Goal: Task Accomplishment & Management: Complete application form

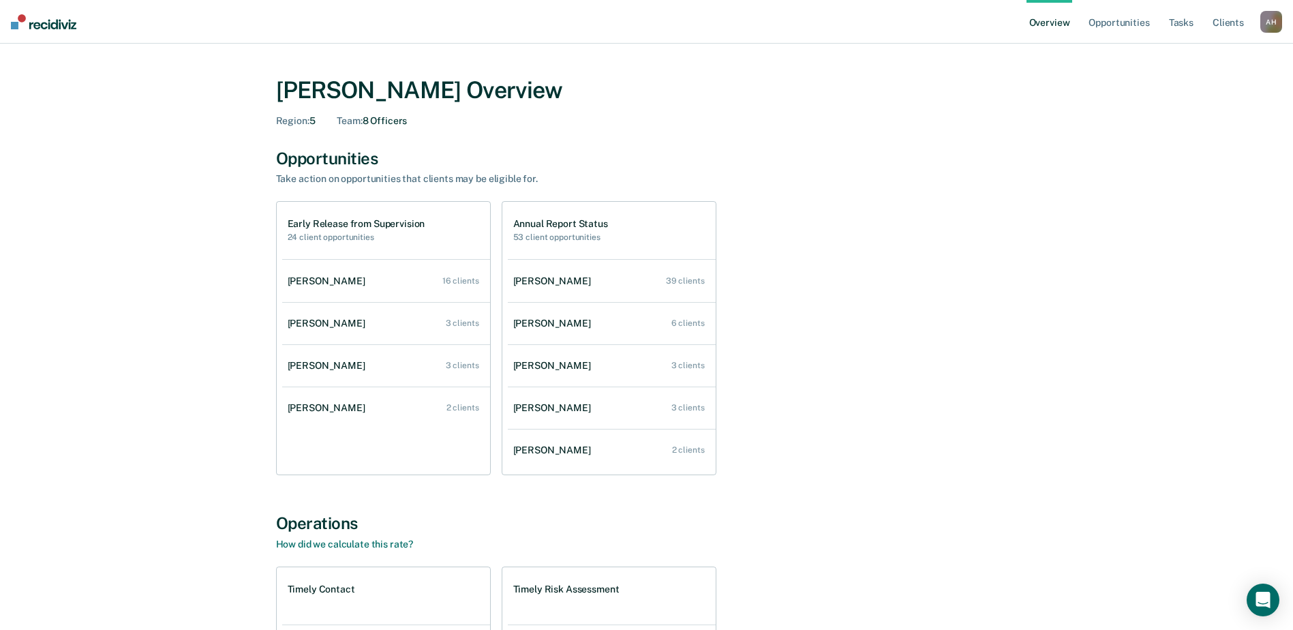
click at [344, 232] on h2 "24 client opportunities" at bounding box center [357, 237] width 138 height 10
click at [344, 239] on h2 "24 client opportunities" at bounding box center [357, 237] width 138 height 10
click at [461, 279] on div "16 clients" at bounding box center [460, 281] width 37 height 10
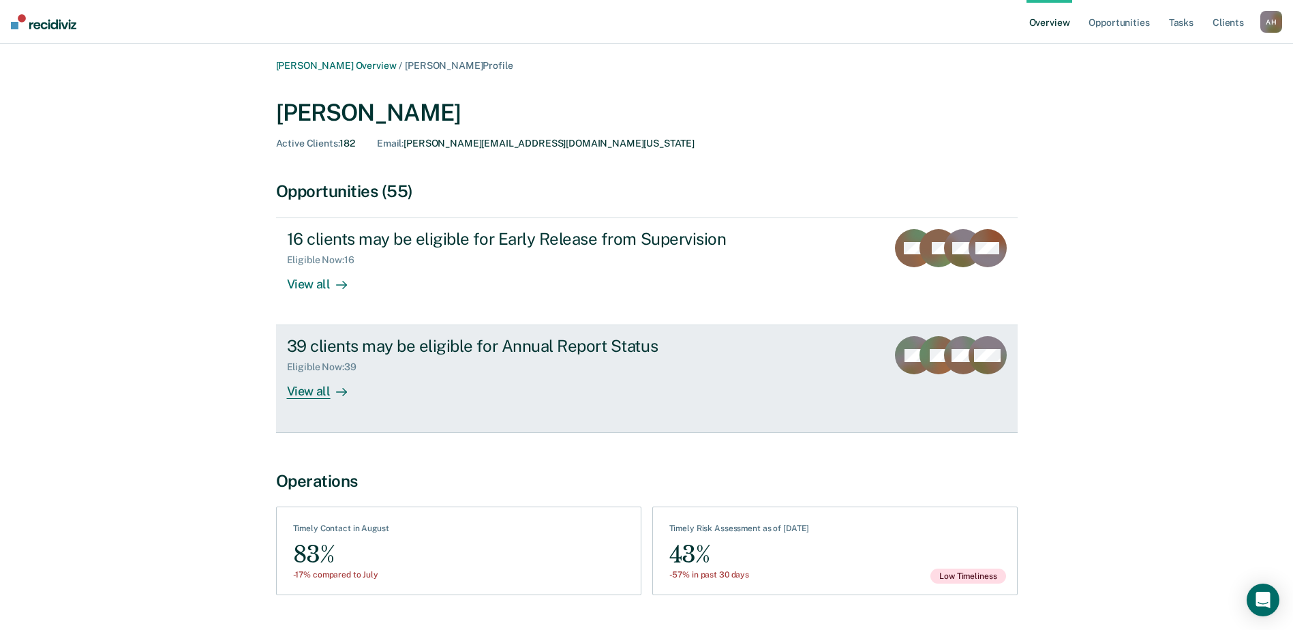
scroll to position [36, 0]
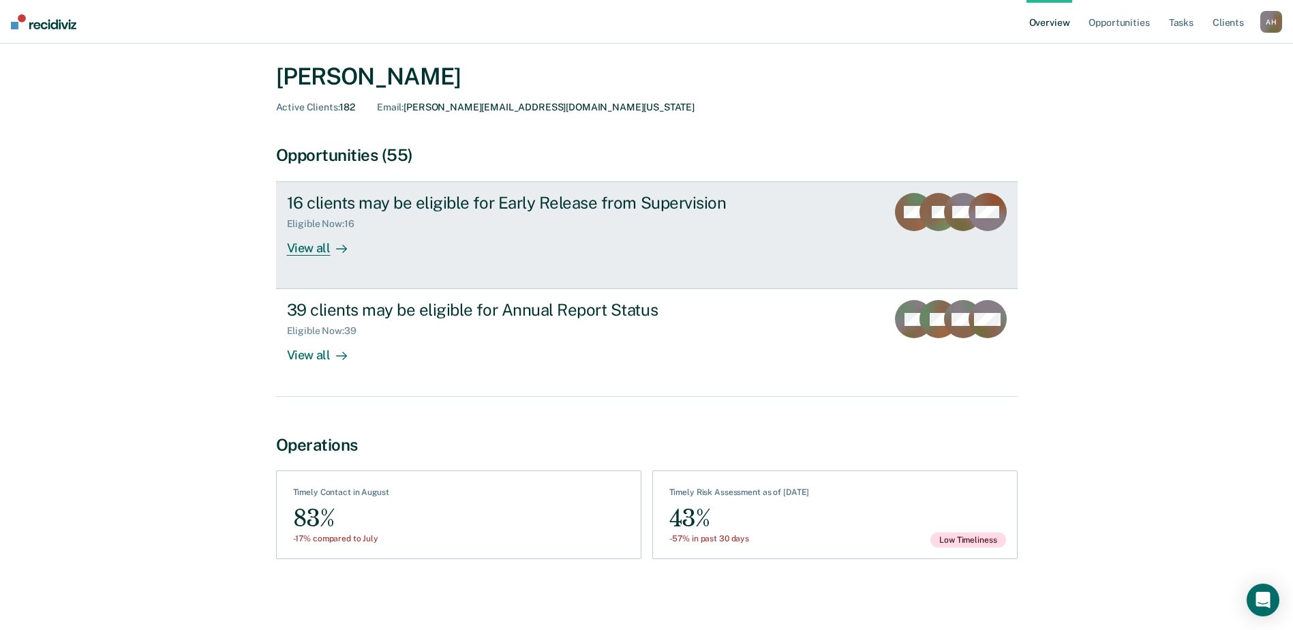
click at [314, 247] on div "View all" at bounding box center [325, 243] width 76 height 27
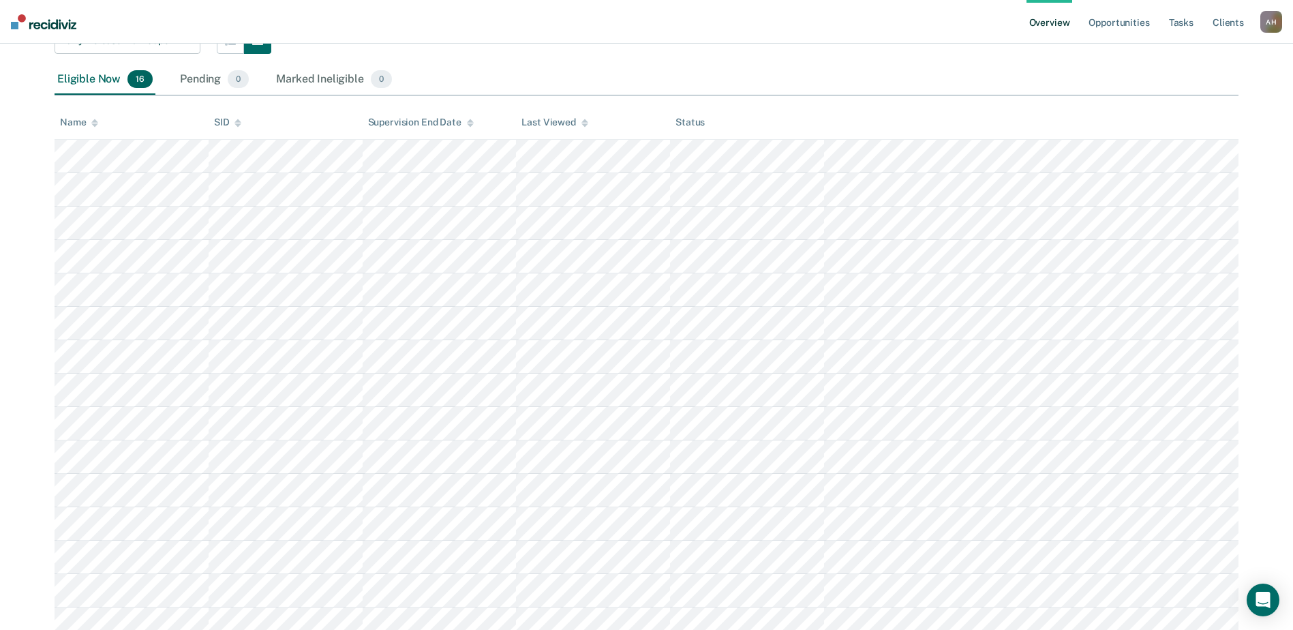
scroll to position [204, 0]
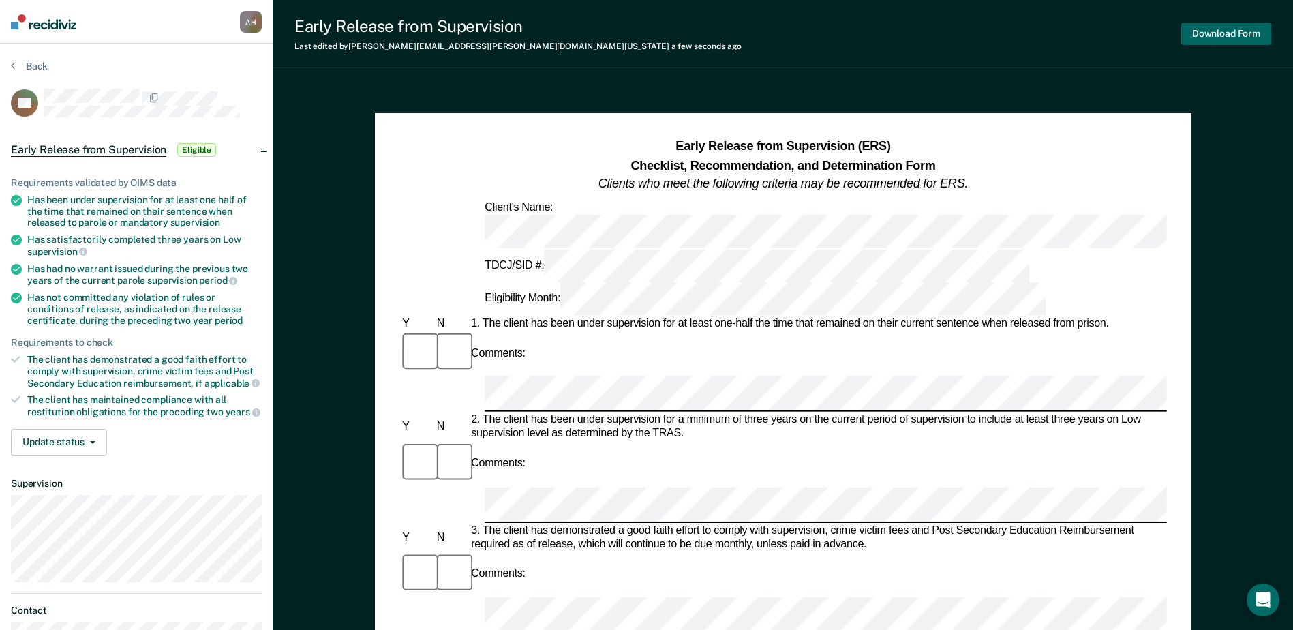
click at [1191, 31] on button "Download Form" at bounding box center [1226, 33] width 90 height 22
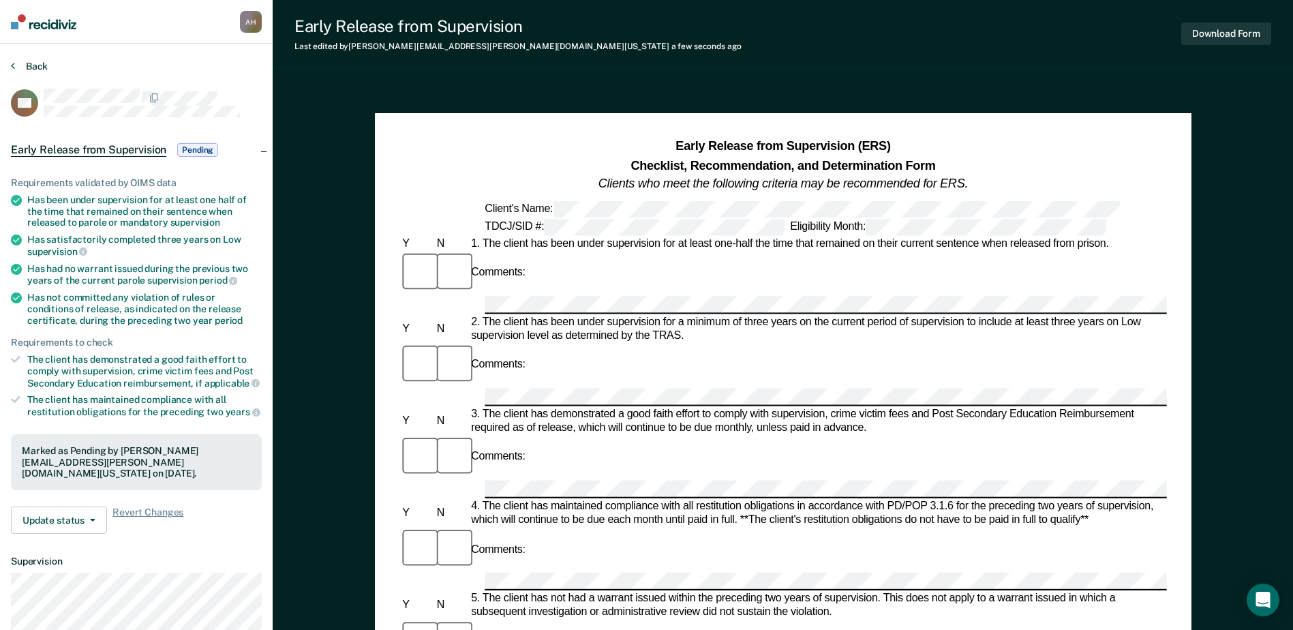
click at [34, 63] on button "Back" at bounding box center [29, 66] width 37 height 12
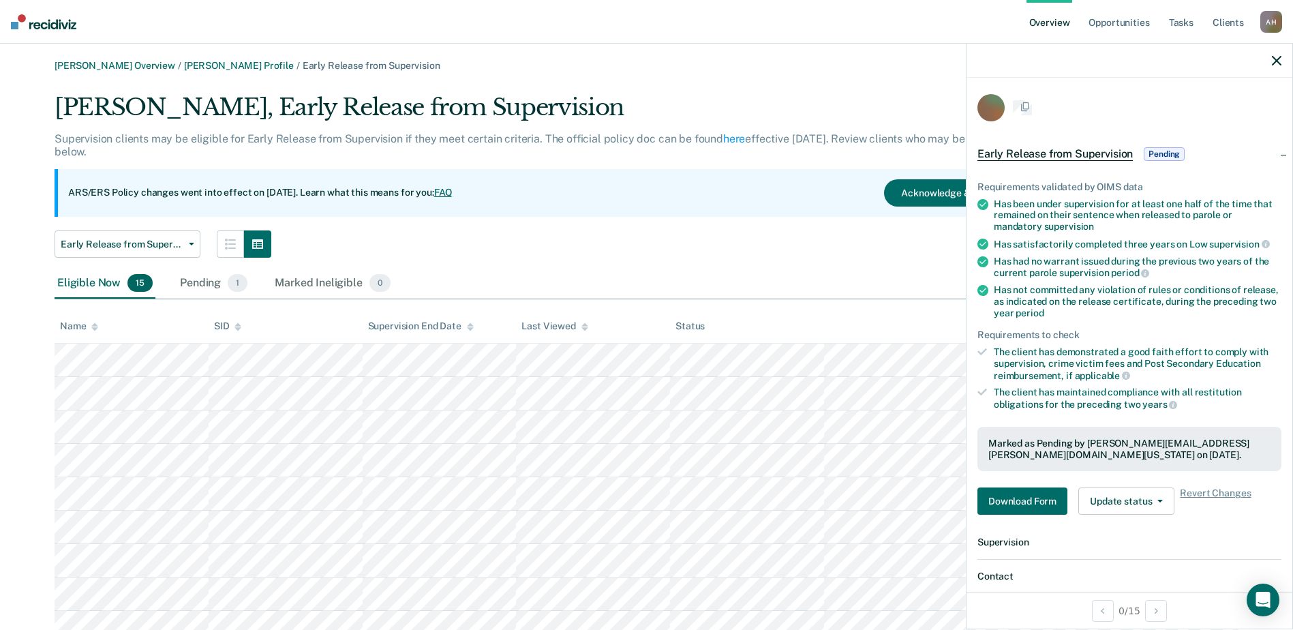
scroll to position [204, 0]
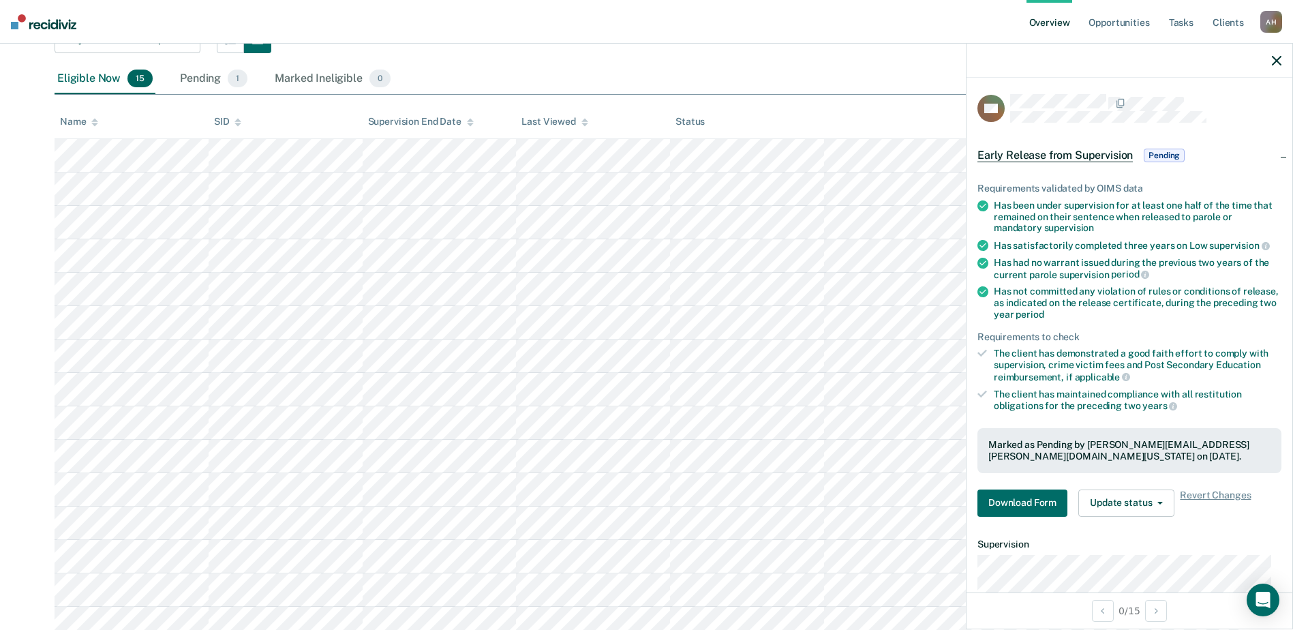
click at [1276, 57] on icon "button" at bounding box center [1277, 61] width 10 height 10
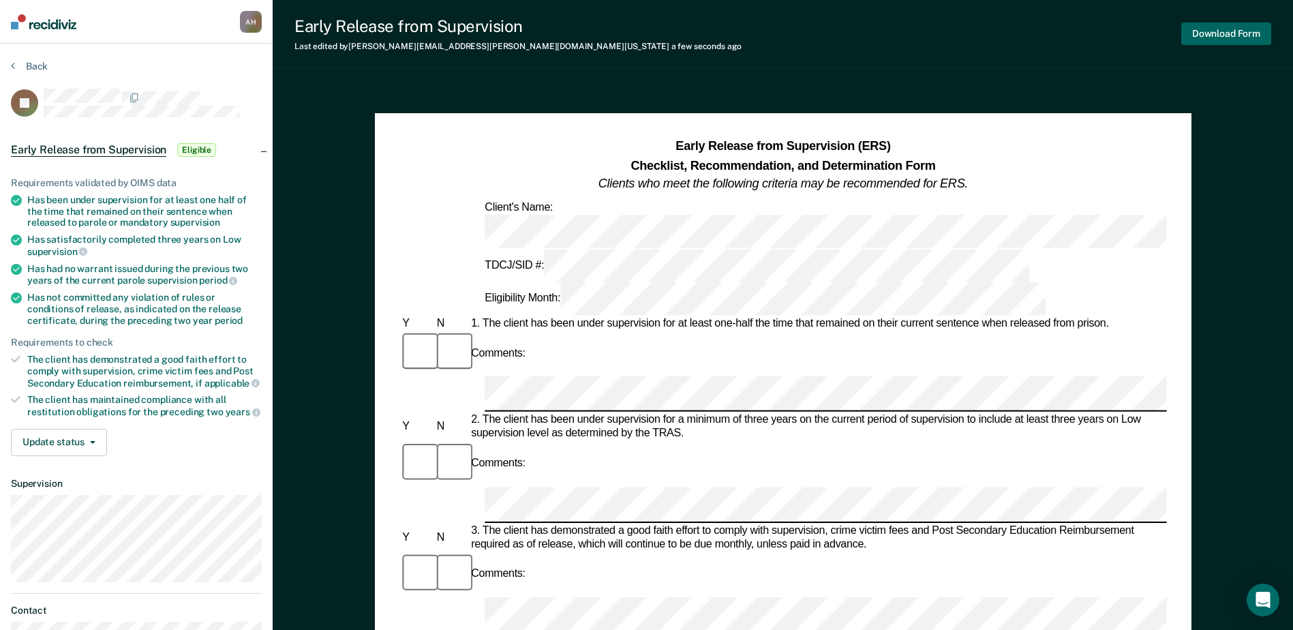
click at [1204, 30] on button "Download Form" at bounding box center [1226, 33] width 90 height 22
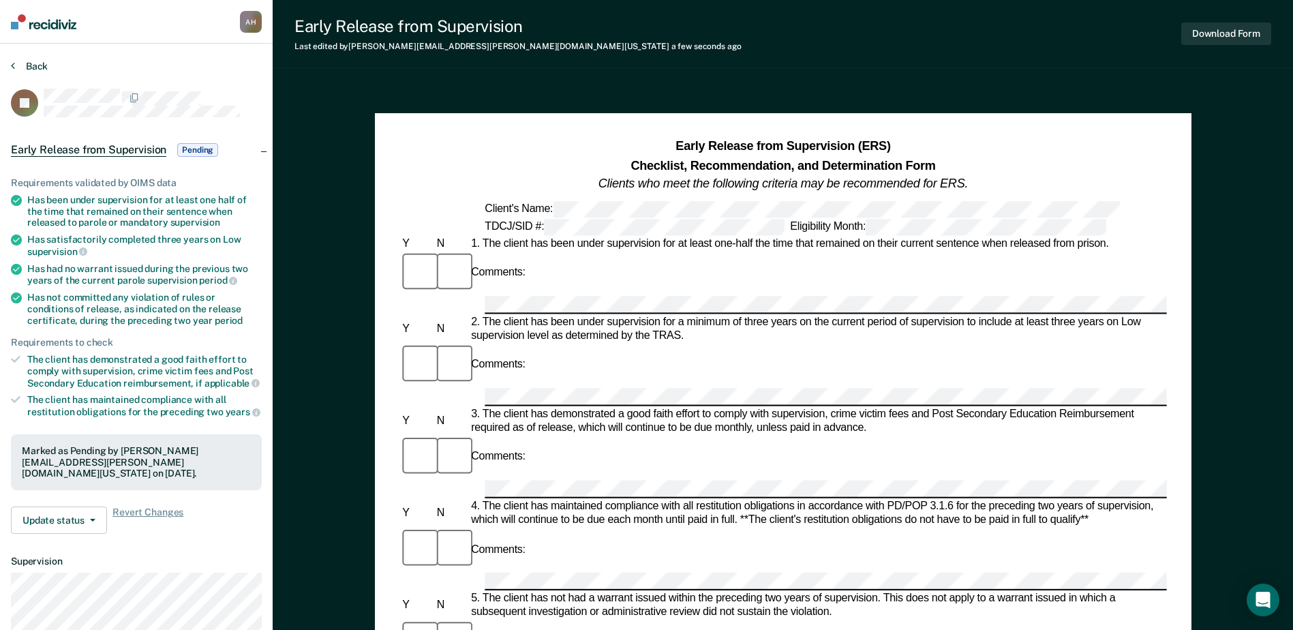
click at [14, 63] on icon at bounding box center [13, 65] width 4 height 11
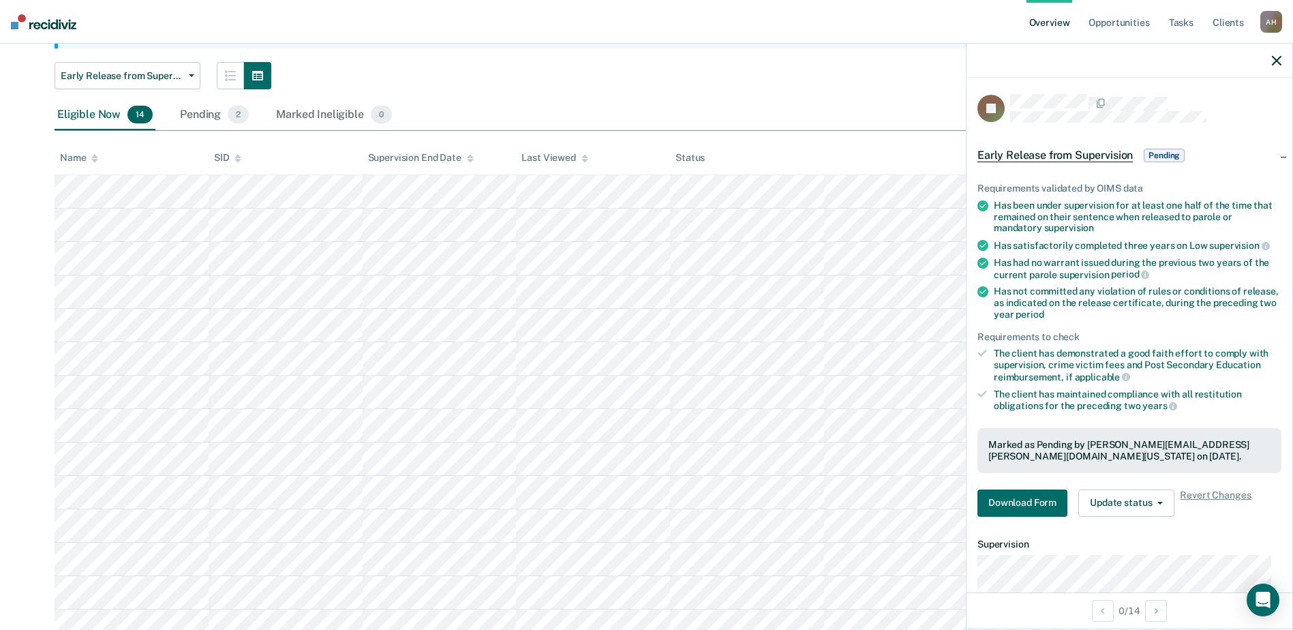
scroll to position [136, 0]
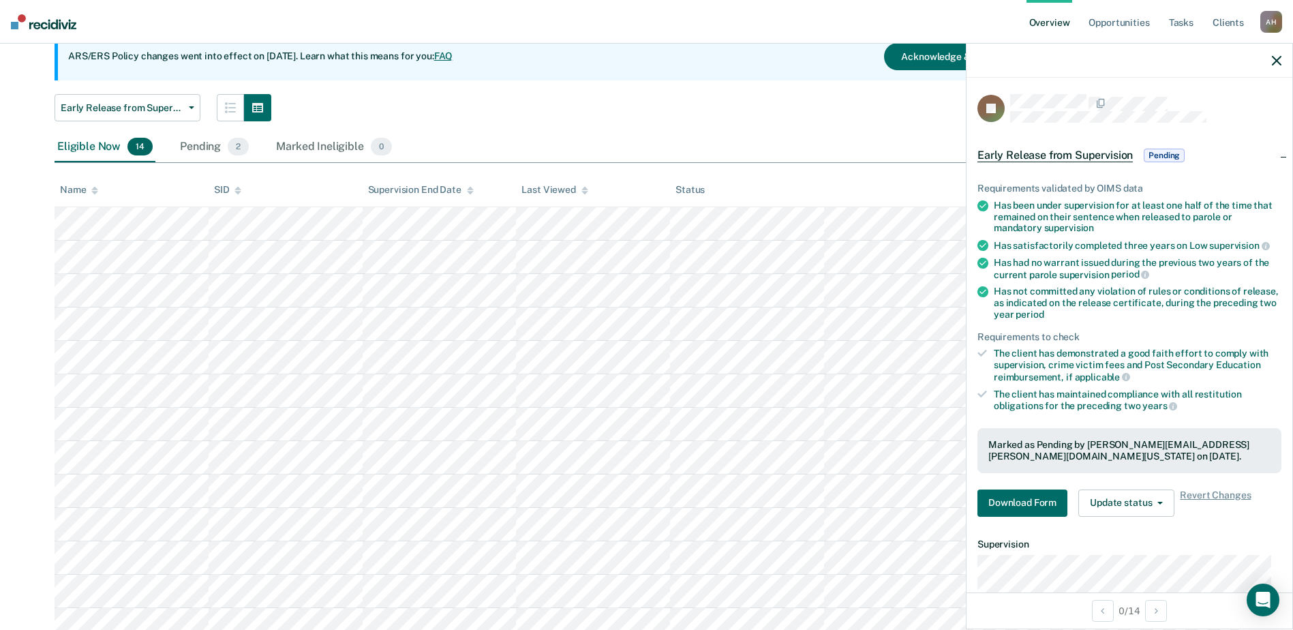
click at [1275, 58] on icon "button" at bounding box center [1277, 61] width 10 height 10
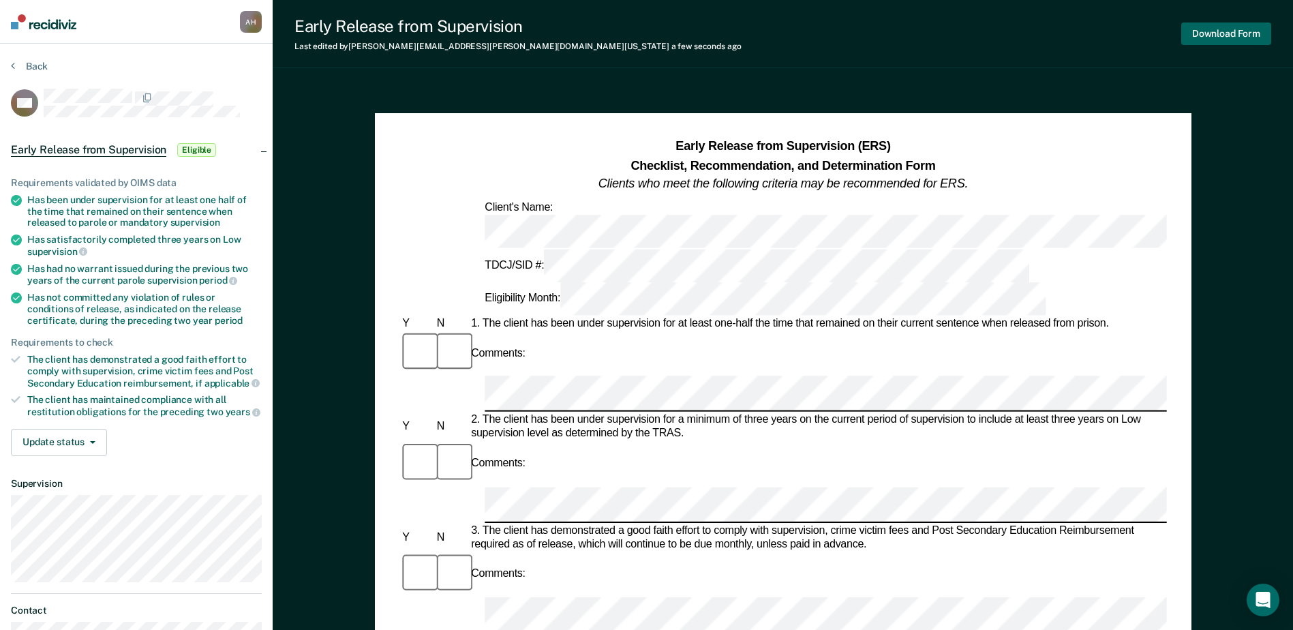
click at [1204, 31] on button "Download Form" at bounding box center [1226, 33] width 90 height 22
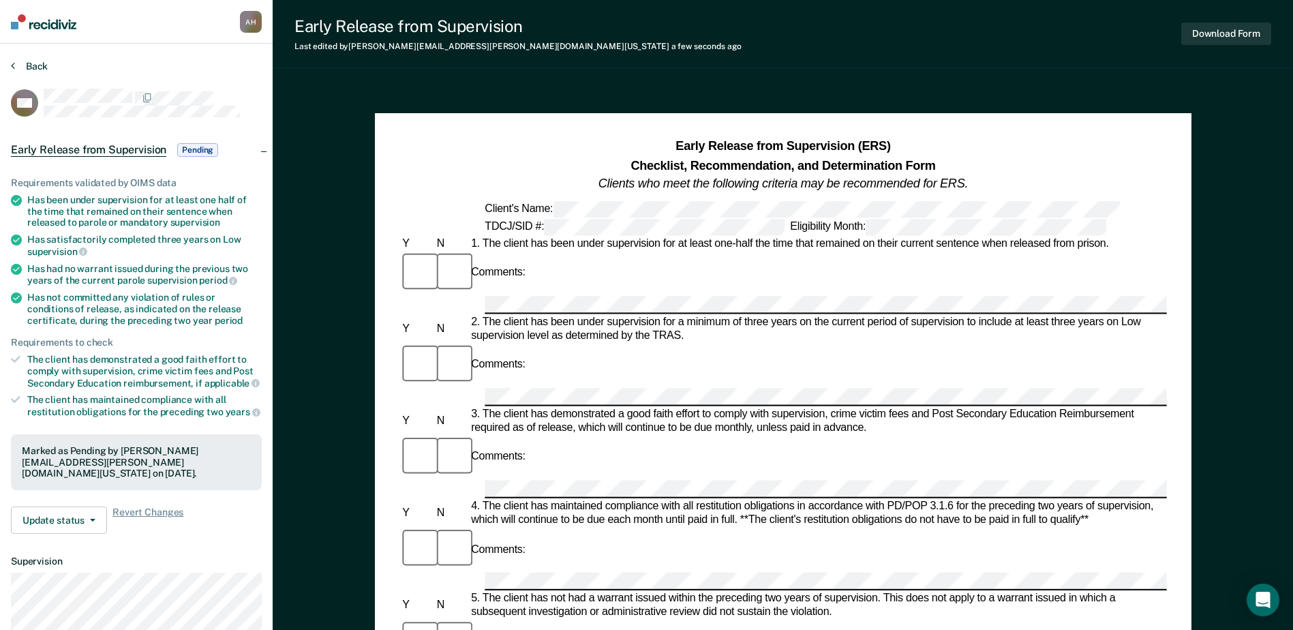
click at [18, 67] on button "Back" at bounding box center [29, 66] width 37 height 12
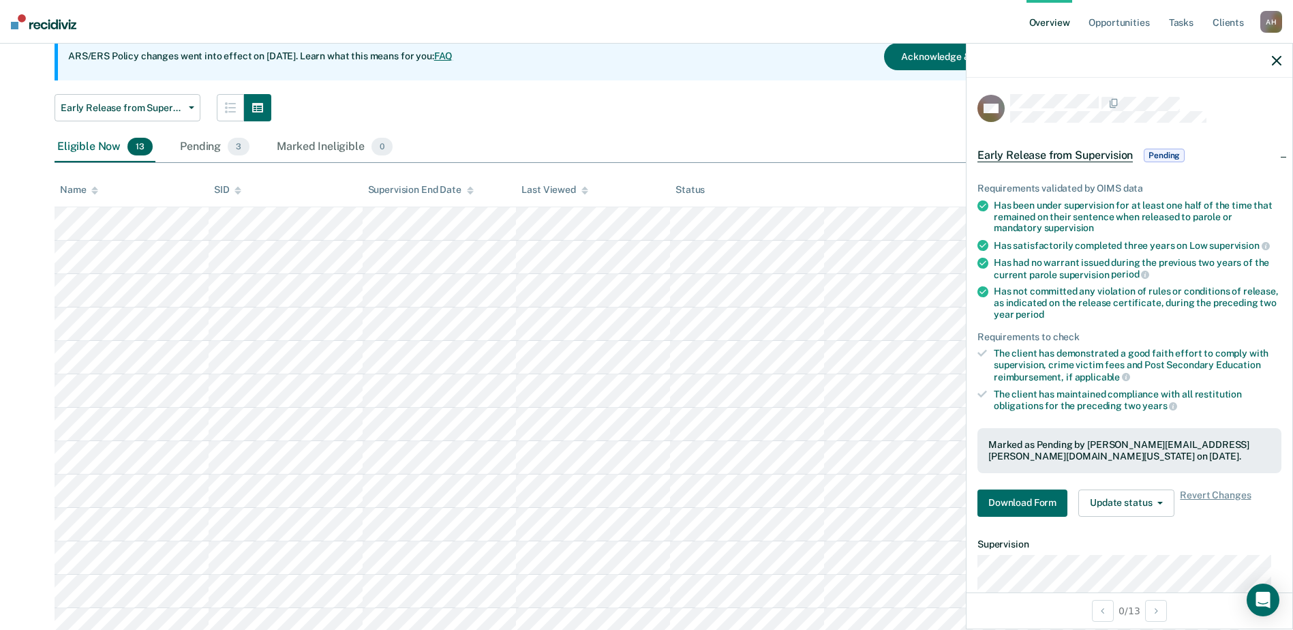
click at [1276, 59] on icon "button" at bounding box center [1277, 61] width 10 height 10
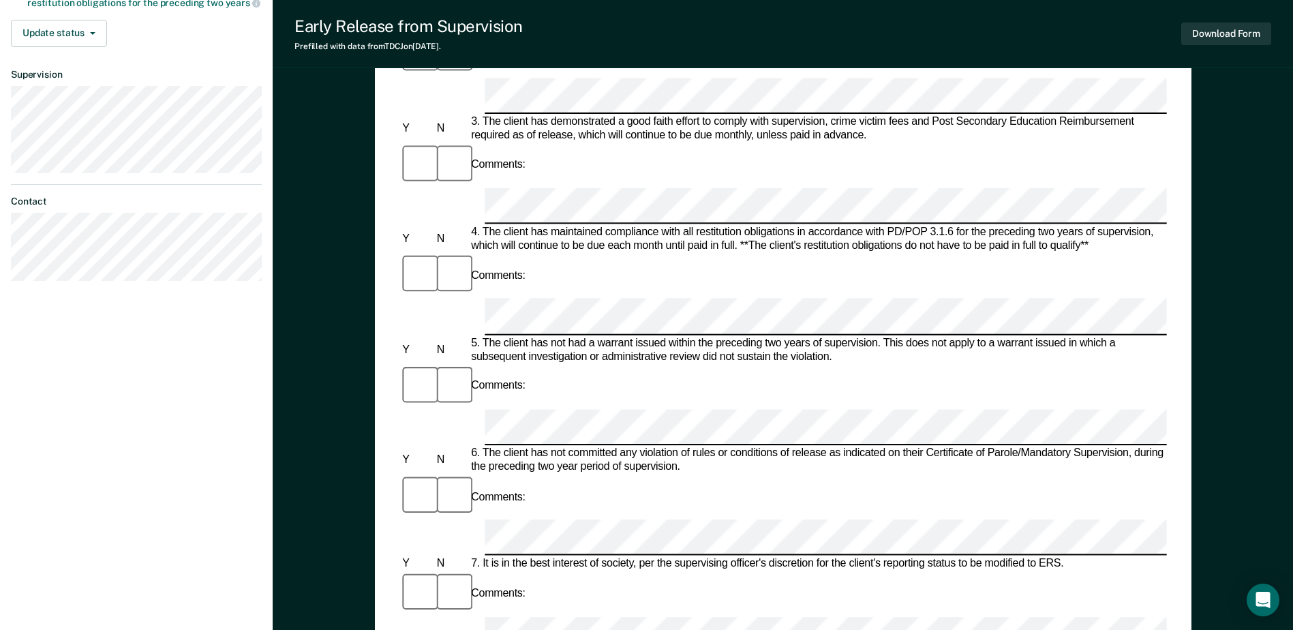
scroll to position [477, 0]
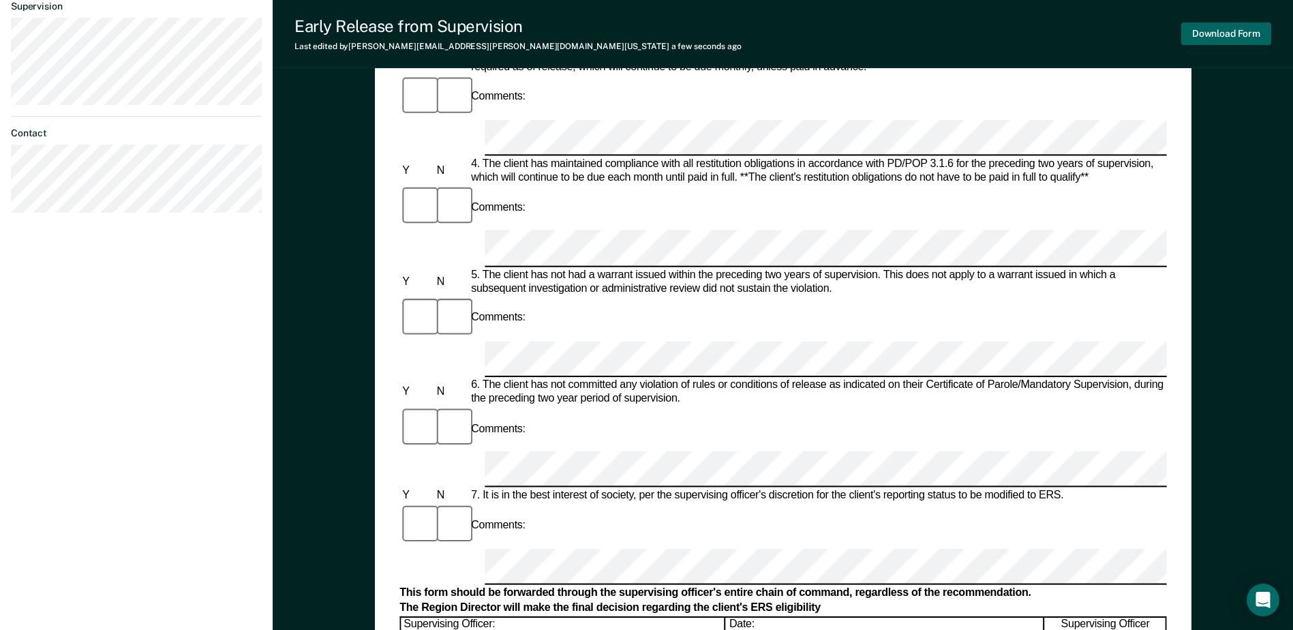
click at [1199, 33] on button "Download Form" at bounding box center [1226, 33] width 90 height 22
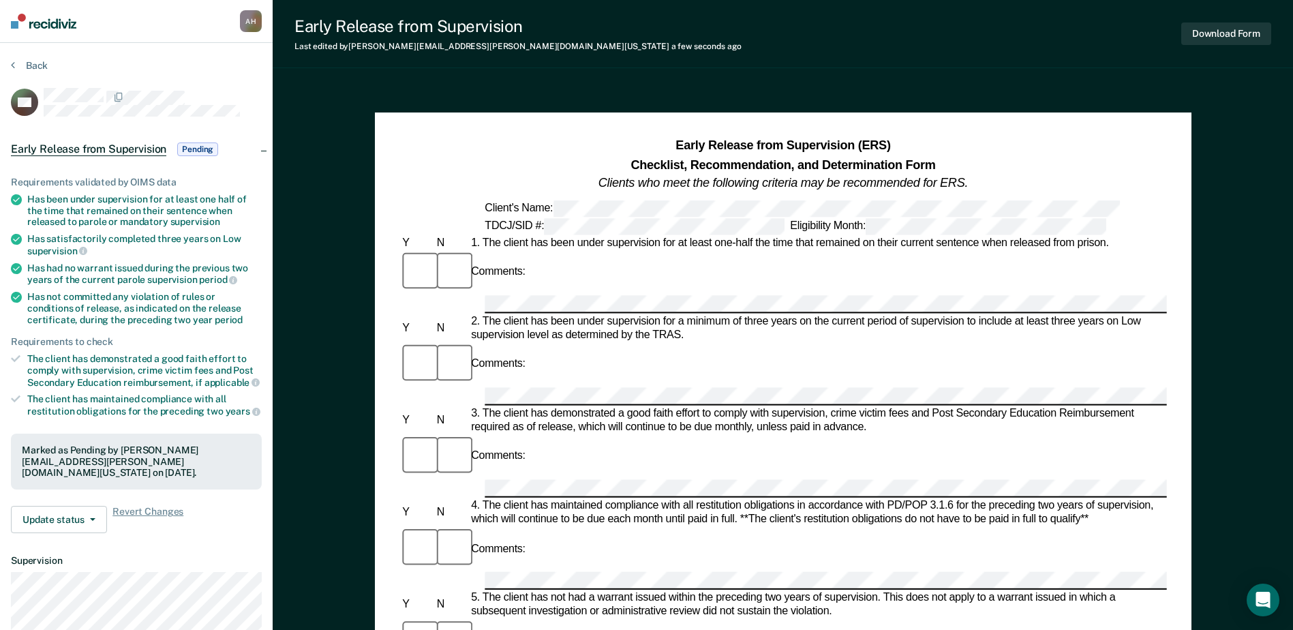
scroll to position [0, 0]
click at [25, 62] on button "Back" at bounding box center [29, 66] width 37 height 12
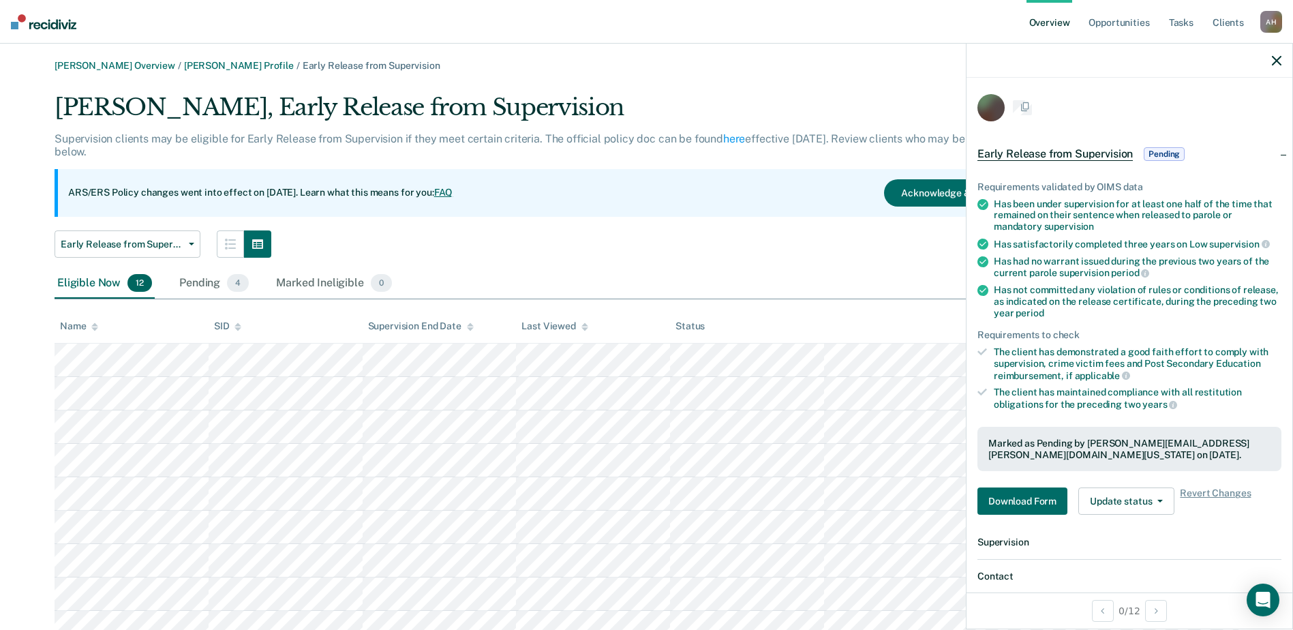
scroll to position [136, 0]
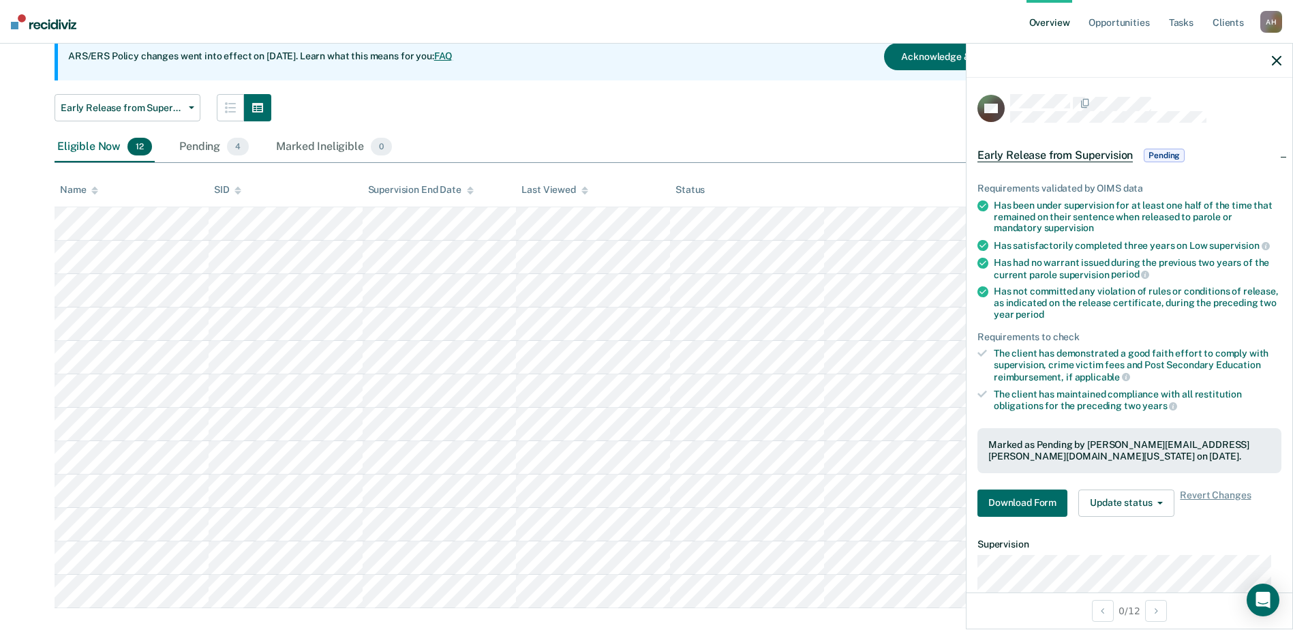
click at [1272, 61] on icon "button" at bounding box center [1277, 61] width 10 height 10
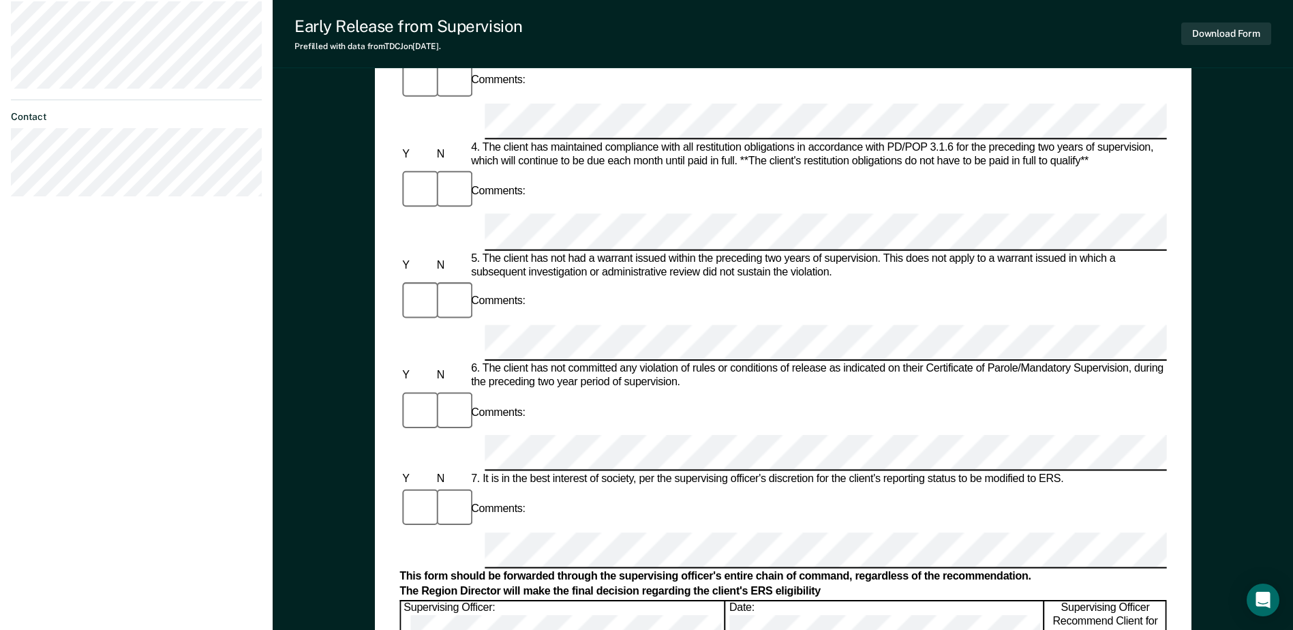
scroll to position [381, 0]
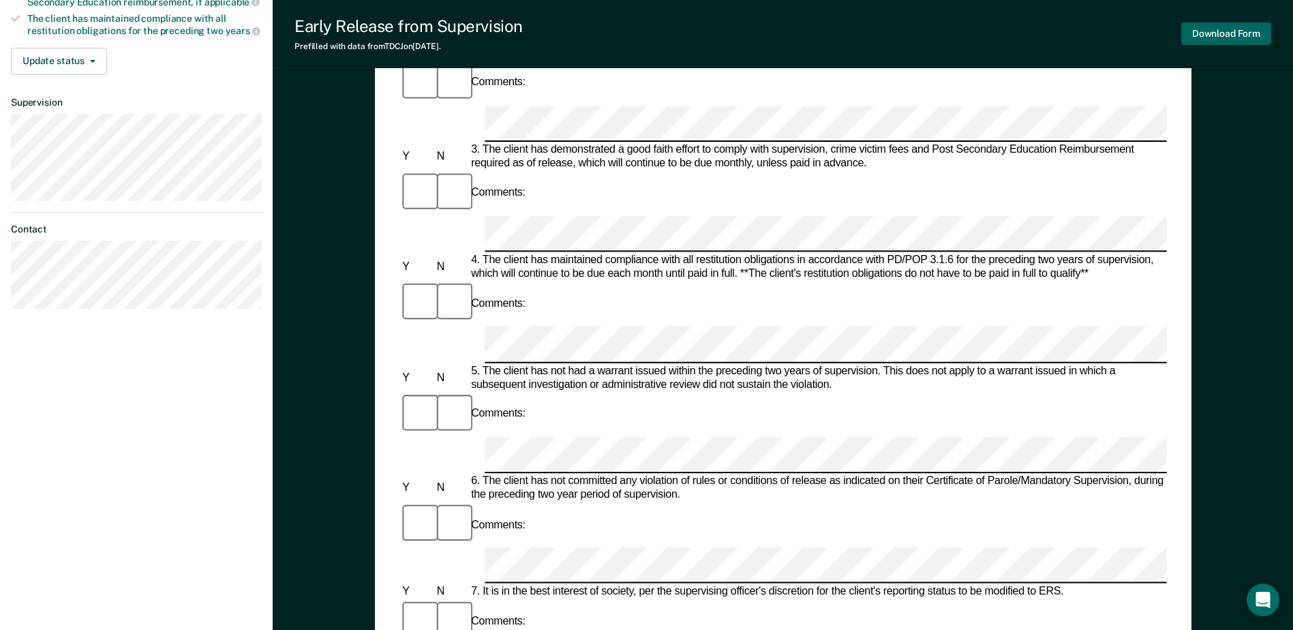
click at [1218, 35] on button "Download Form" at bounding box center [1226, 33] width 90 height 22
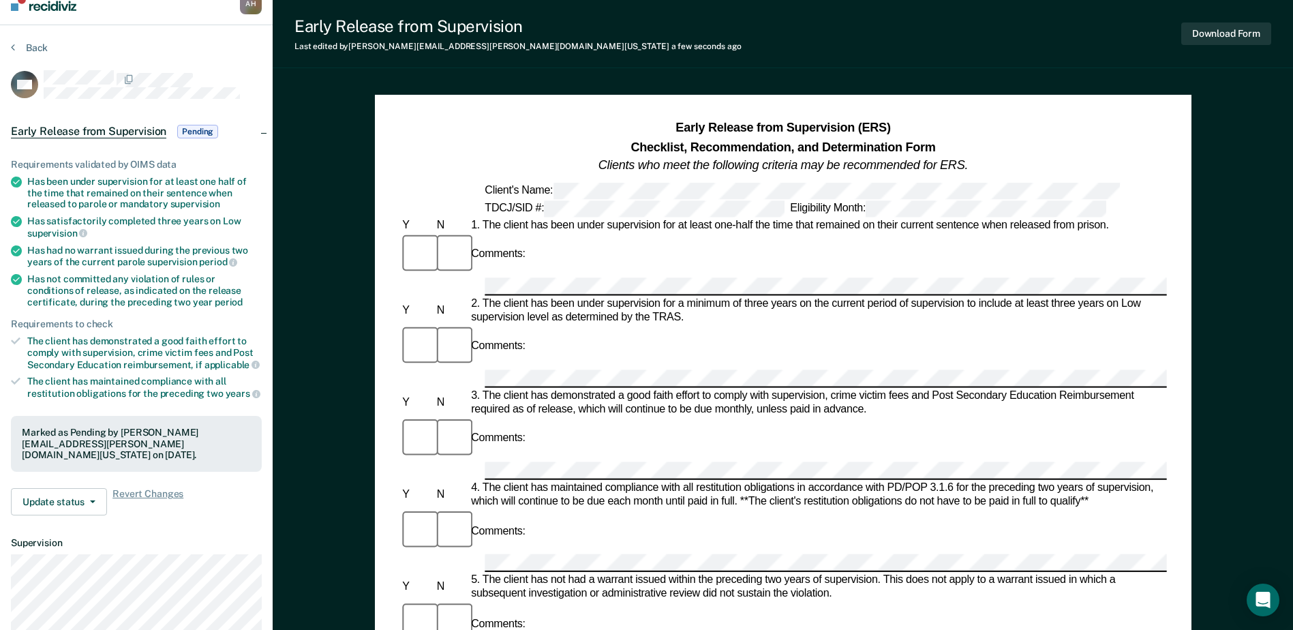
scroll to position [0, 0]
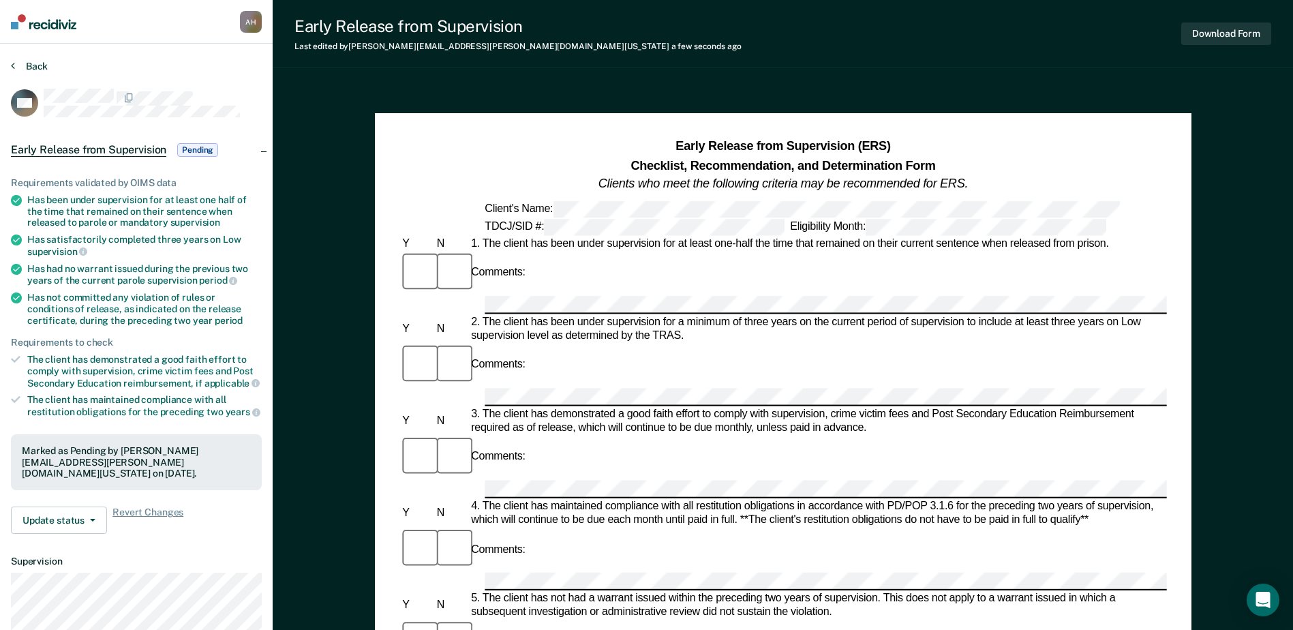
click at [22, 61] on button "Back" at bounding box center [29, 66] width 37 height 12
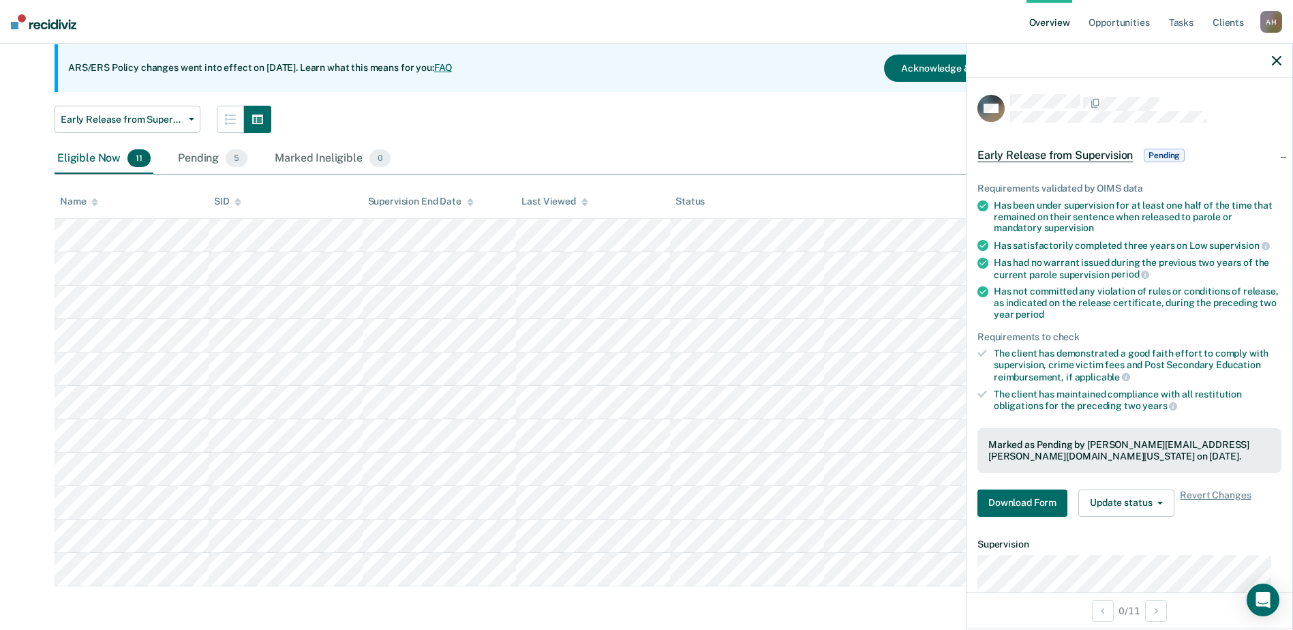
click at [1273, 62] on icon "button" at bounding box center [1277, 61] width 10 height 10
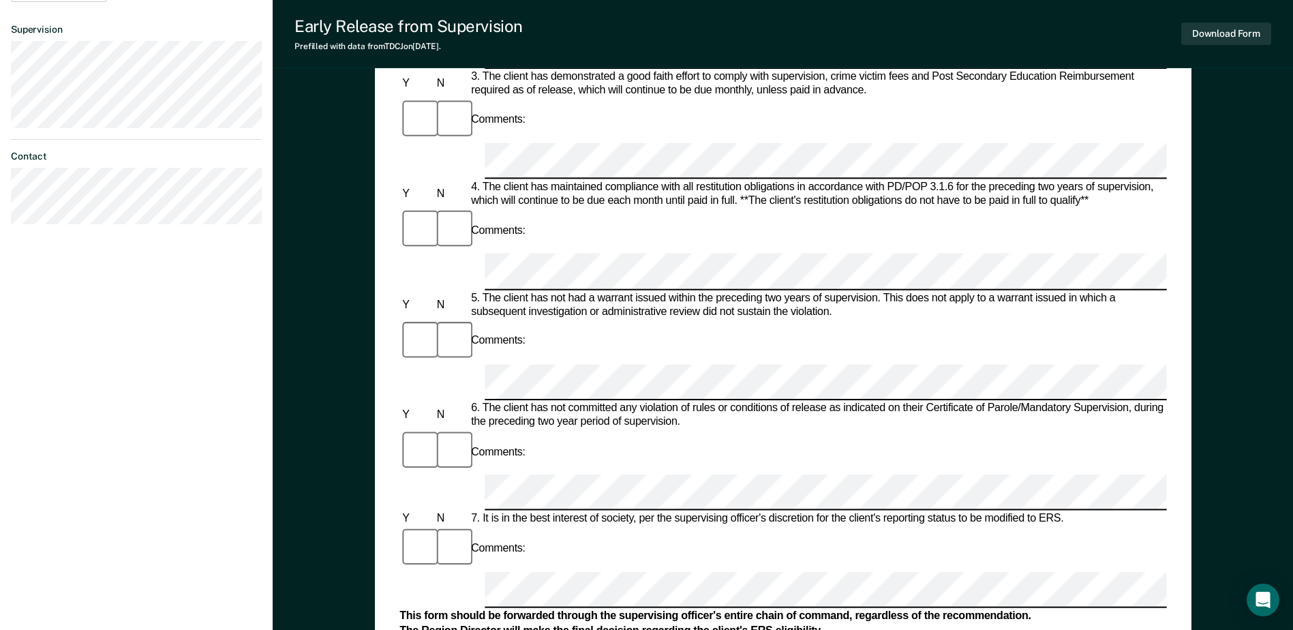
scroll to position [477, 0]
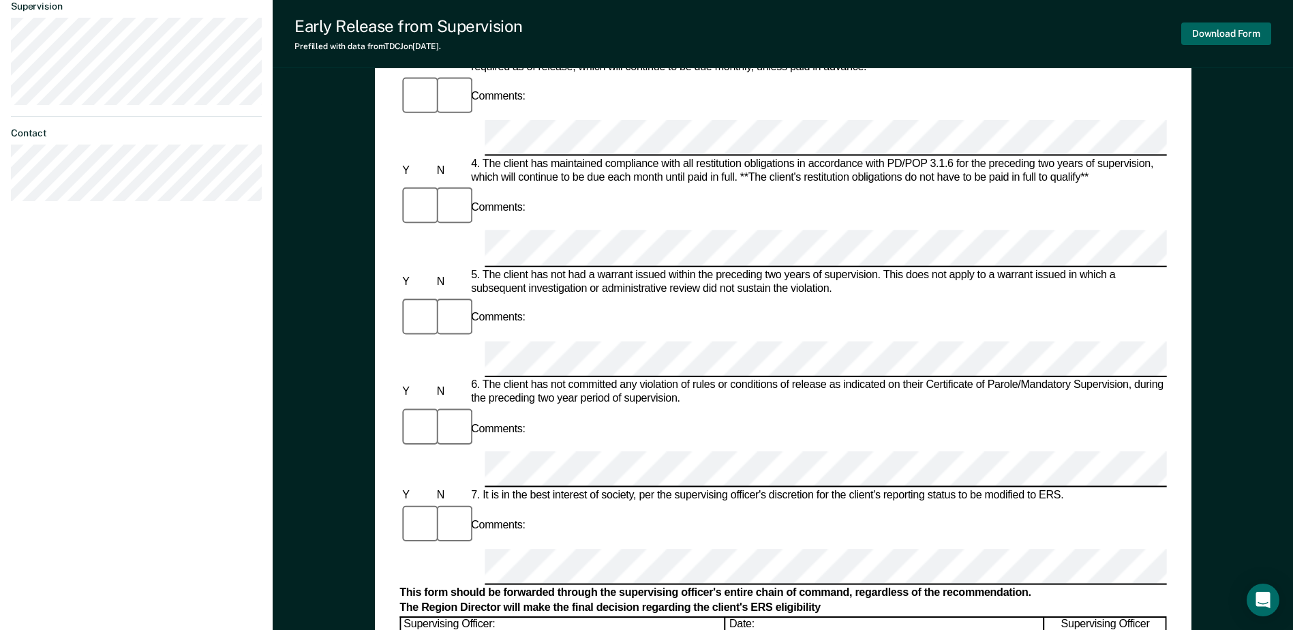
click at [1200, 30] on button "Download Form" at bounding box center [1226, 33] width 90 height 22
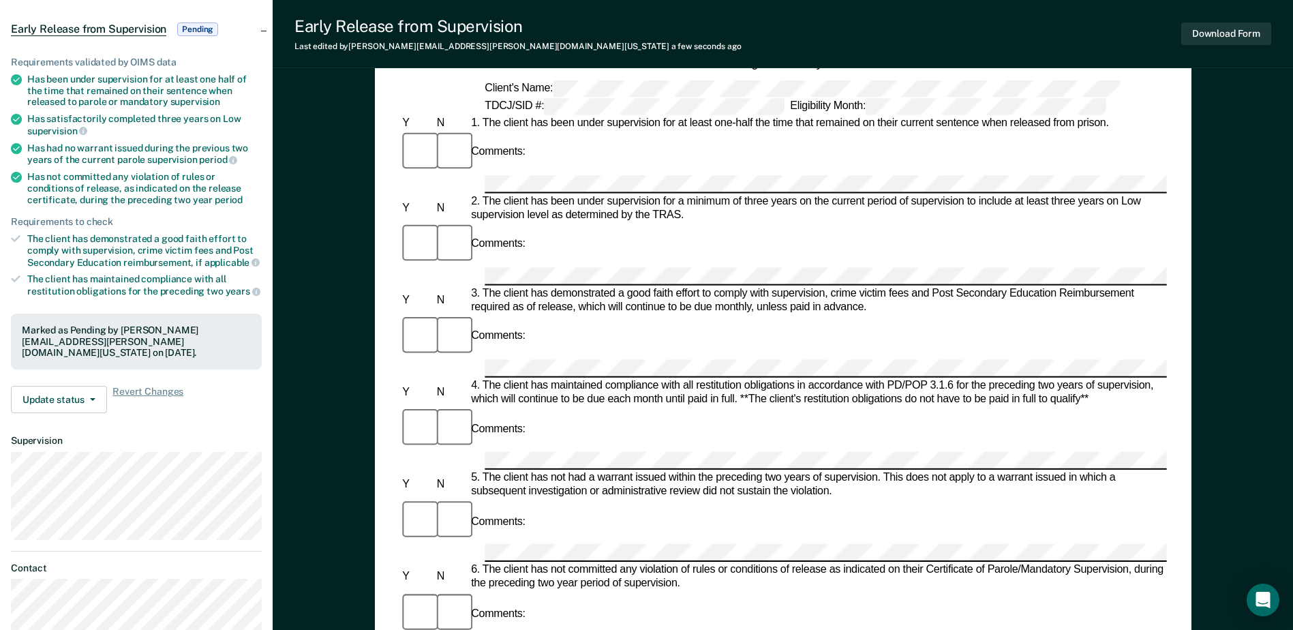
scroll to position [0, 0]
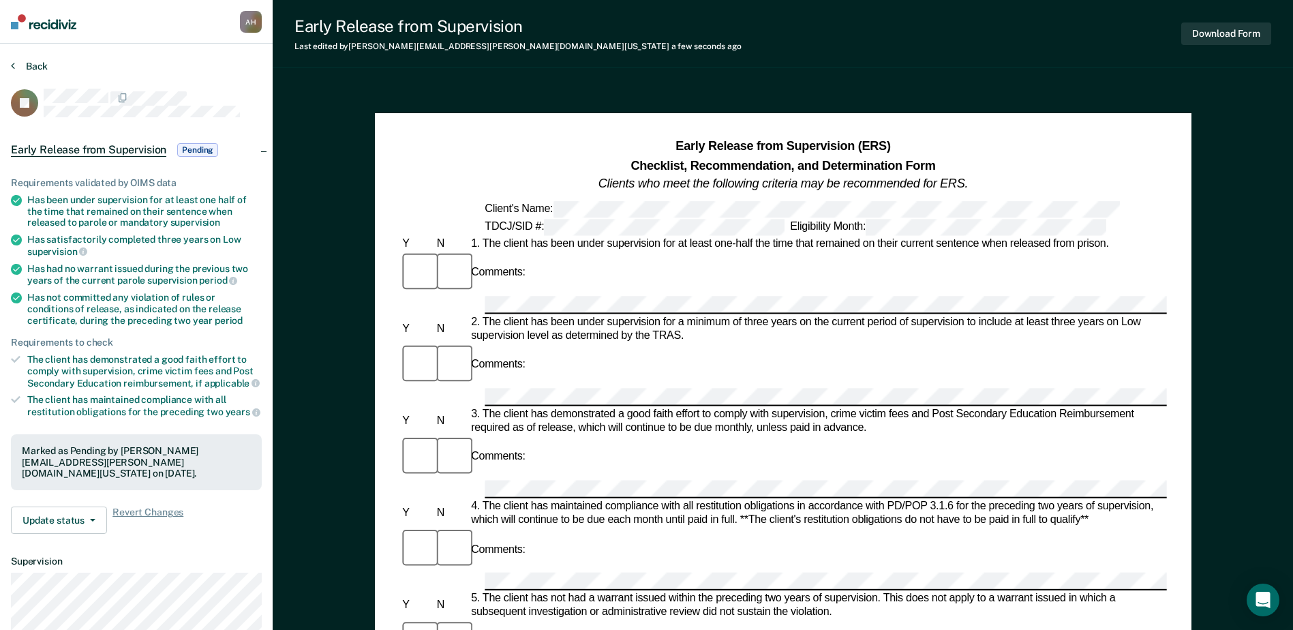
click at [30, 63] on button "Back" at bounding box center [29, 66] width 37 height 12
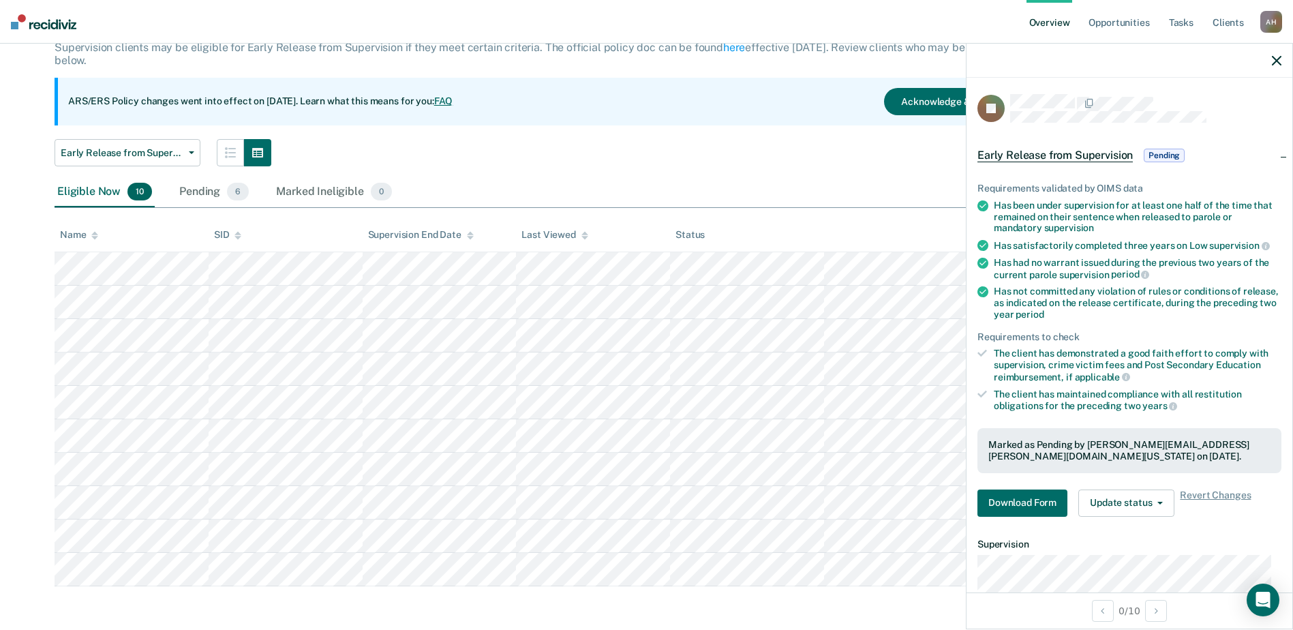
click at [1275, 59] on icon "button" at bounding box center [1277, 61] width 10 height 10
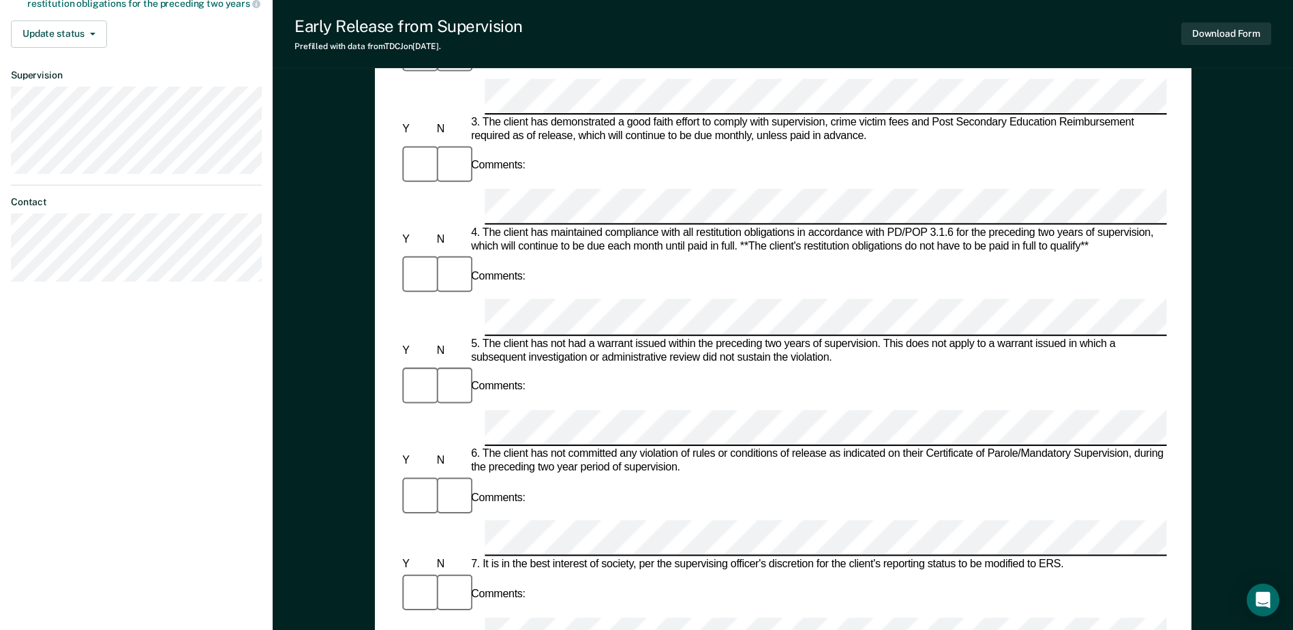
scroll to position [409, 0]
click at [1194, 31] on button "Download Form" at bounding box center [1226, 33] width 90 height 22
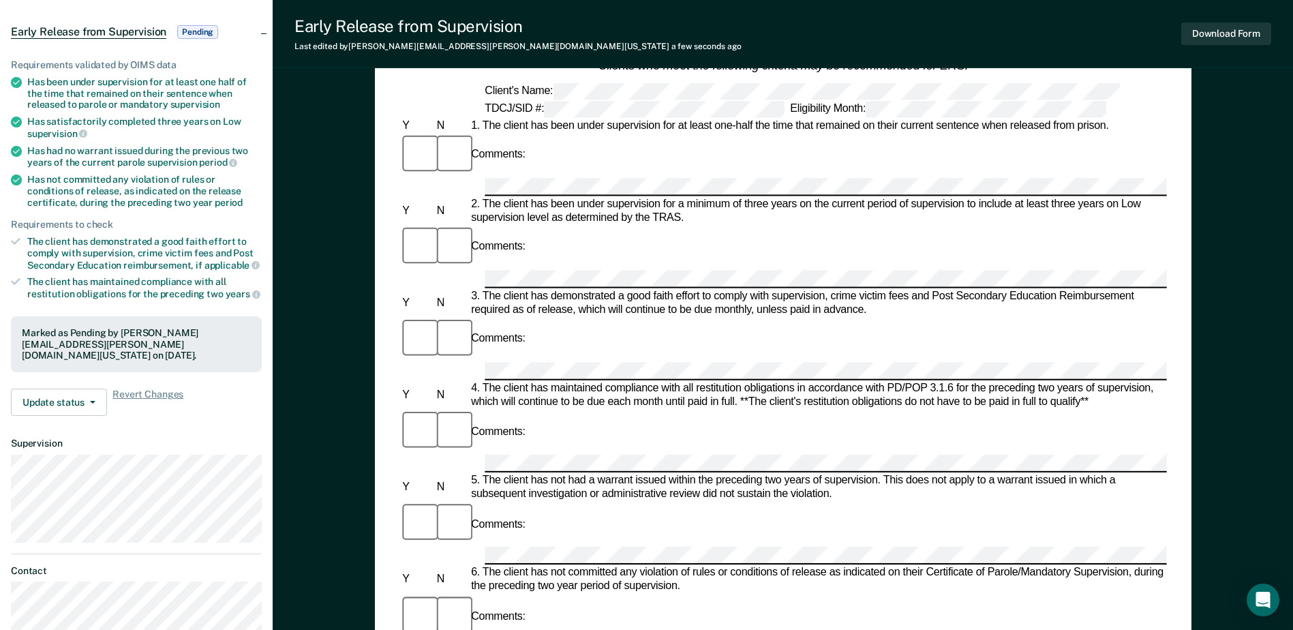
scroll to position [0, 0]
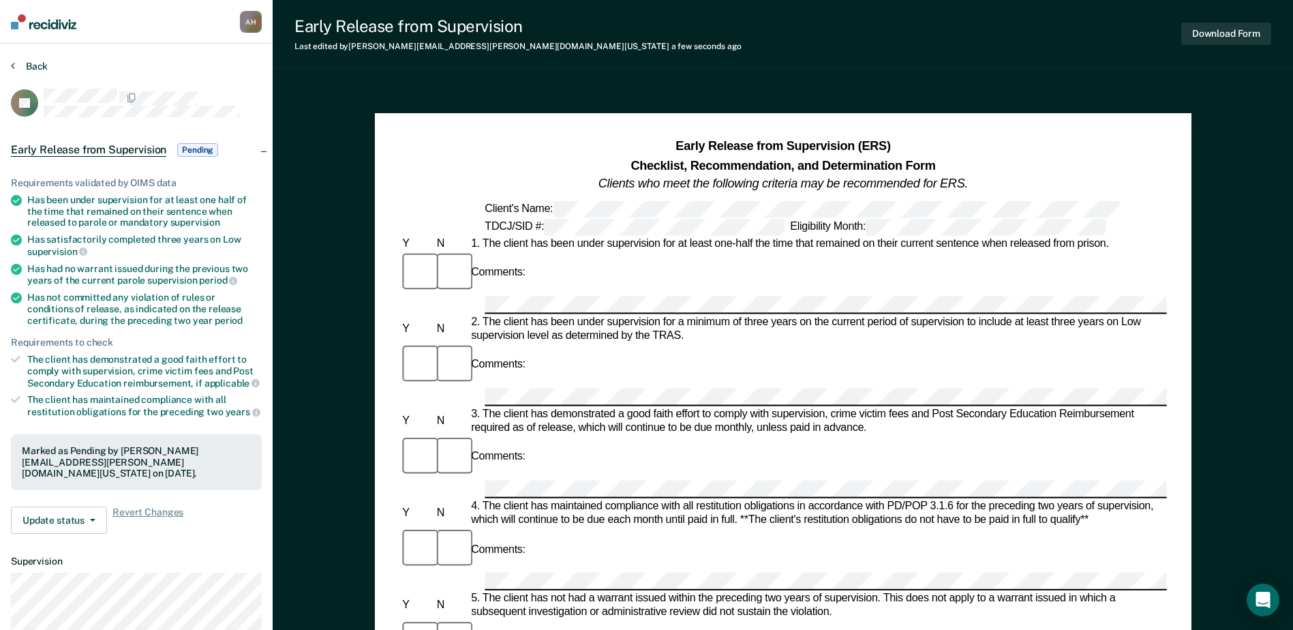
click at [16, 63] on button "Back" at bounding box center [29, 66] width 37 height 12
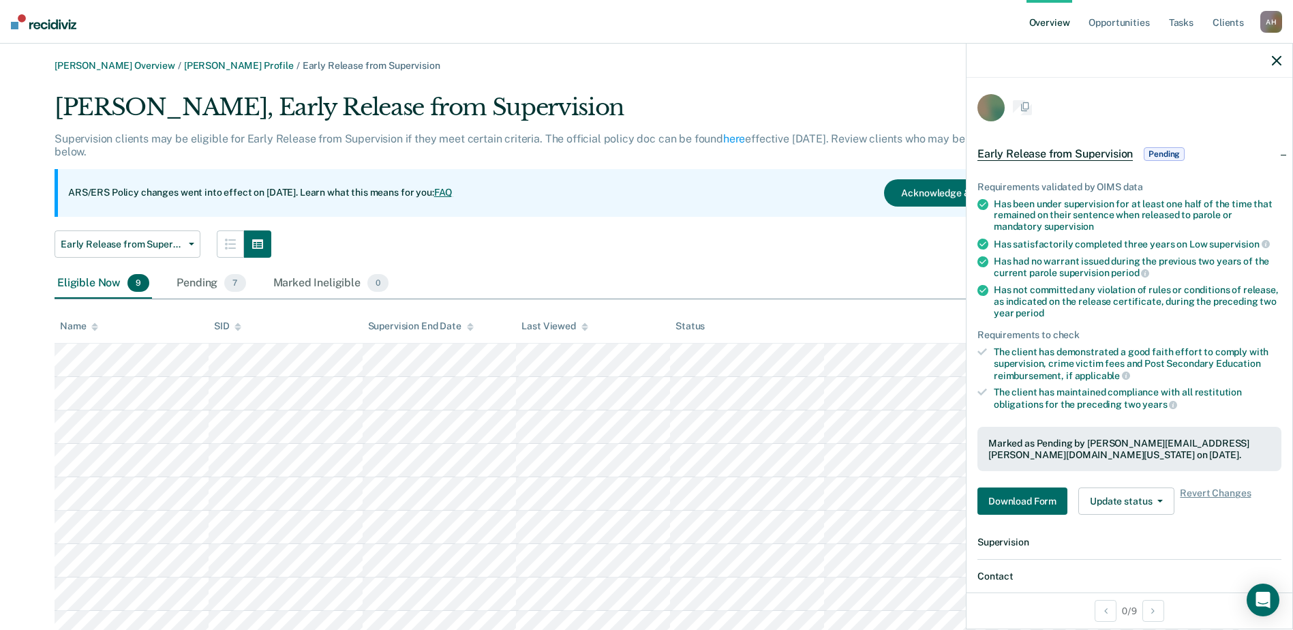
scroll to position [58, 0]
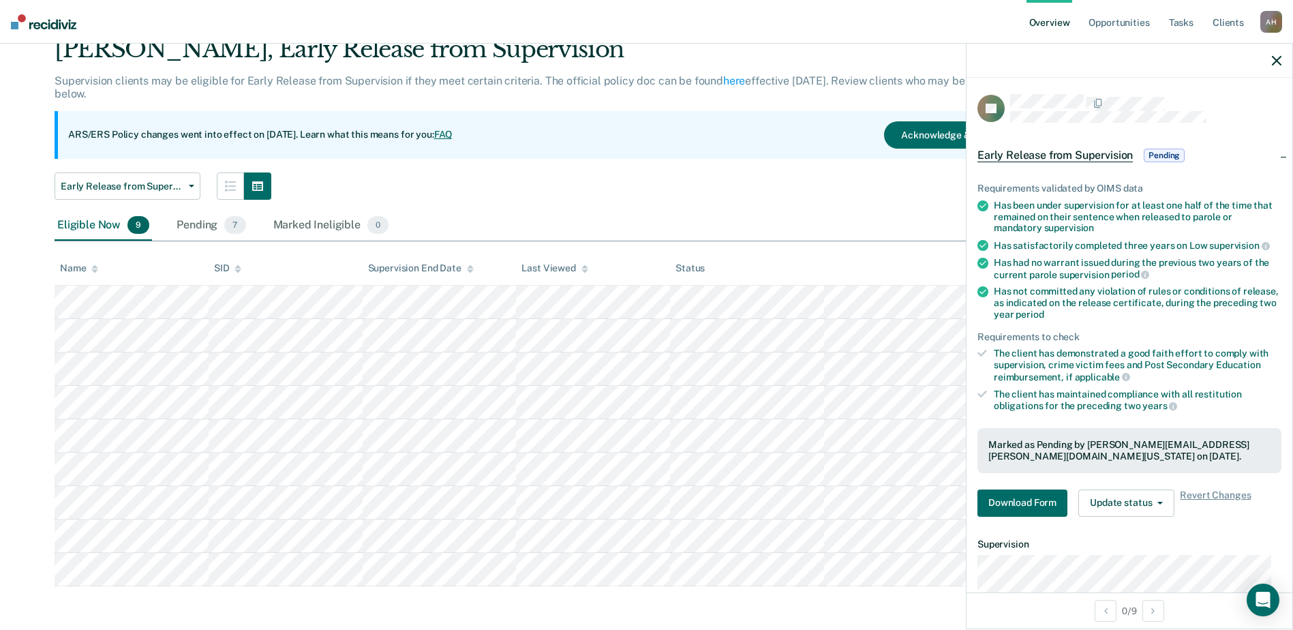
click at [1275, 59] on icon "button" at bounding box center [1277, 61] width 10 height 10
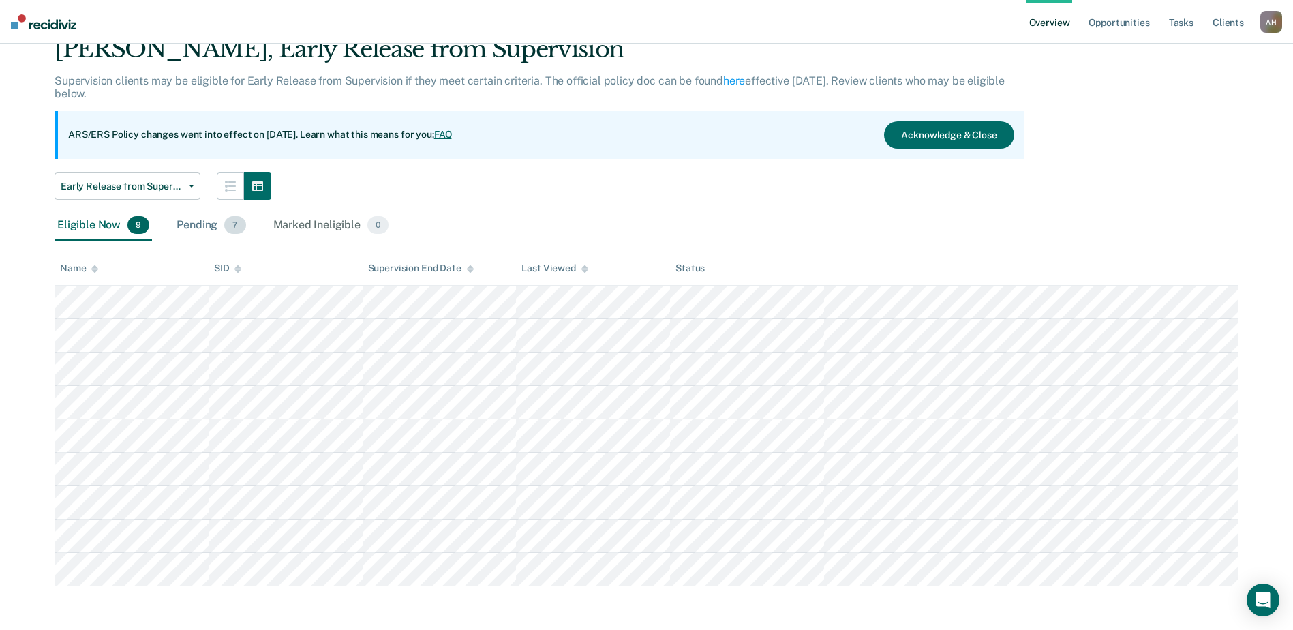
click at [200, 226] on div "Pending 7" at bounding box center [211, 226] width 74 height 30
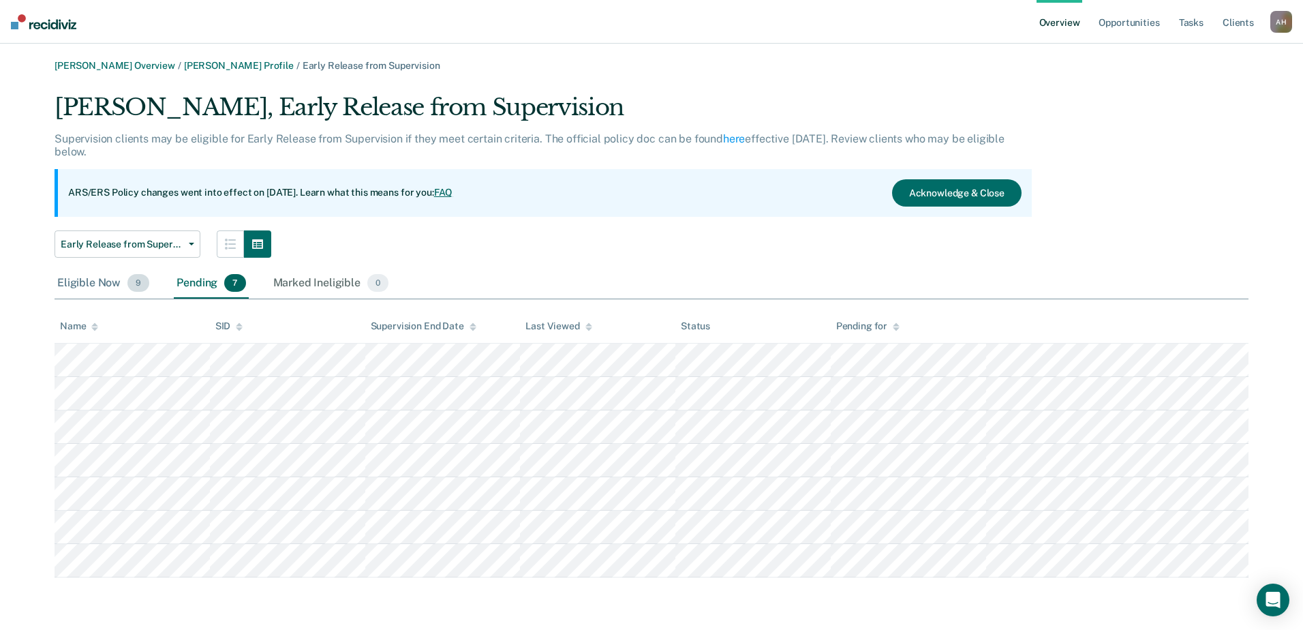
click at [87, 278] on div "Eligible Now 9" at bounding box center [103, 284] width 97 height 30
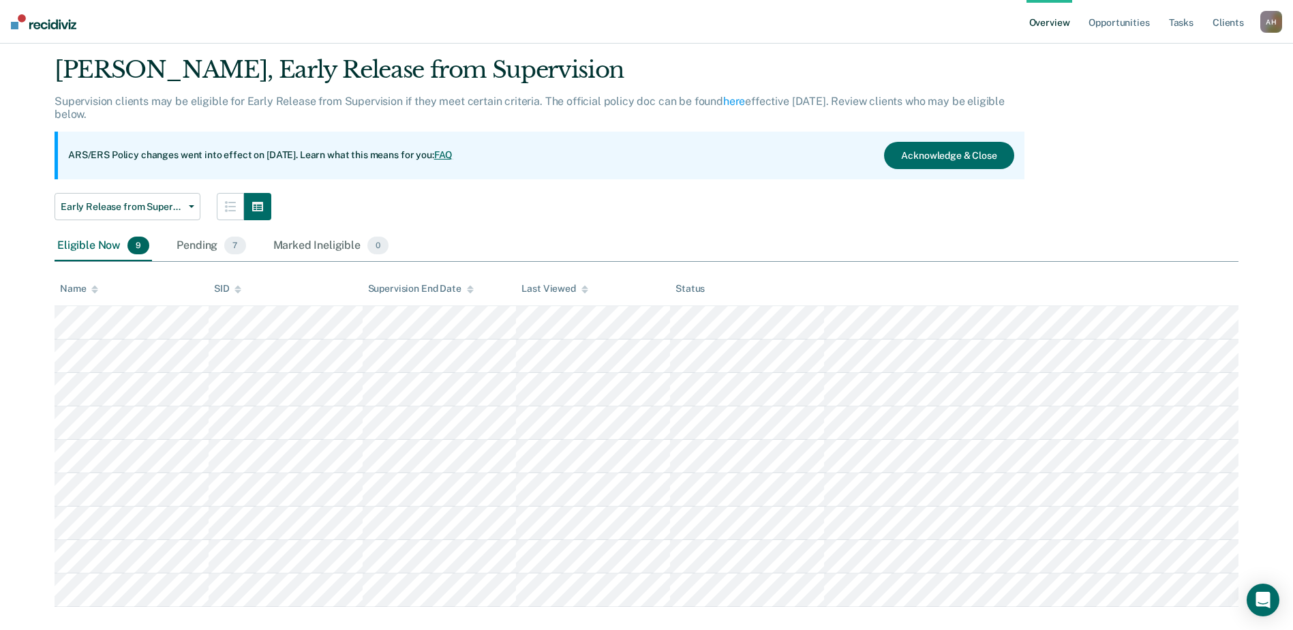
scroll to position [58, 0]
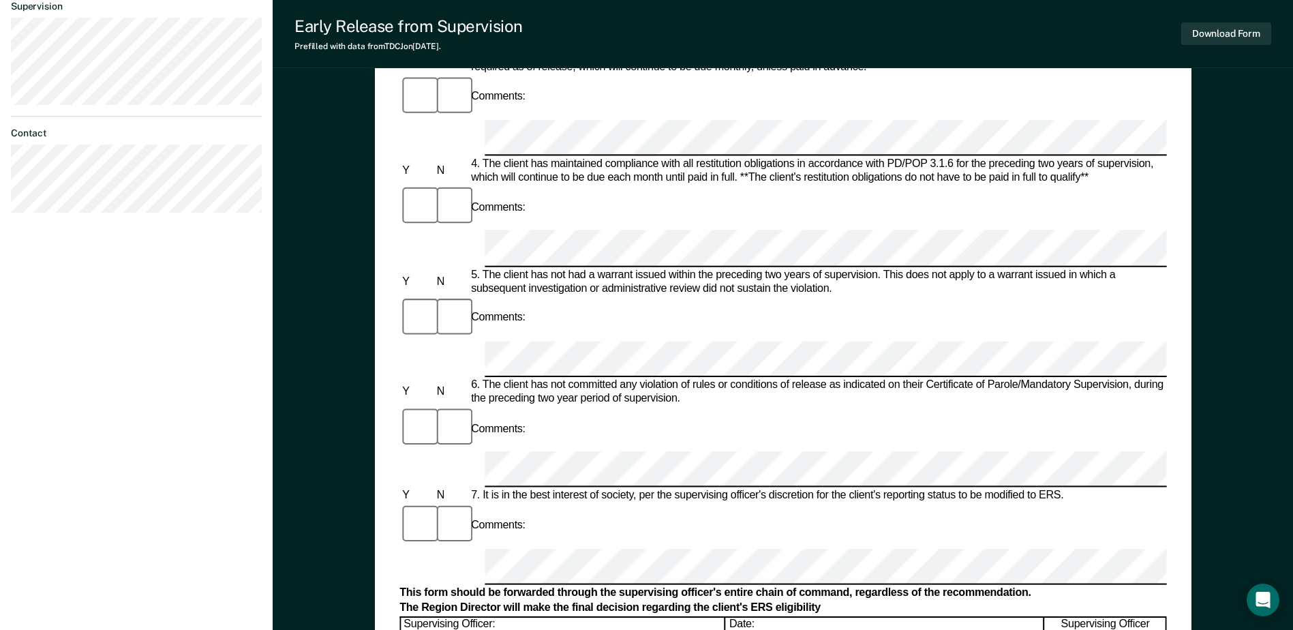
scroll to position [613, 0]
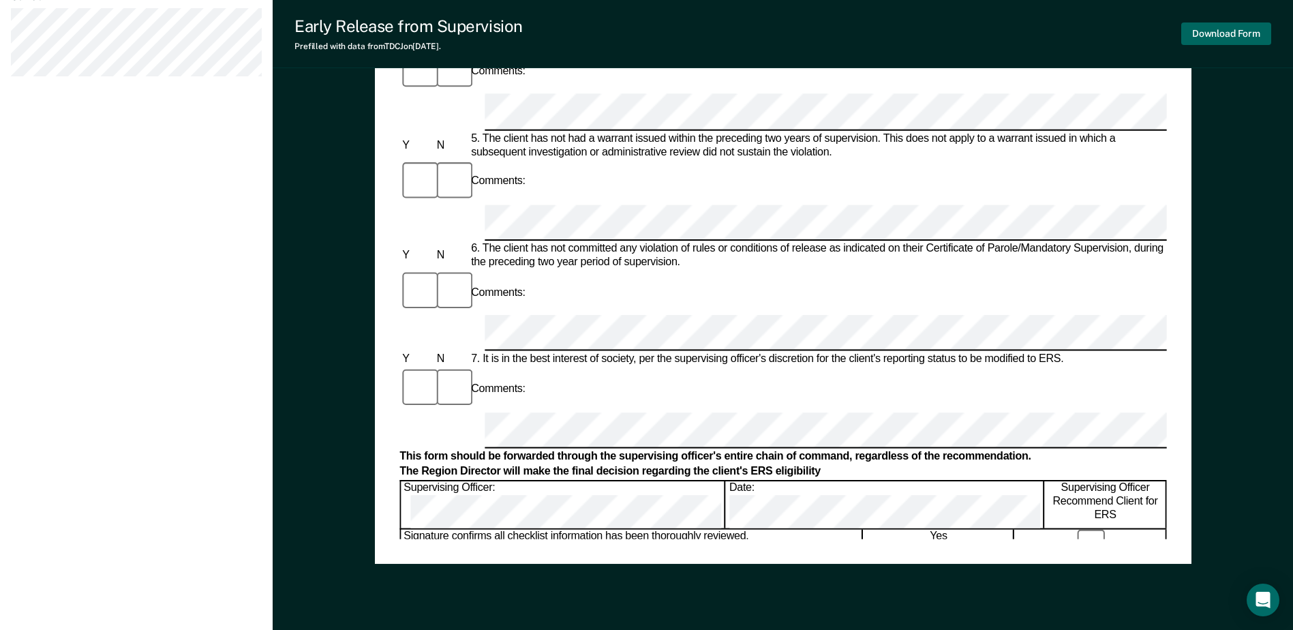
click at [1195, 34] on button "Download Form" at bounding box center [1226, 33] width 90 height 22
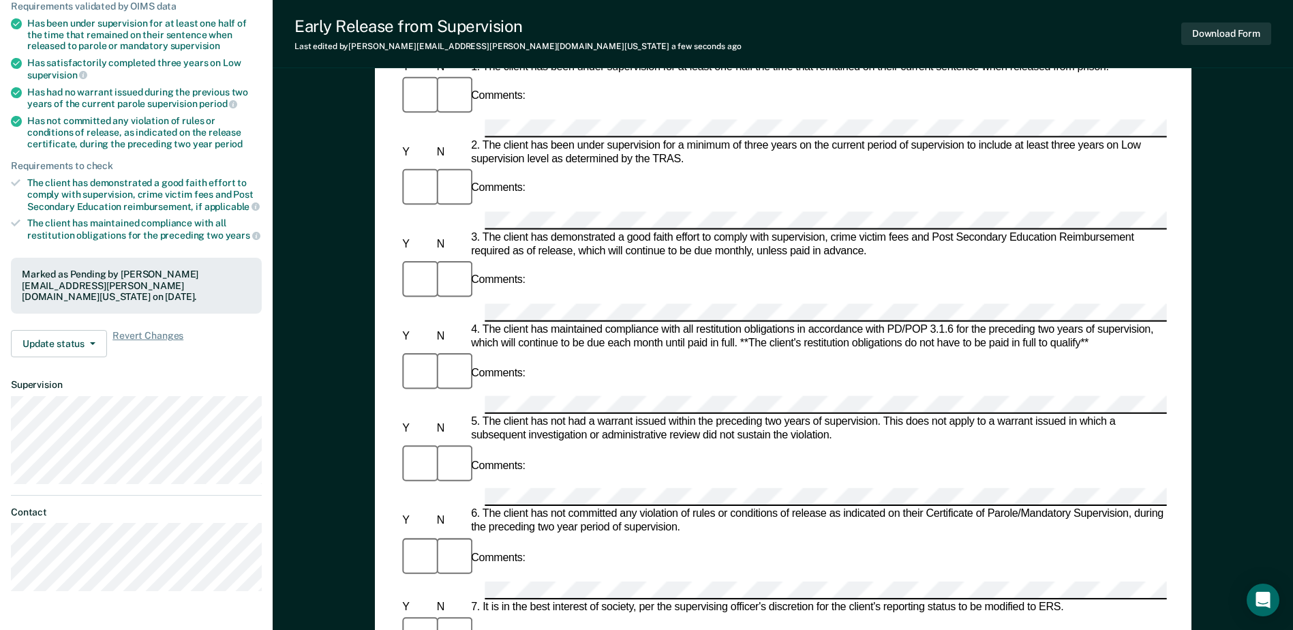
scroll to position [0, 0]
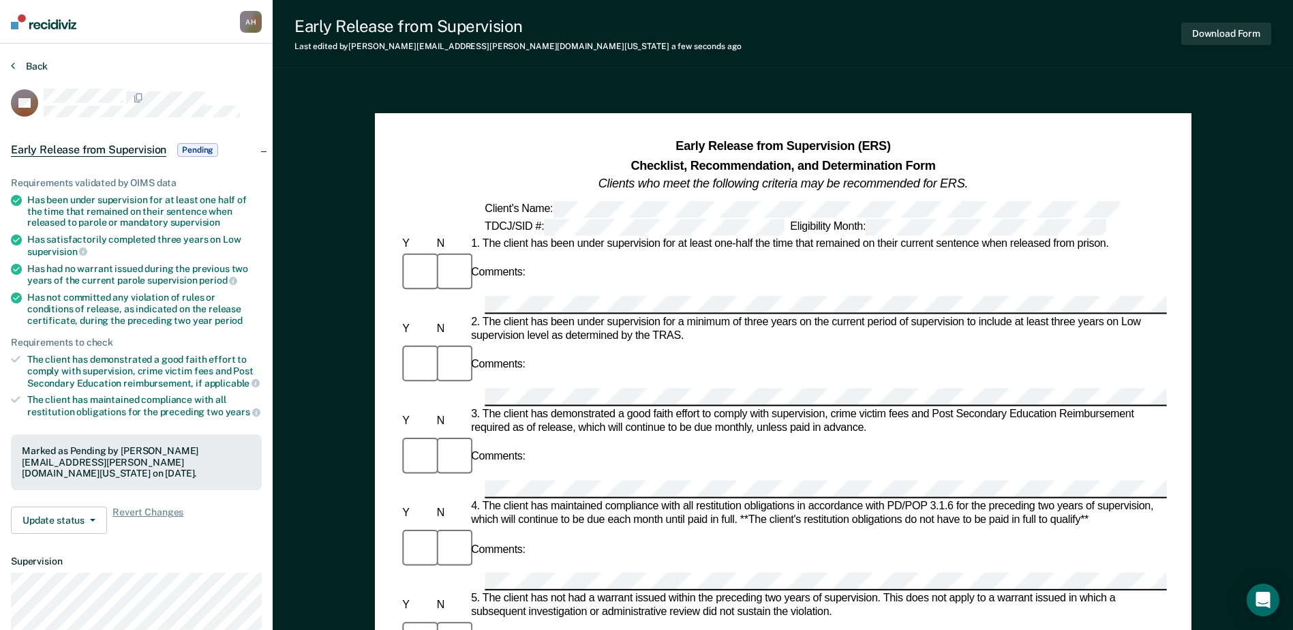
click at [22, 61] on button "Back" at bounding box center [29, 66] width 37 height 12
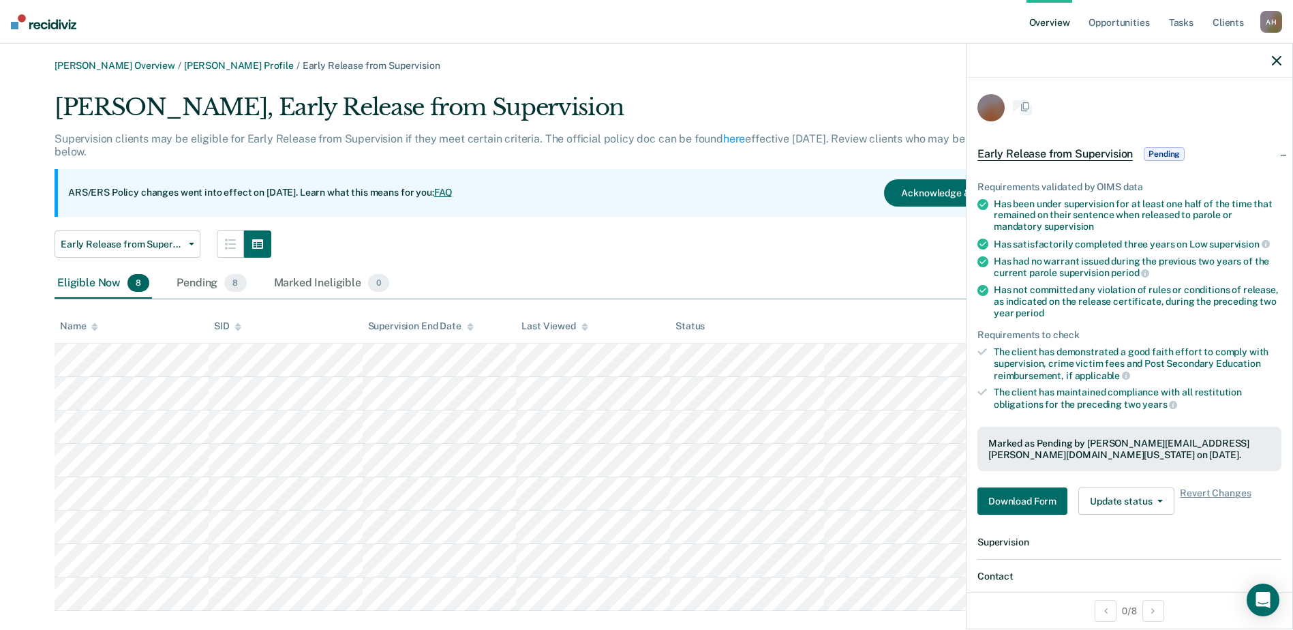
scroll to position [25, 0]
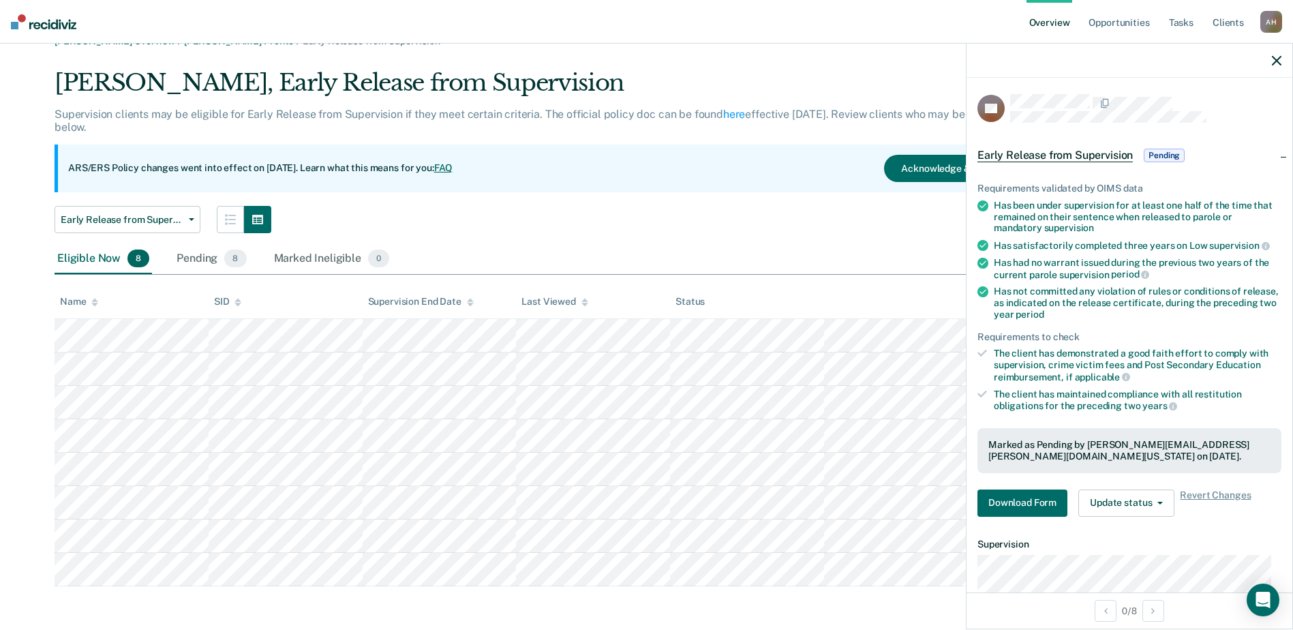
click at [1275, 59] on icon "button" at bounding box center [1277, 61] width 10 height 10
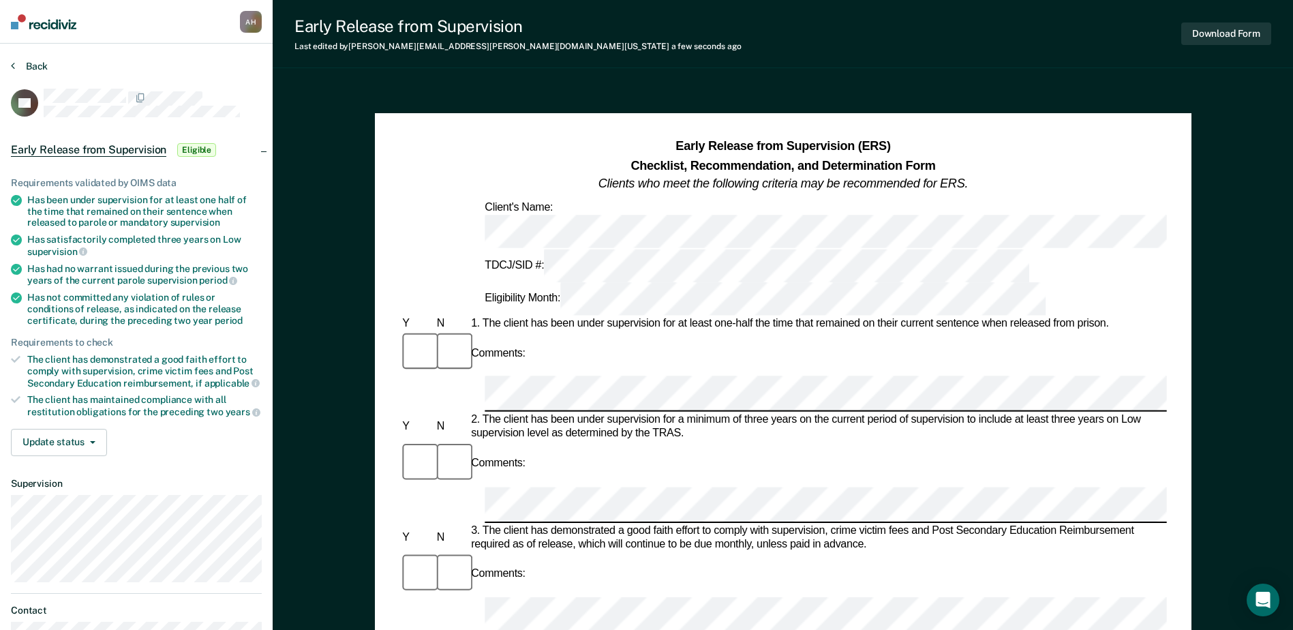
click at [33, 66] on button "Back" at bounding box center [29, 66] width 37 height 12
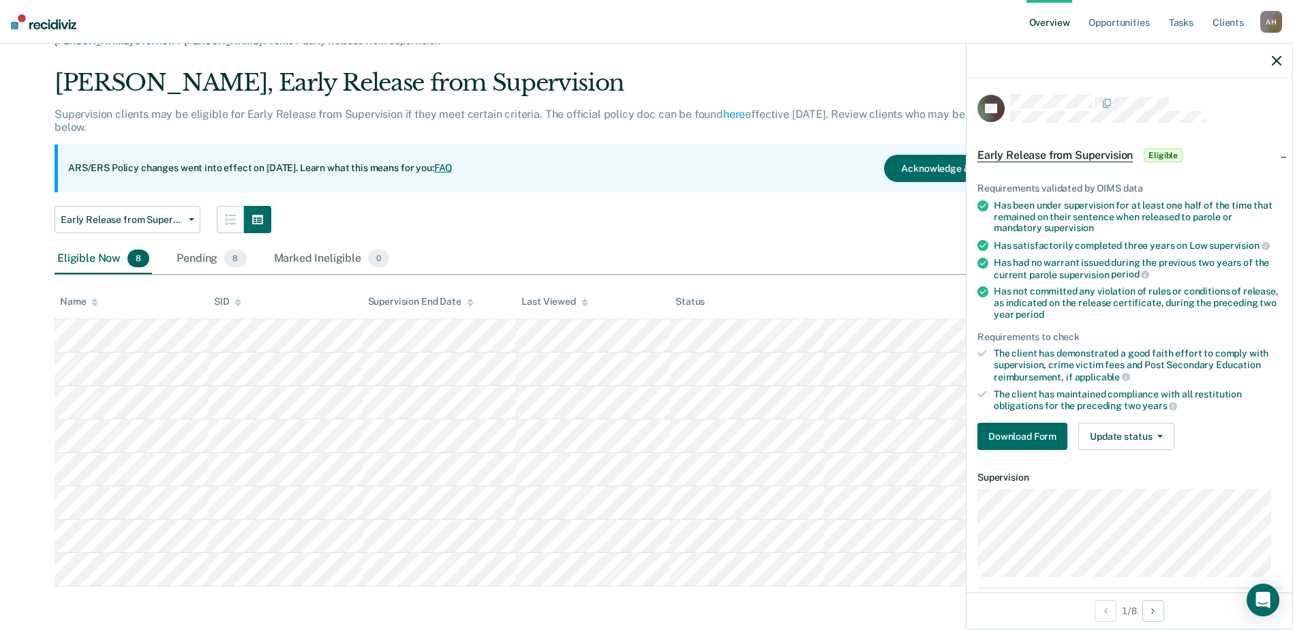
click at [1278, 61] on icon "button" at bounding box center [1277, 61] width 10 height 10
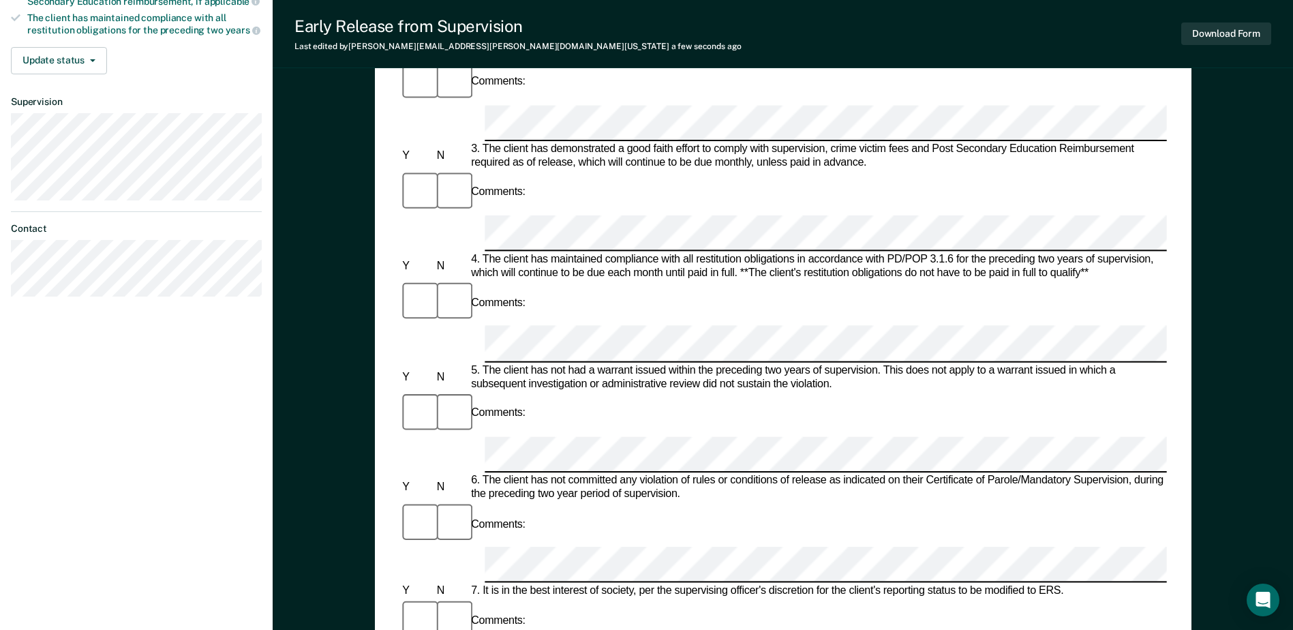
scroll to position [381, 0]
click at [1240, 35] on button "Download Form" at bounding box center [1226, 33] width 90 height 22
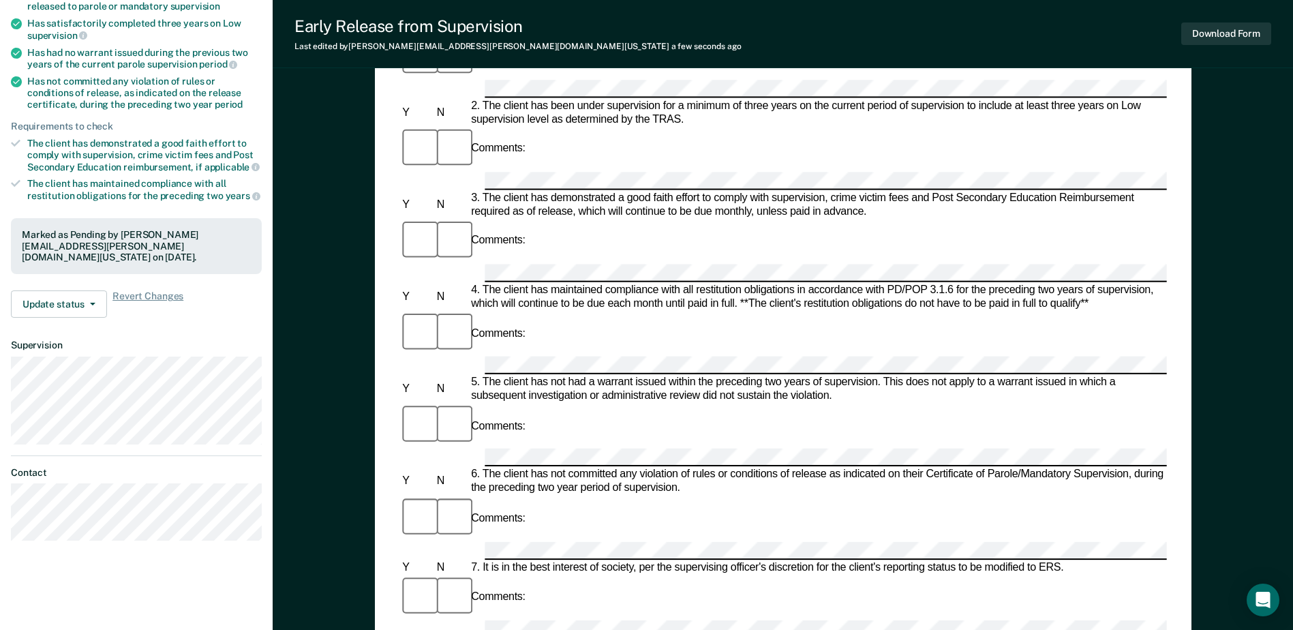
scroll to position [0, 0]
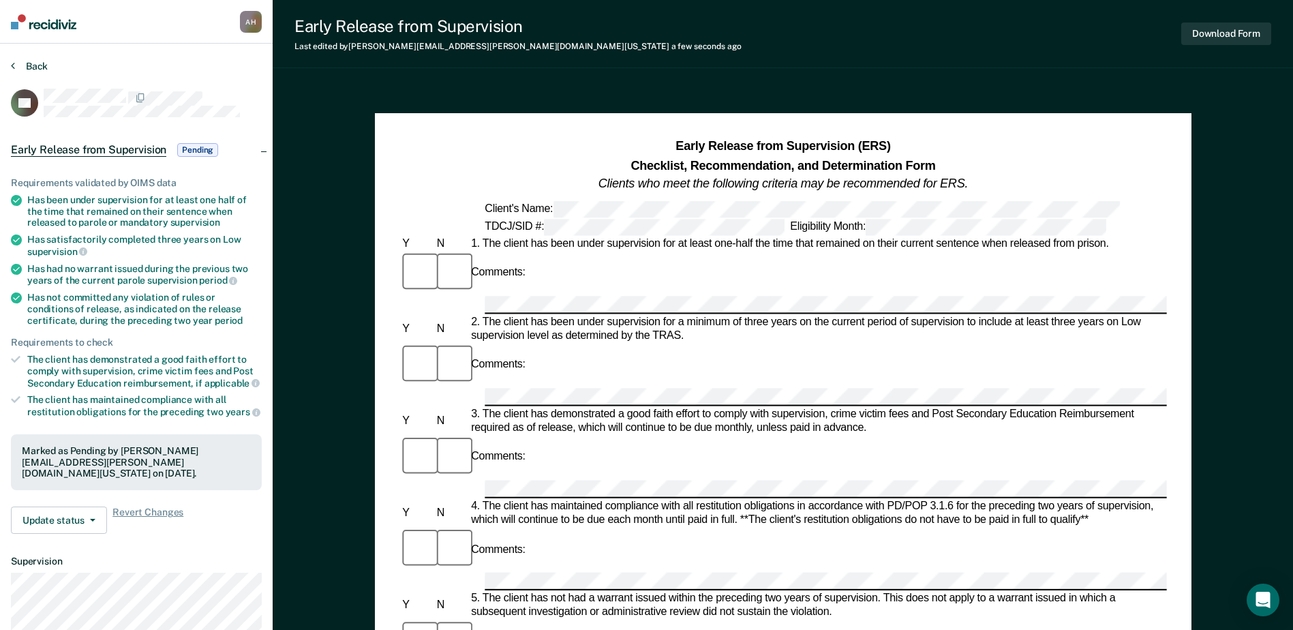
click at [37, 65] on button "Back" at bounding box center [29, 66] width 37 height 12
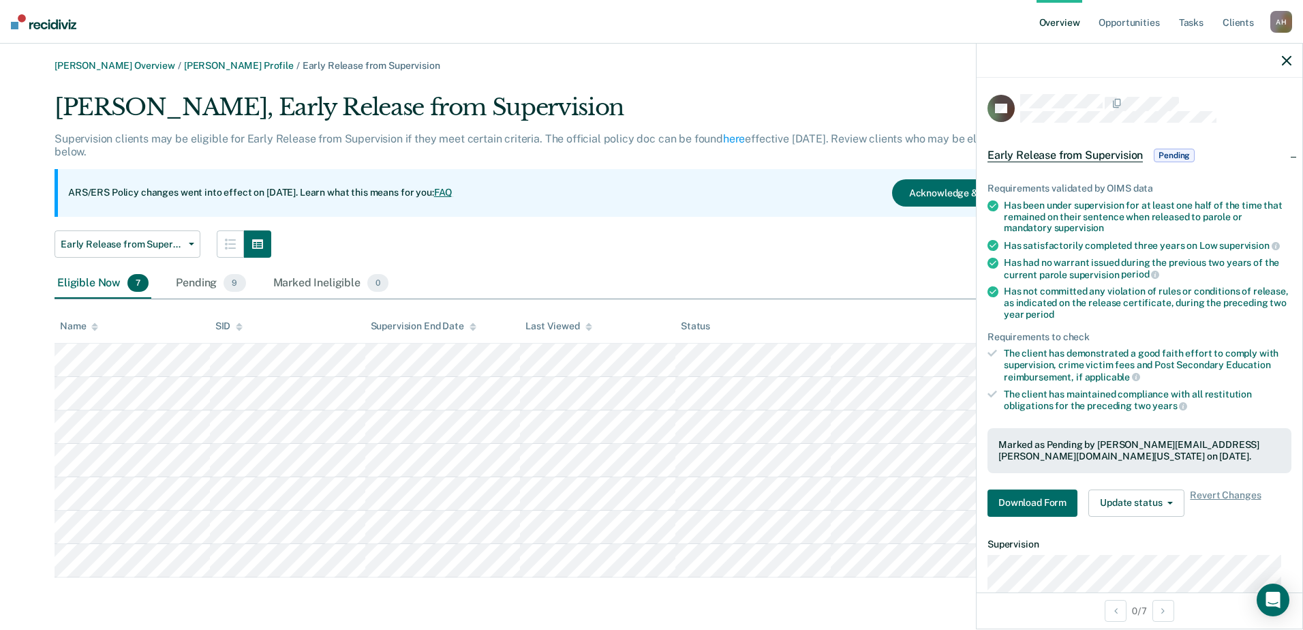
click at [1286, 59] on icon "button" at bounding box center [1287, 61] width 10 height 10
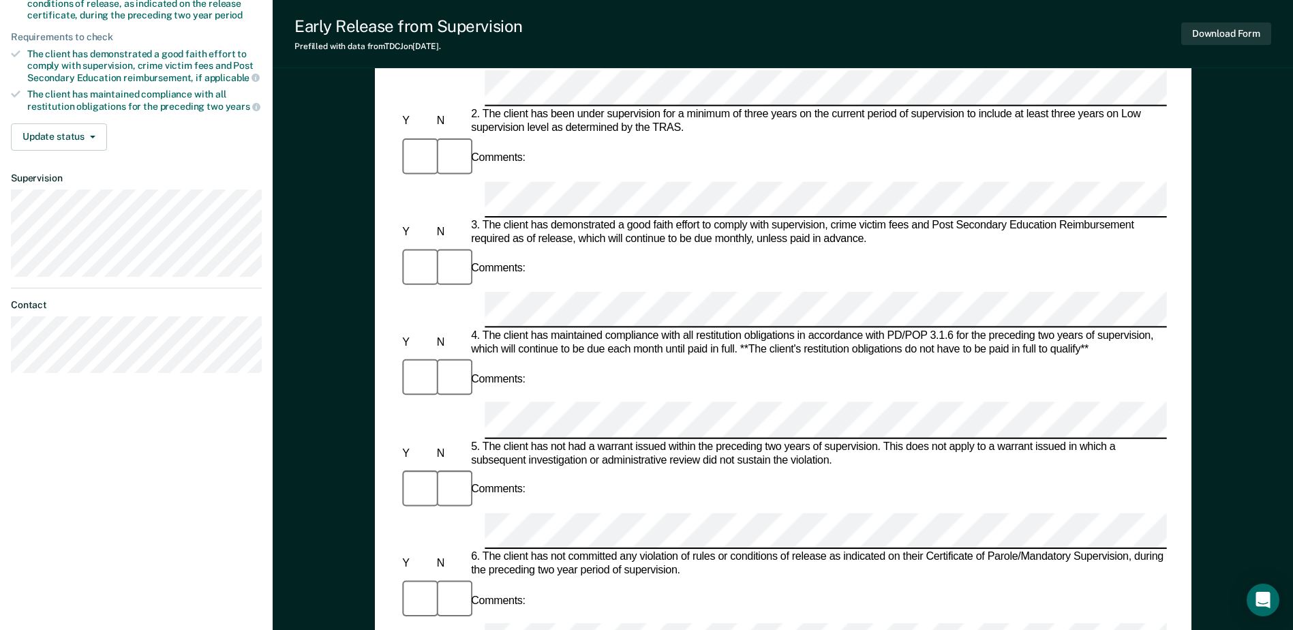
scroll to position [273, 0]
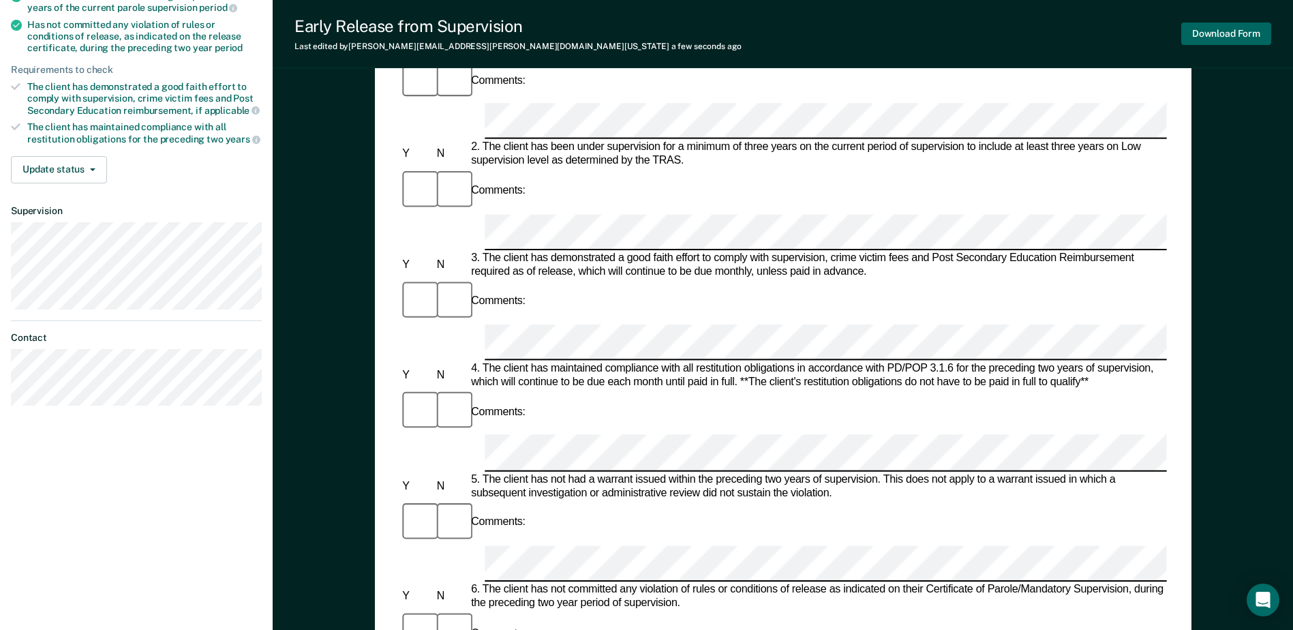
click at [1205, 32] on button "Download Form" at bounding box center [1226, 33] width 90 height 22
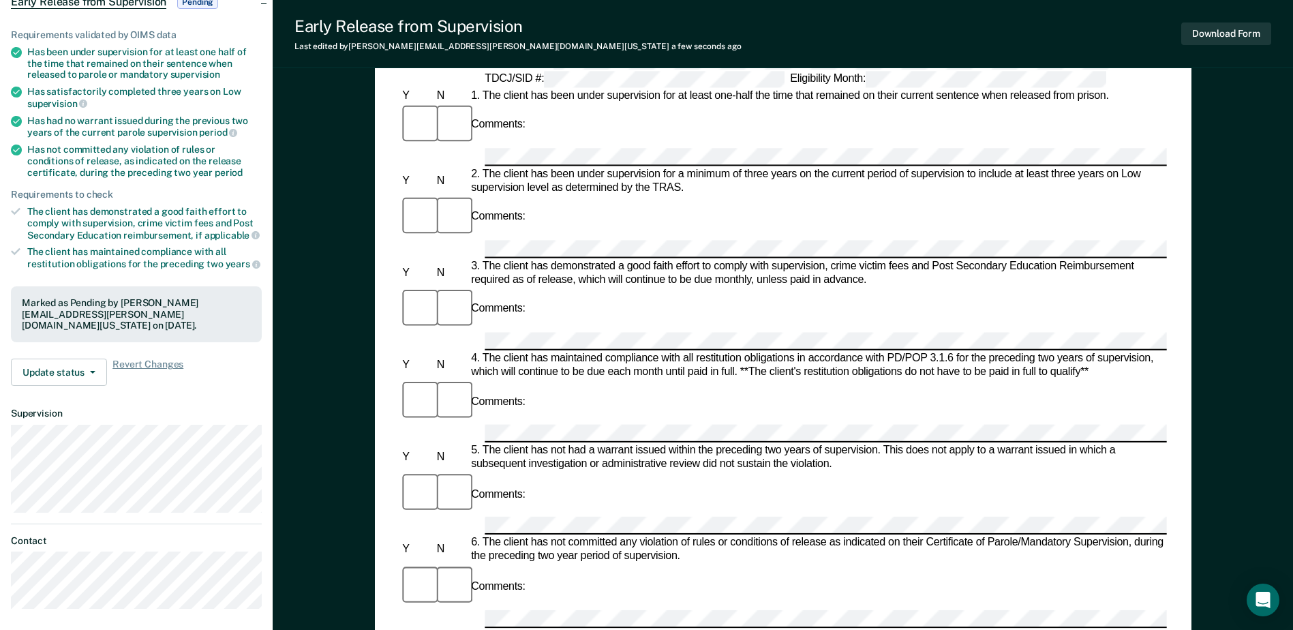
scroll to position [0, 0]
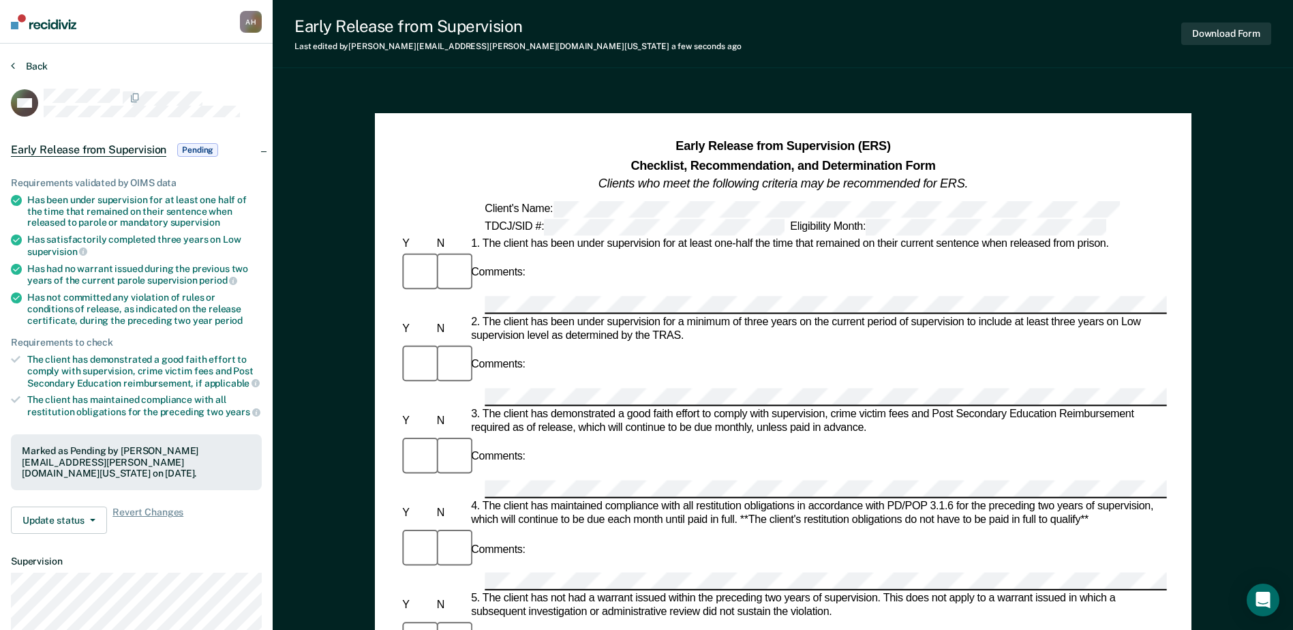
click at [33, 61] on button "Back" at bounding box center [29, 66] width 37 height 12
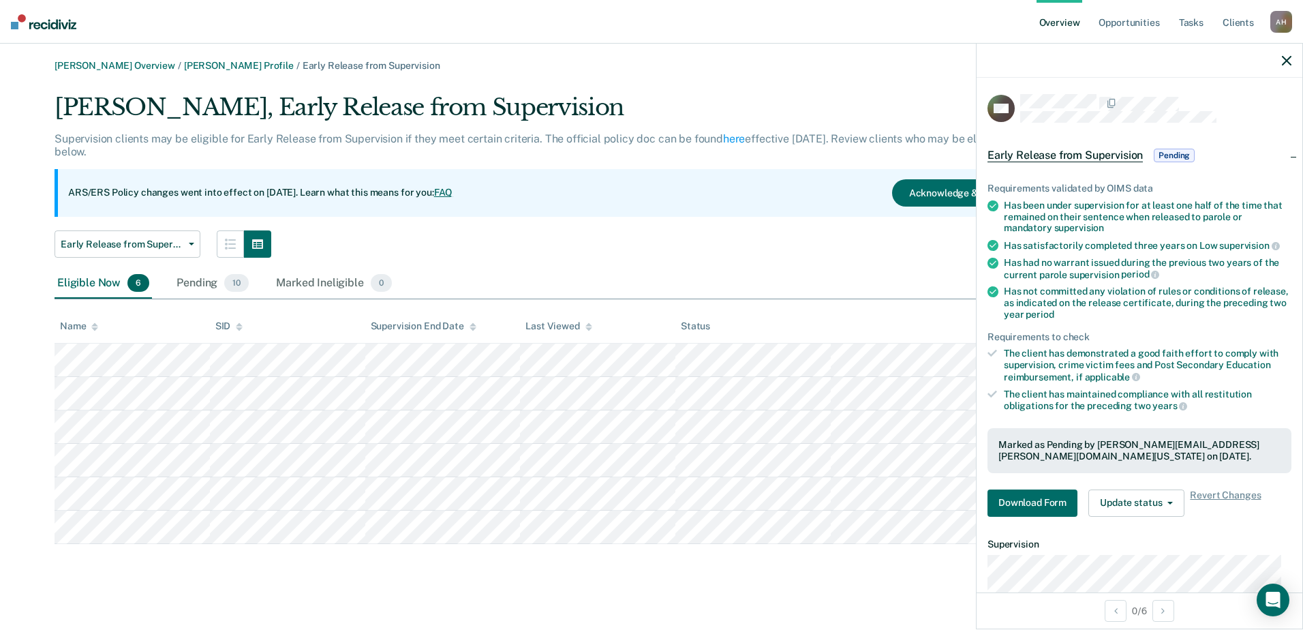
click at [1290, 59] on icon "button" at bounding box center [1287, 61] width 10 height 10
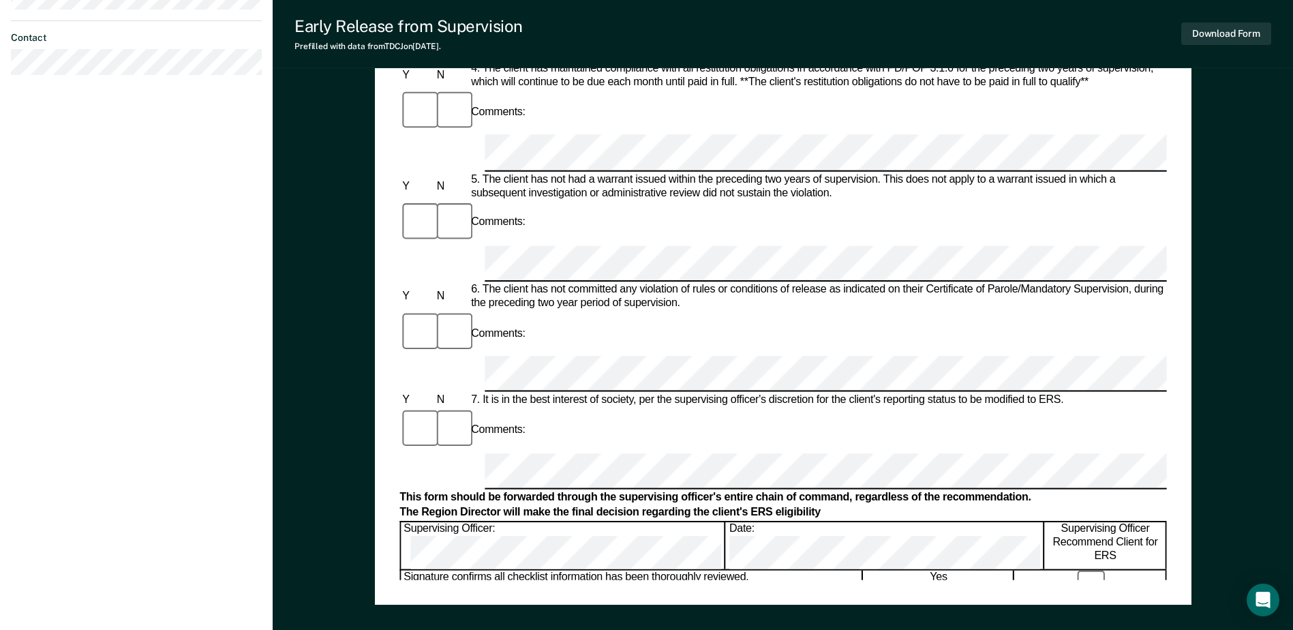
scroll to position [449, 0]
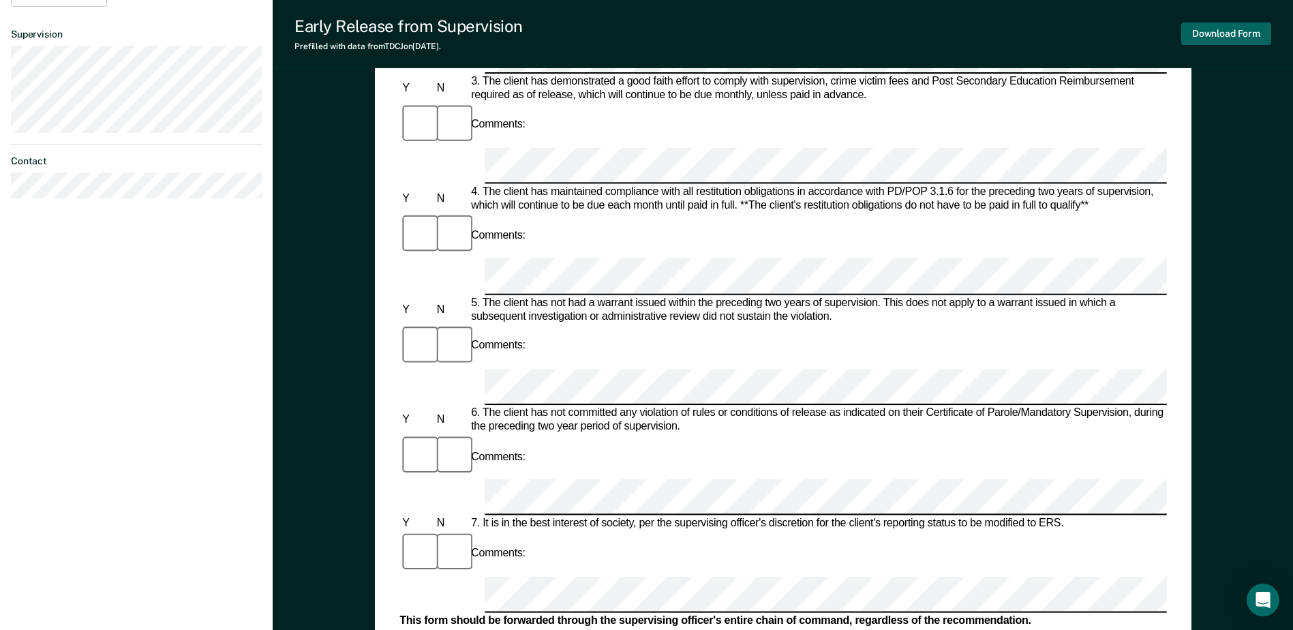
click at [1217, 31] on button "Download Form" at bounding box center [1226, 33] width 90 height 22
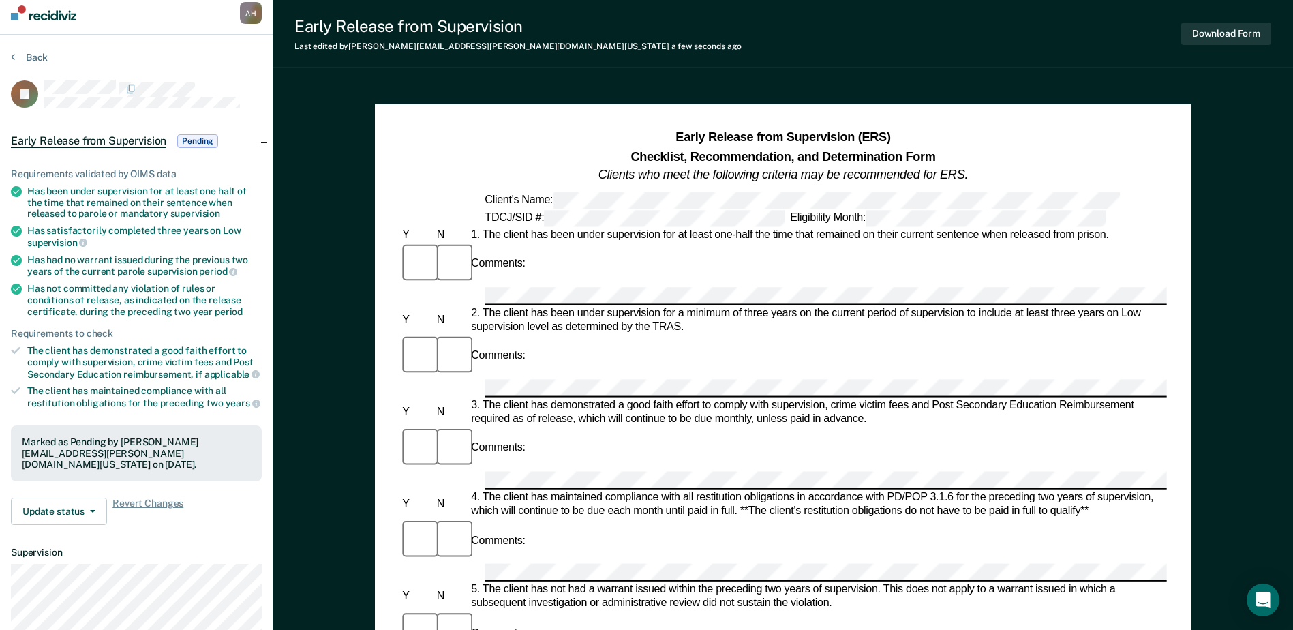
scroll to position [0, 0]
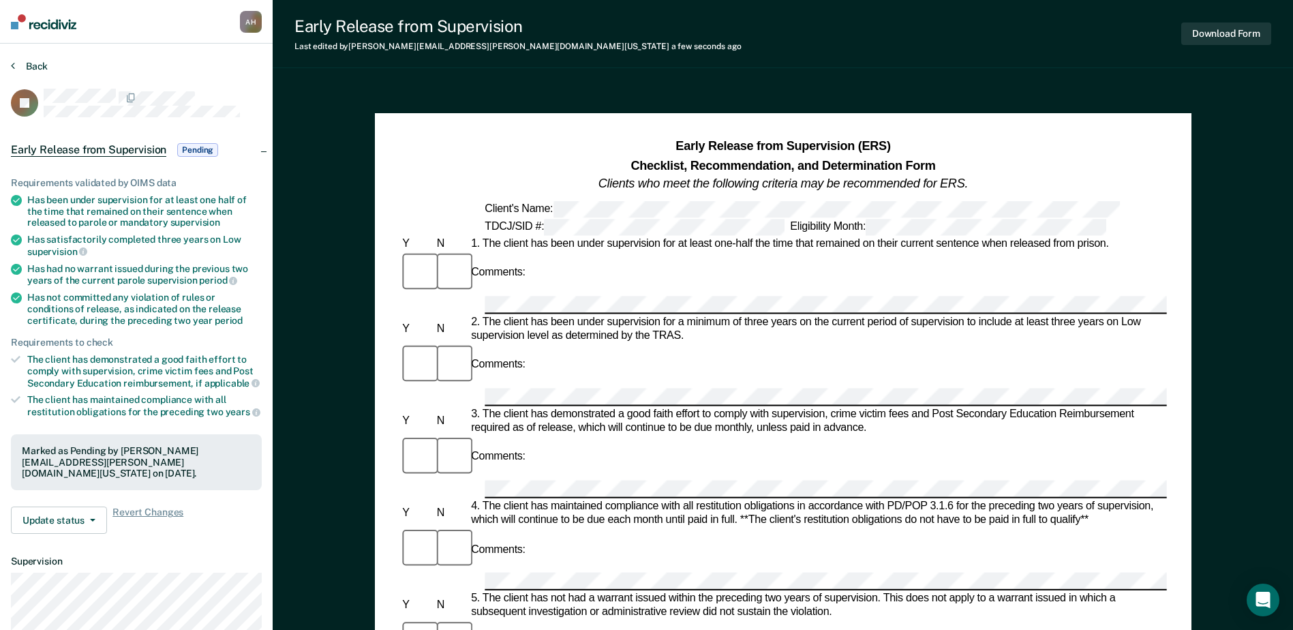
click at [29, 63] on button "Back" at bounding box center [29, 66] width 37 height 12
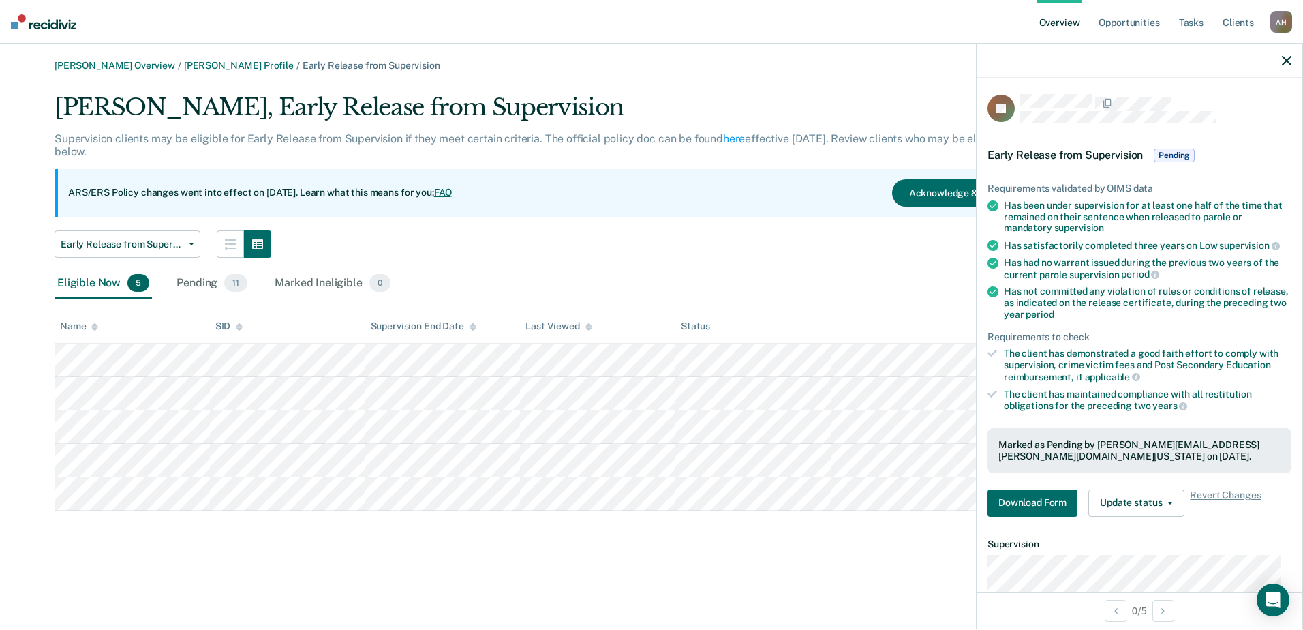
click at [1284, 60] on icon "button" at bounding box center [1287, 61] width 10 height 10
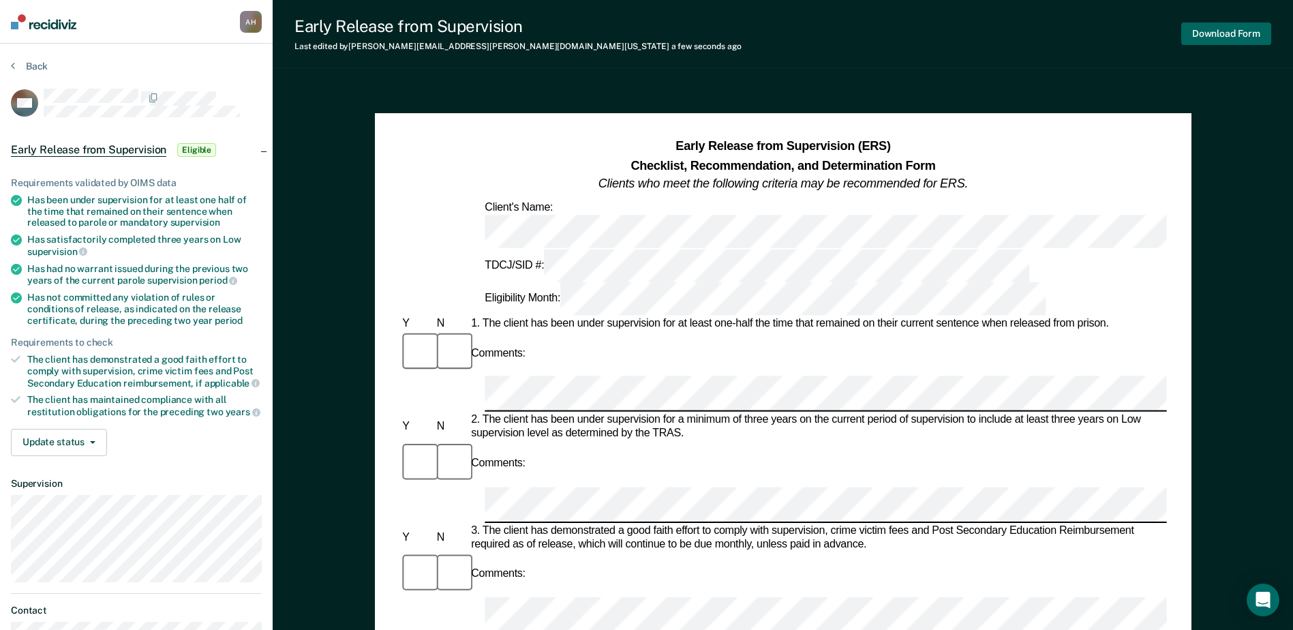
click at [1213, 31] on button "Download Form" at bounding box center [1226, 33] width 90 height 22
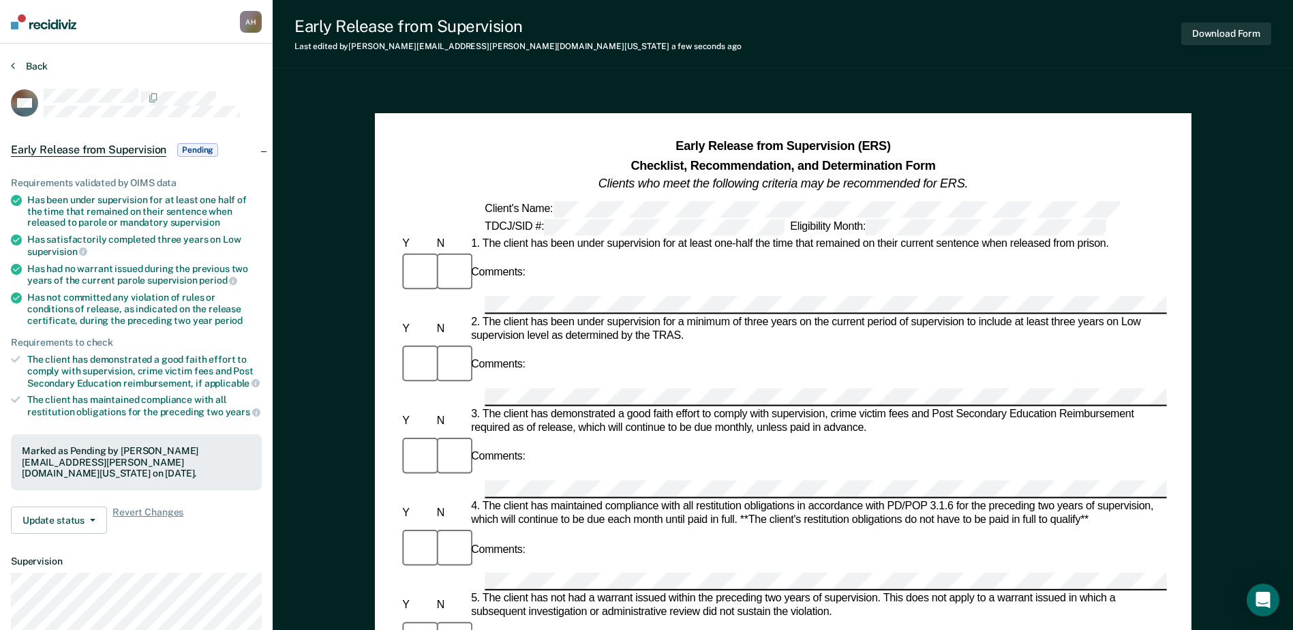
click at [25, 67] on button "Back" at bounding box center [29, 66] width 37 height 12
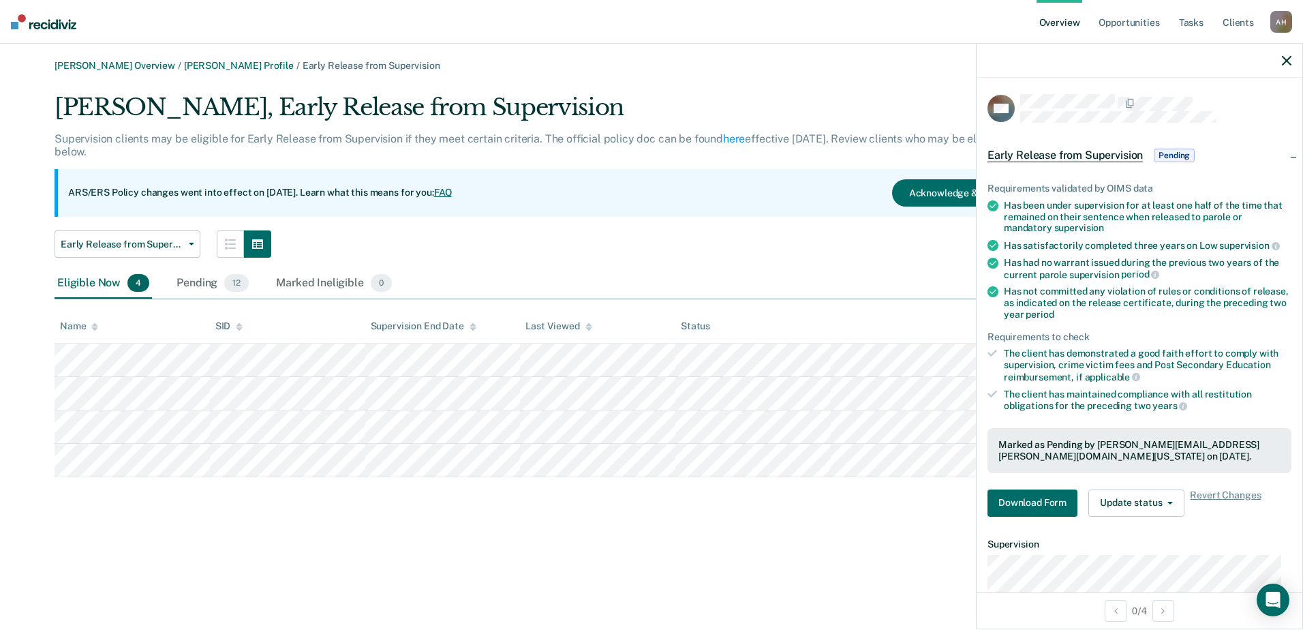
click at [1281, 62] on div at bounding box center [1140, 61] width 326 height 34
click at [1288, 60] on icon "button" at bounding box center [1287, 61] width 10 height 10
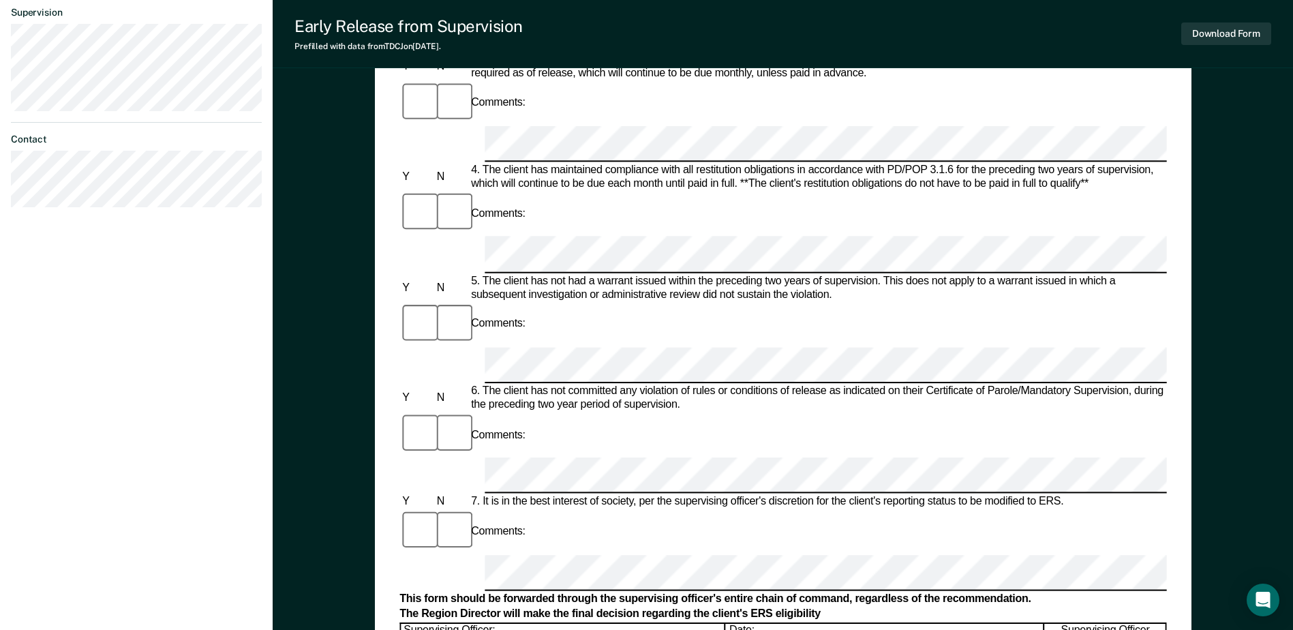
scroll to position [477, 0]
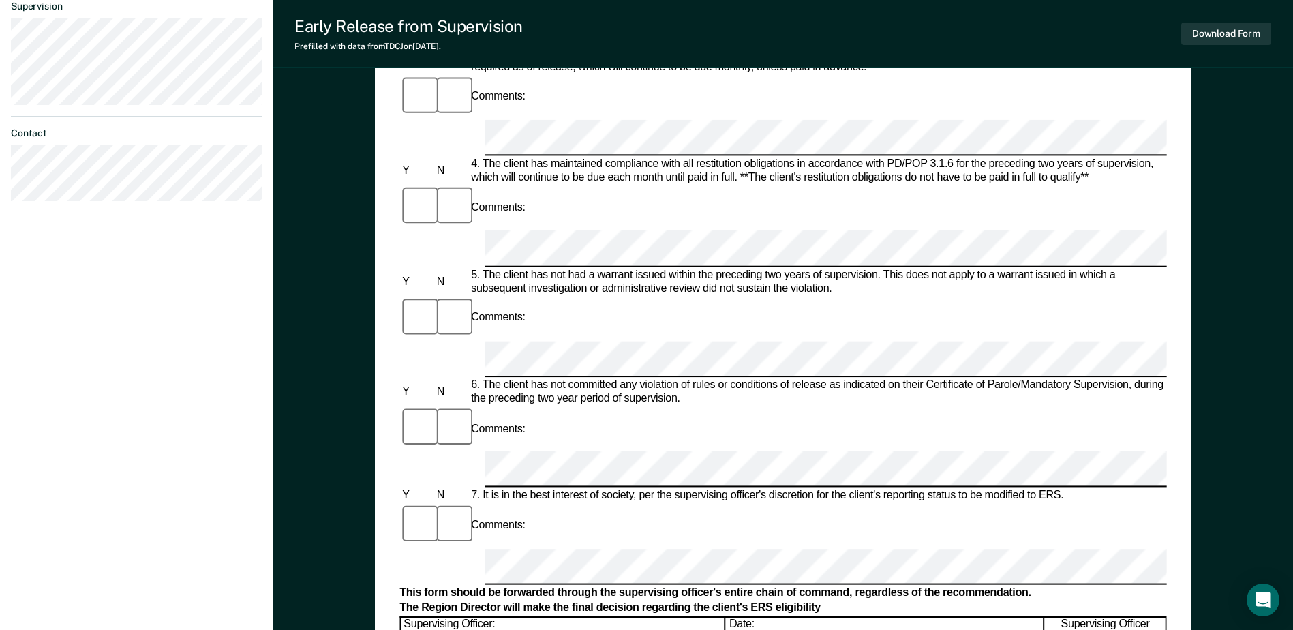
click at [492, 617] on div "Supervising Officer:" at bounding box center [563, 640] width 324 height 47
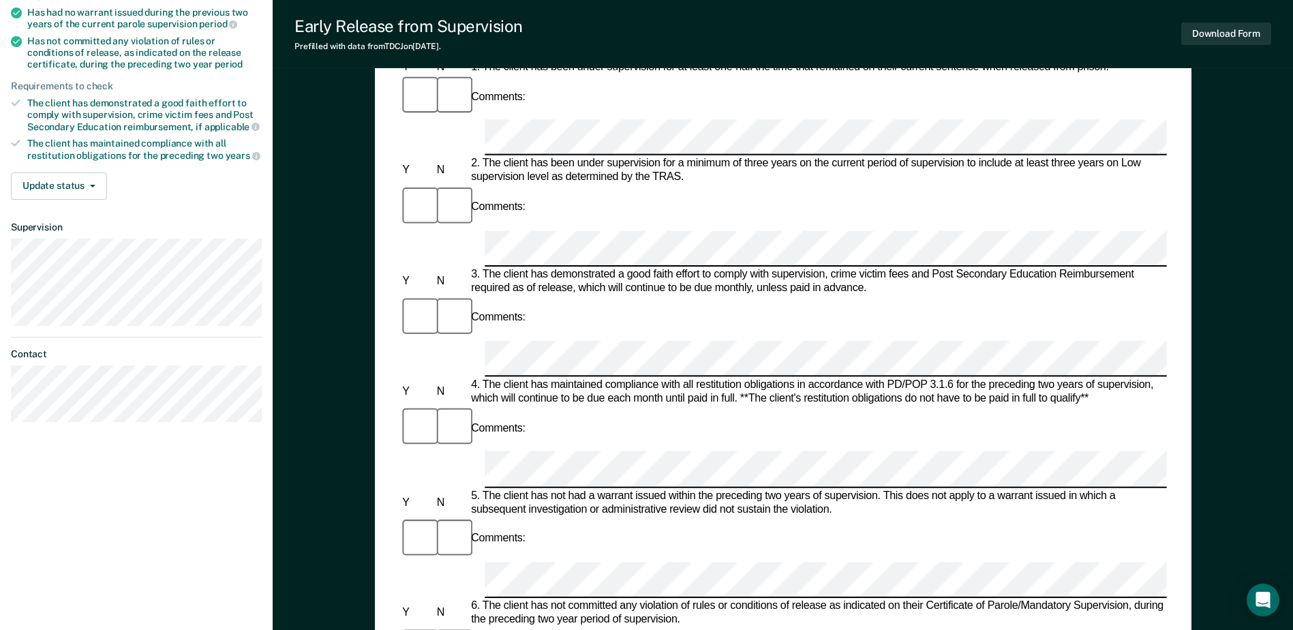
scroll to position [0, 0]
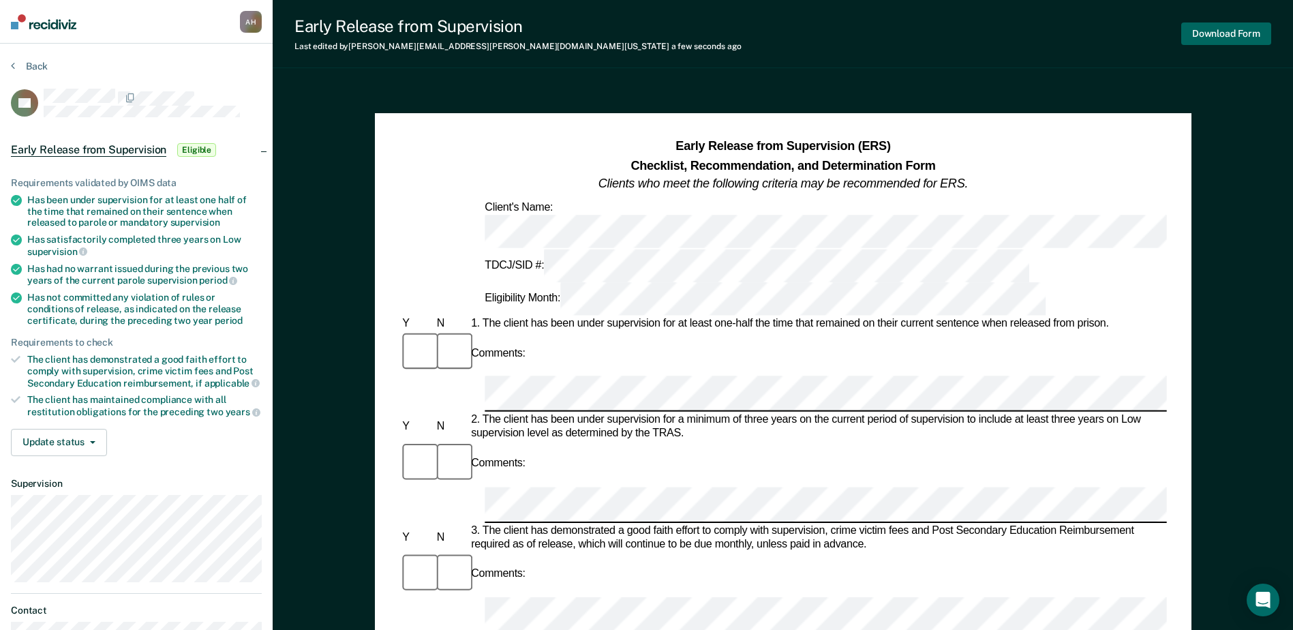
click at [1229, 29] on button "Download Form" at bounding box center [1226, 33] width 90 height 22
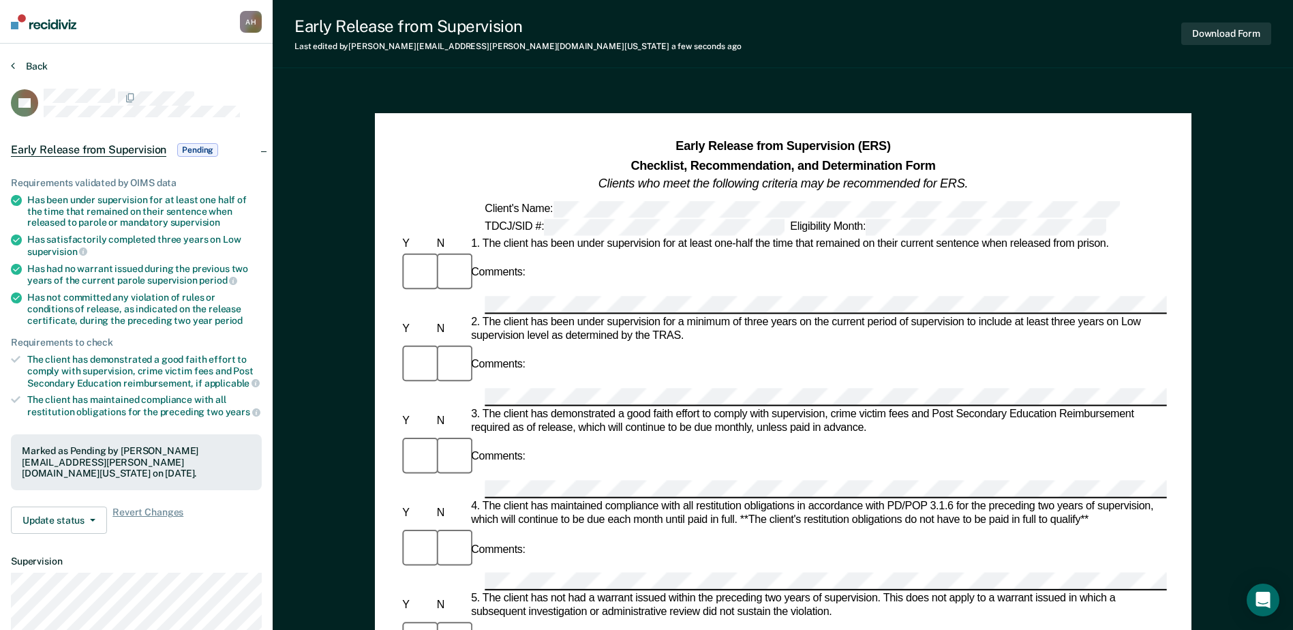
click at [29, 66] on button "Back" at bounding box center [29, 66] width 37 height 12
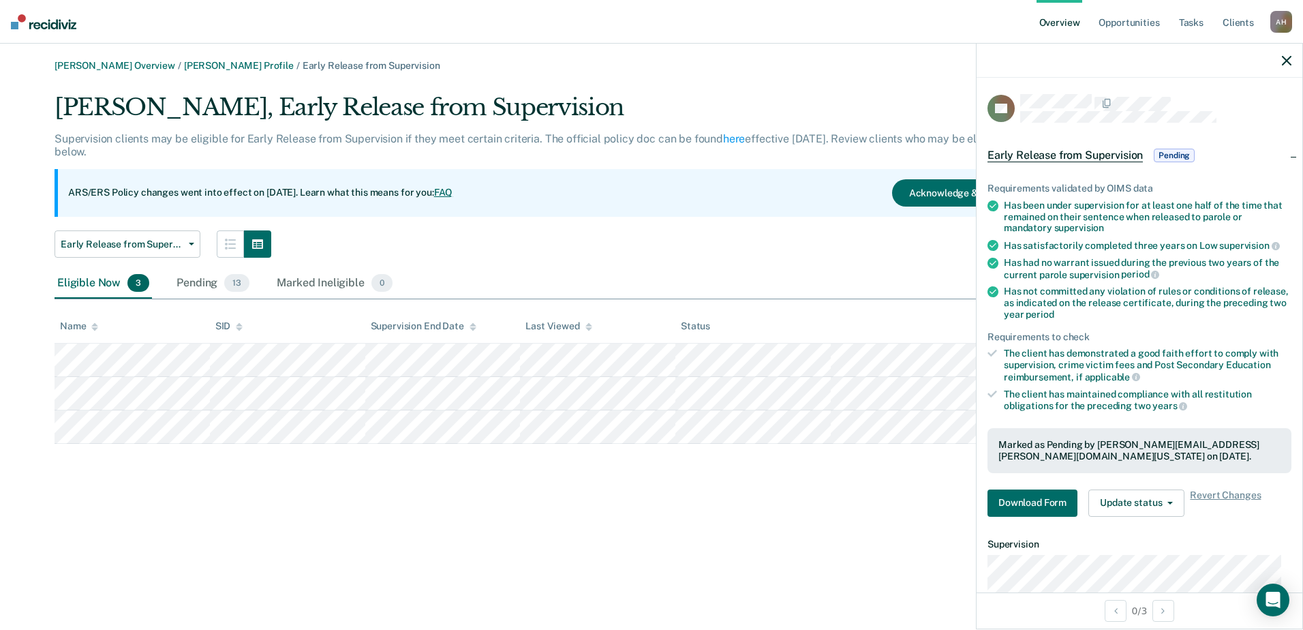
click at [1284, 59] on icon "button" at bounding box center [1287, 61] width 10 height 10
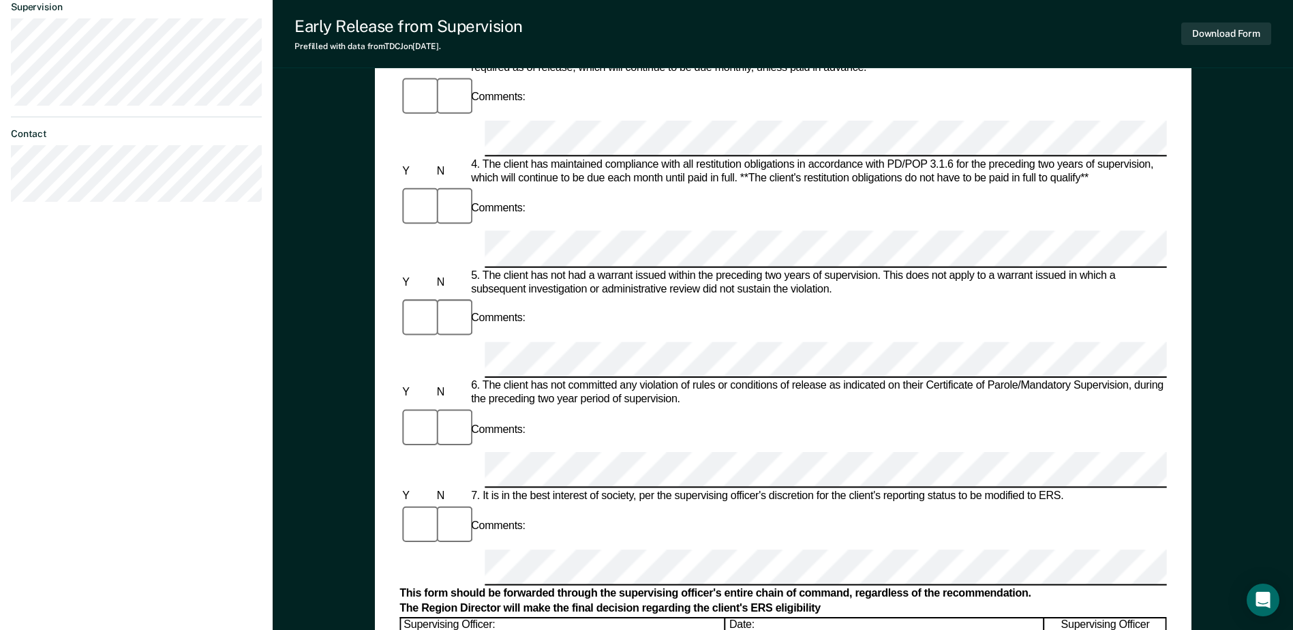
scroll to position [477, 0]
click at [500, 617] on div "Supervising Officer:" at bounding box center [563, 640] width 324 height 47
click at [1204, 35] on button "Download Form" at bounding box center [1226, 33] width 90 height 22
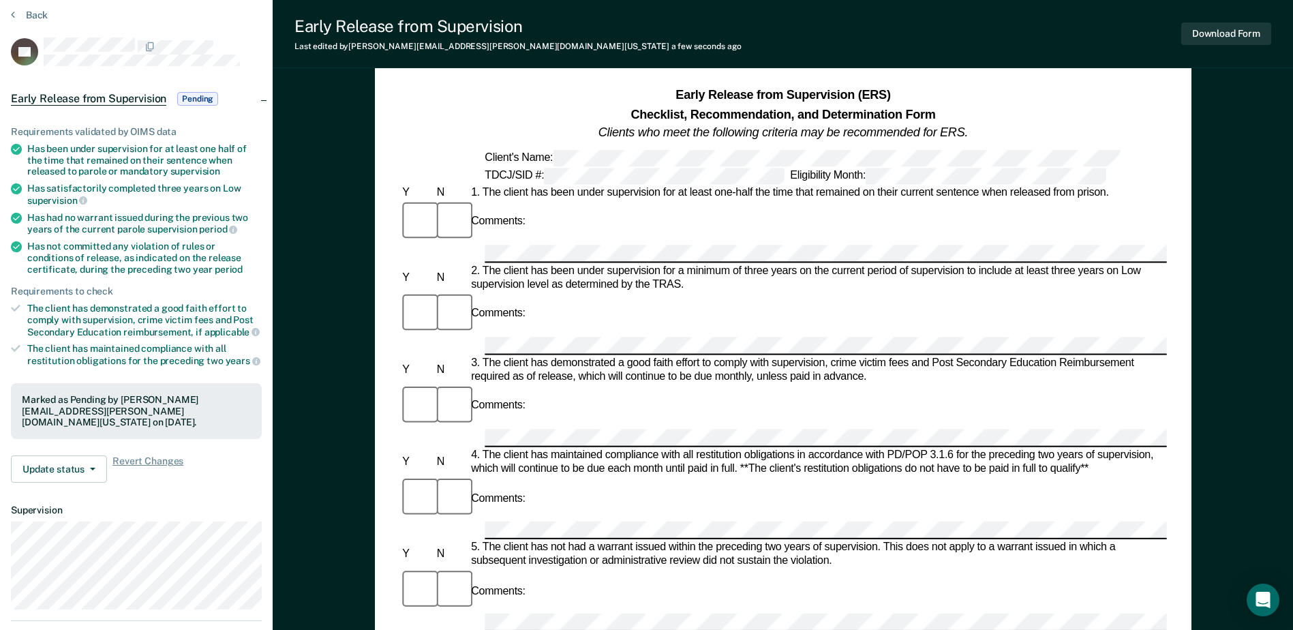
scroll to position [0, 0]
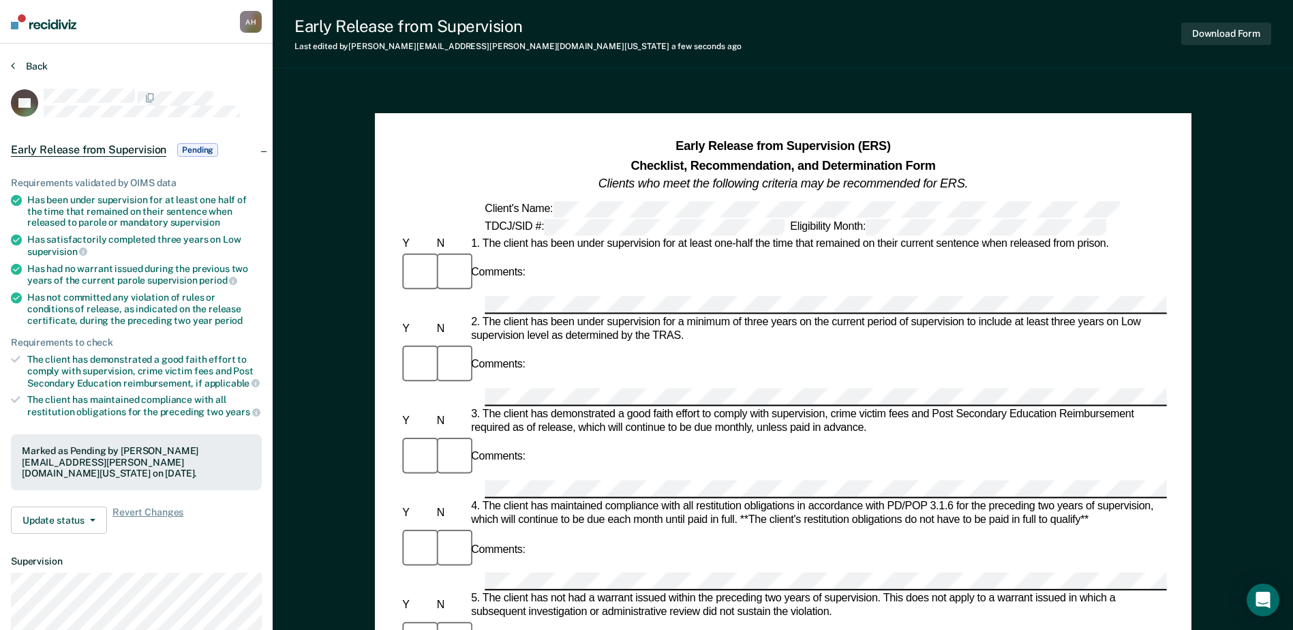
click at [36, 64] on button "Back" at bounding box center [29, 66] width 37 height 12
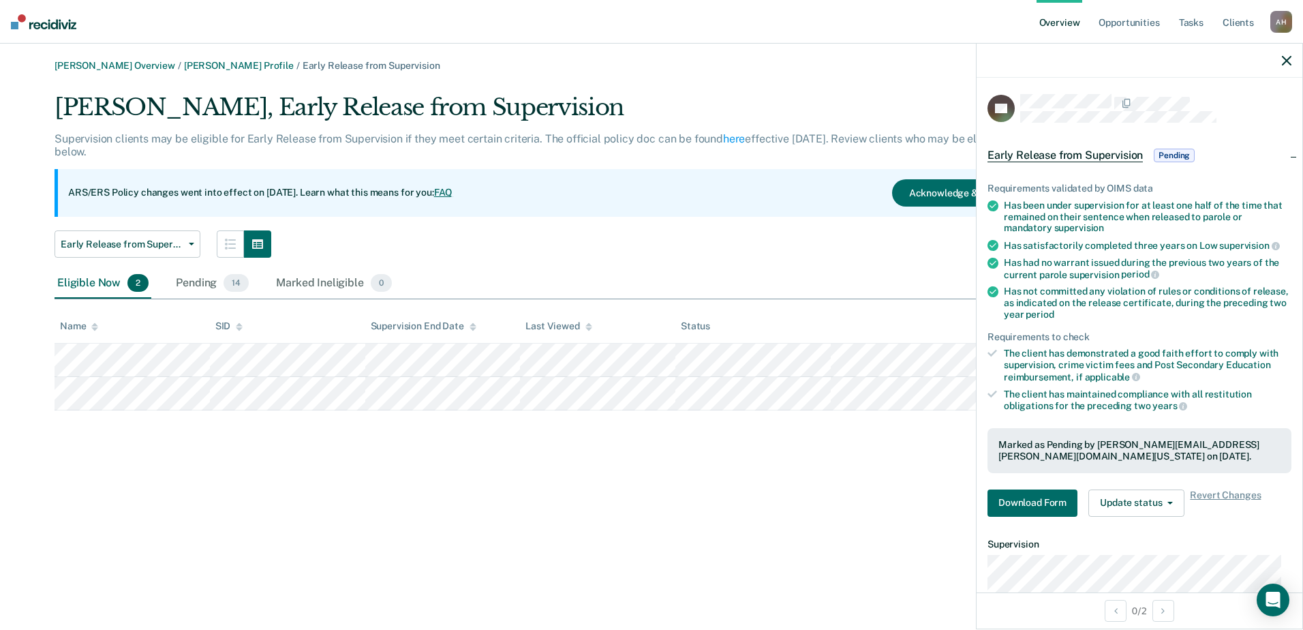
click at [1287, 62] on icon "button" at bounding box center [1287, 61] width 10 height 10
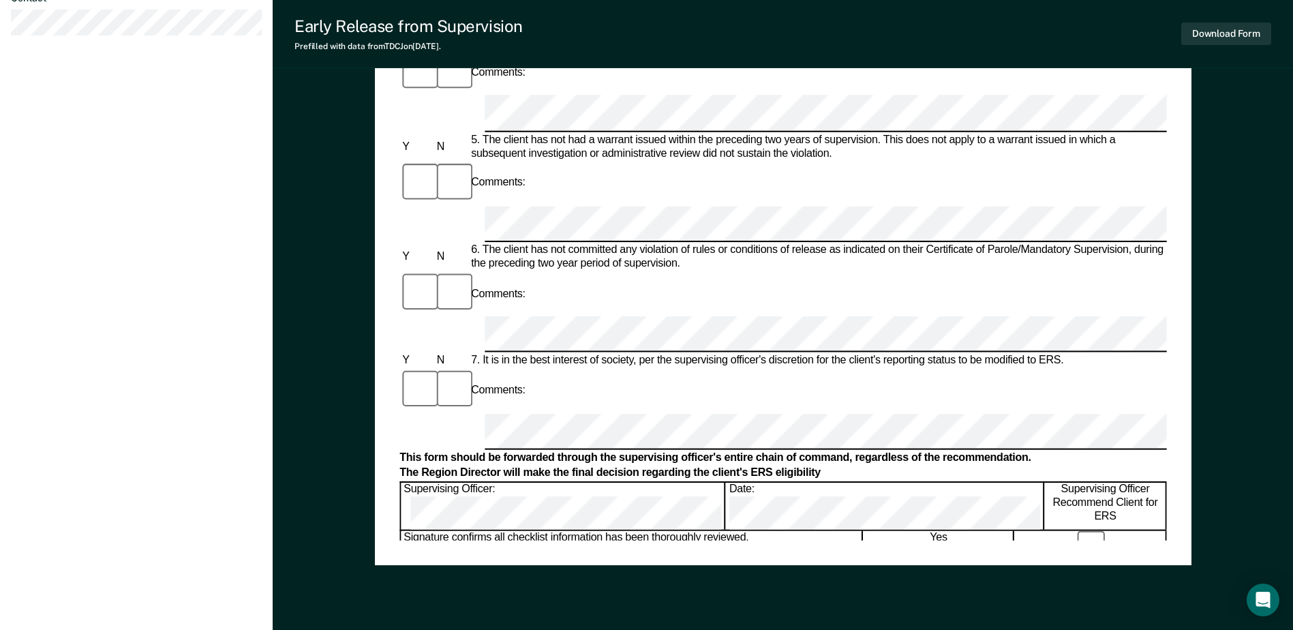
scroll to position [613, 0]
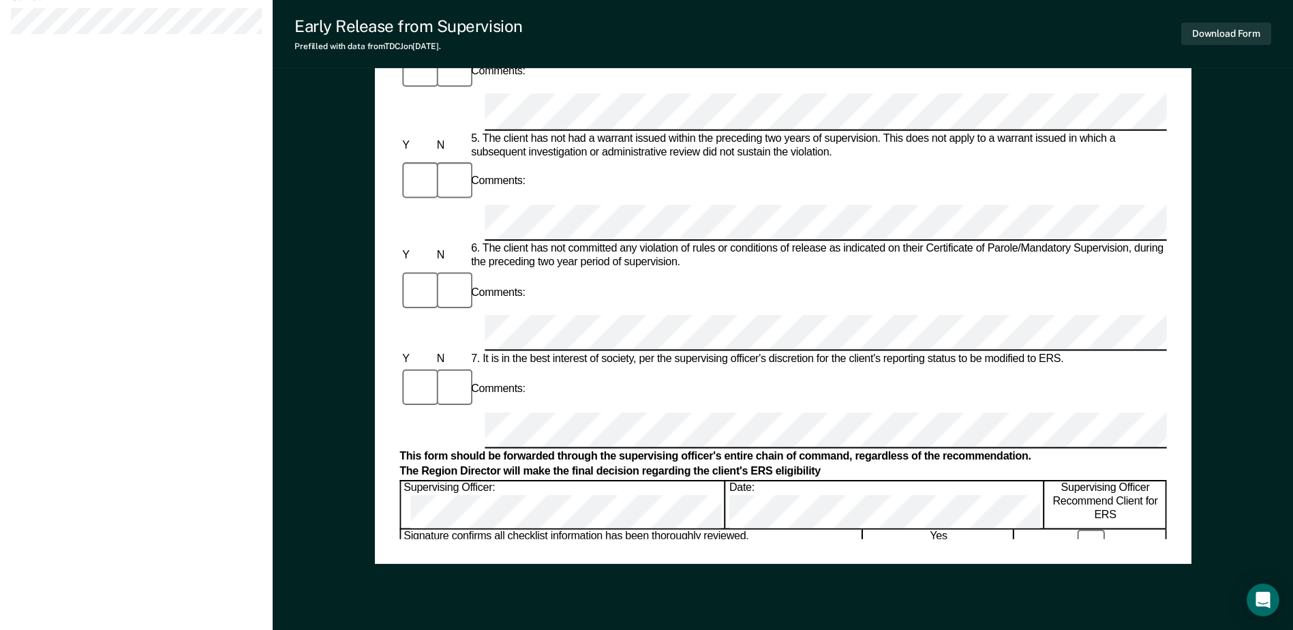
click at [486, 481] on div "Supervising Officer:" at bounding box center [563, 504] width 324 height 47
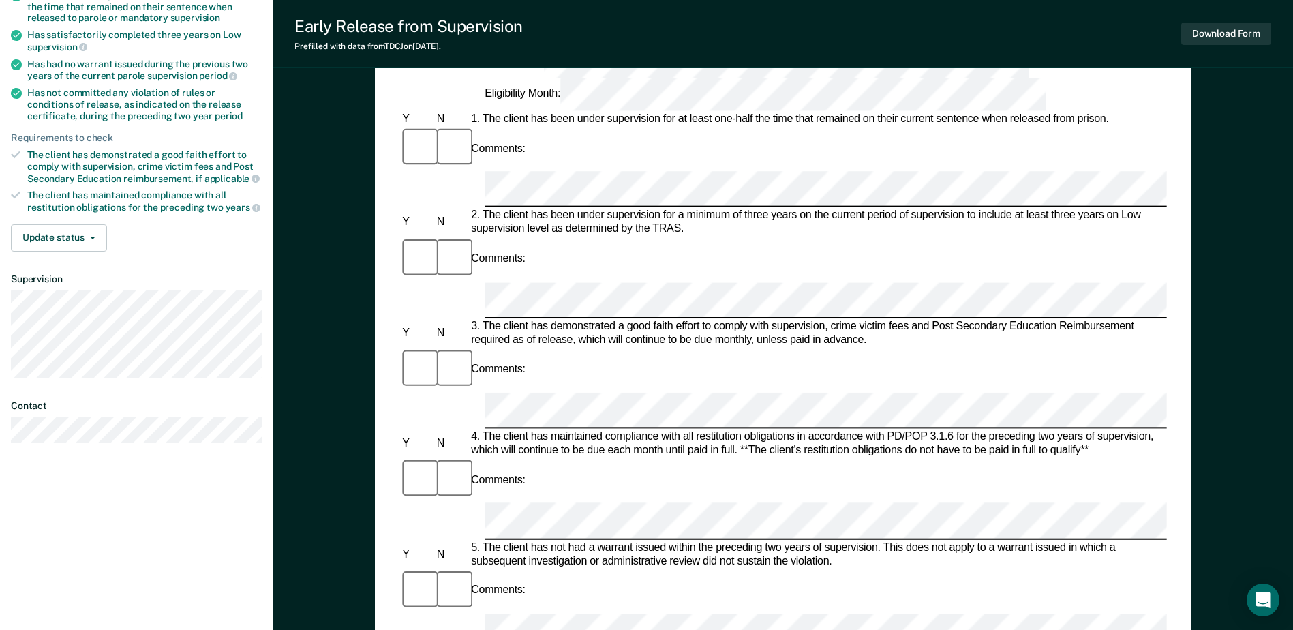
scroll to position [0, 0]
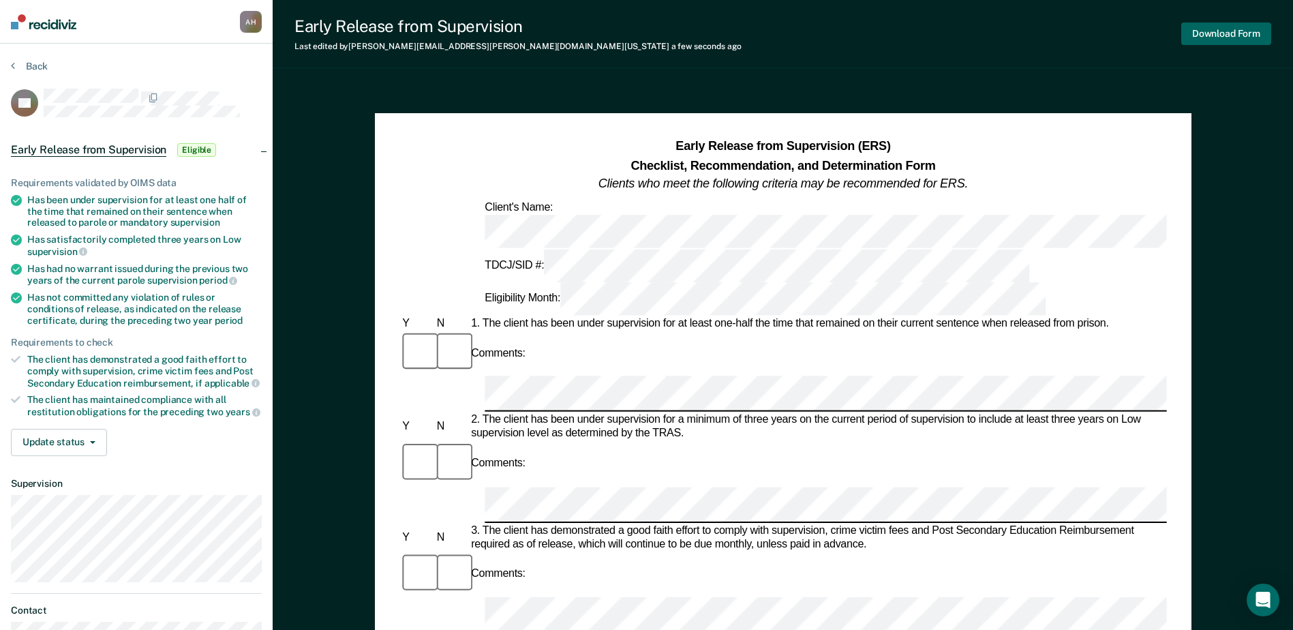
click at [1223, 31] on button "Download Form" at bounding box center [1226, 33] width 90 height 22
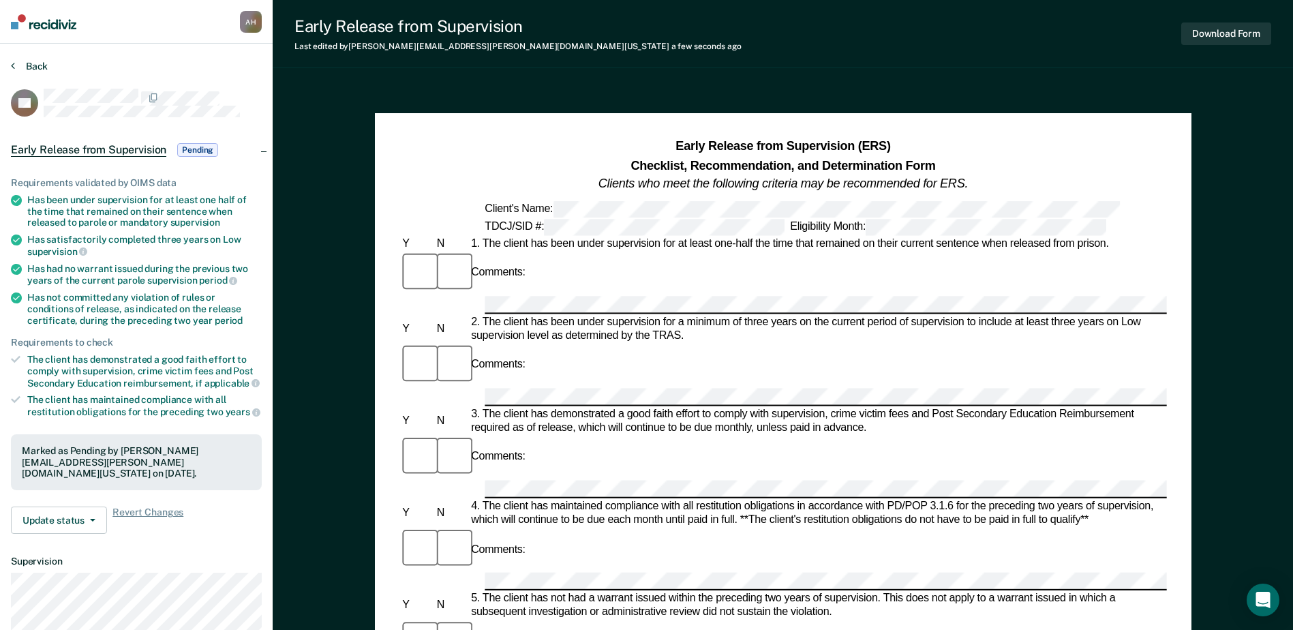
click at [22, 65] on button "Back" at bounding box center [29, 66] width 37 height 12
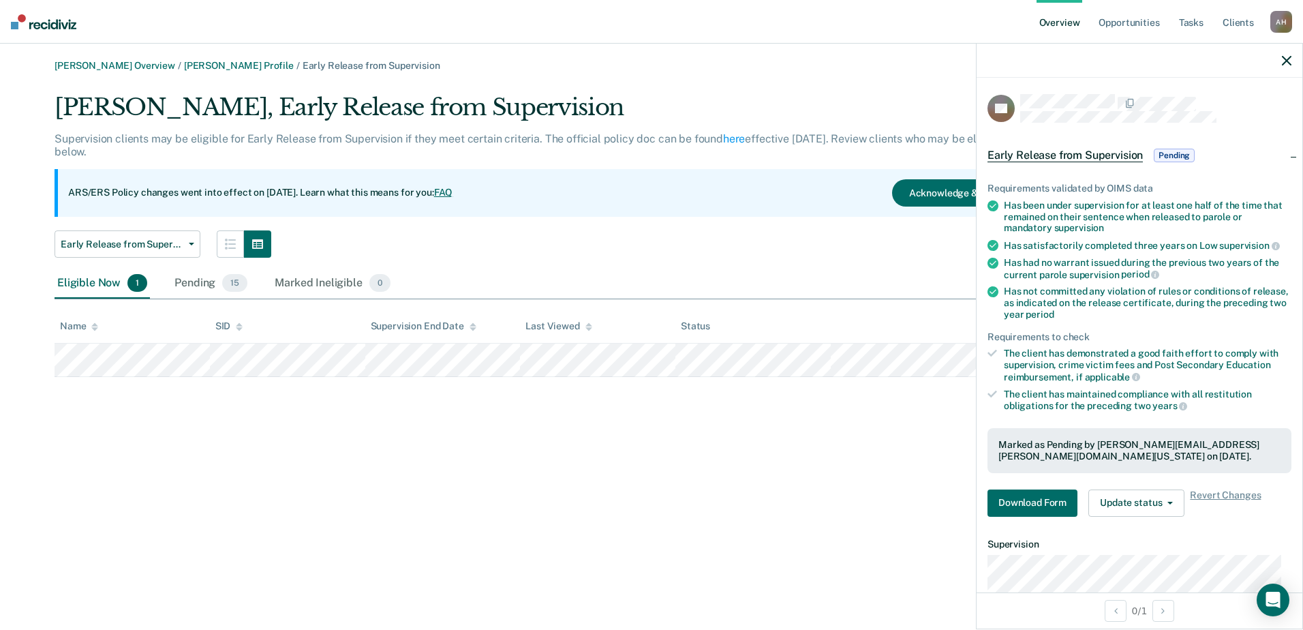
click at [1291, 59] on icon "button" at bounding box center [1287, 61] width 10 height 10
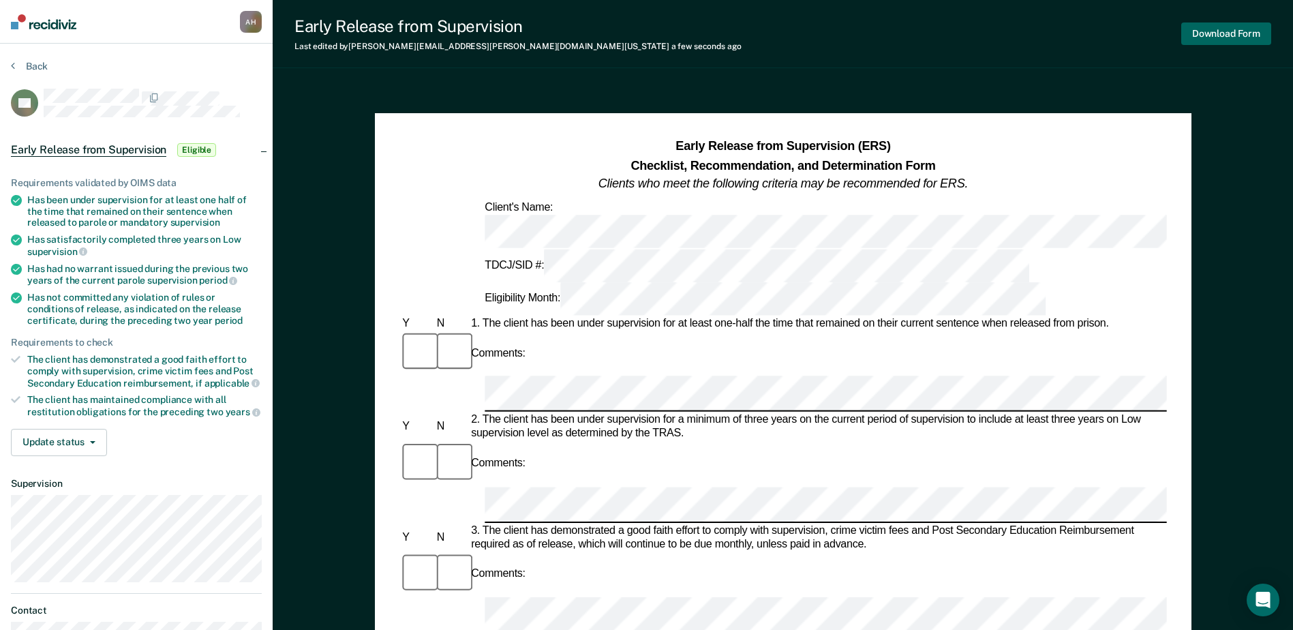
click at [1193, 33] on button "Download Form" at bounding box center [1226, 33] width 90 height 22
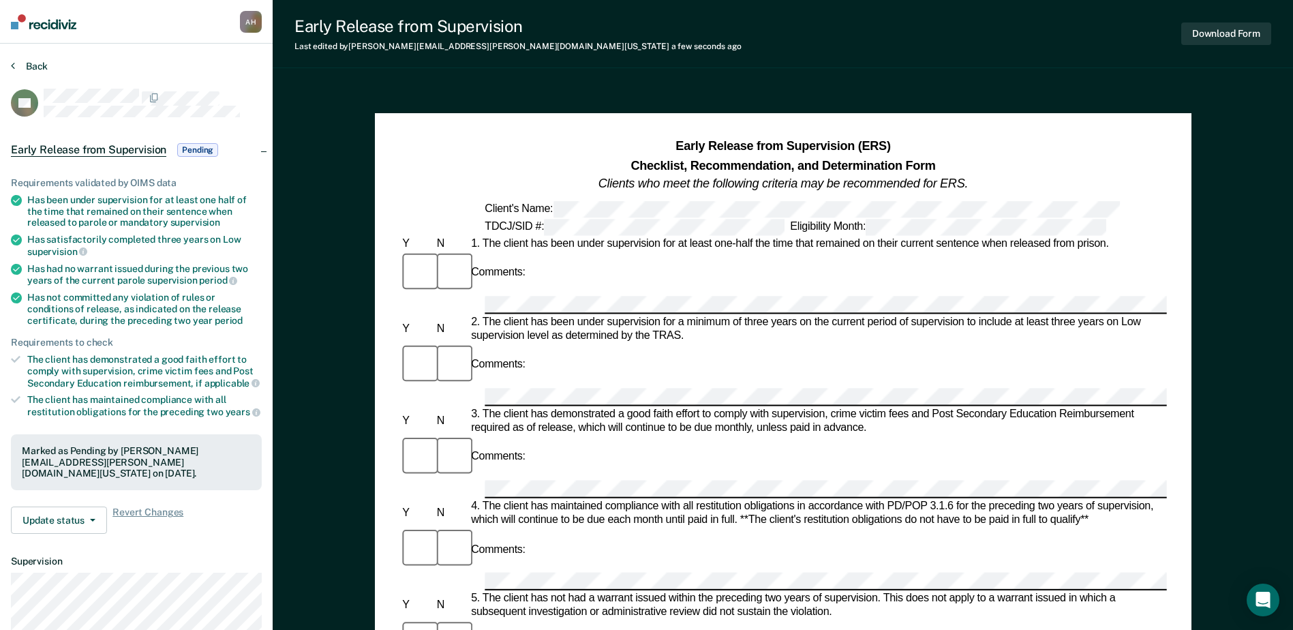
click at [19, 65] on button "Back" at bounding box center [29, 66] width 37 height 12
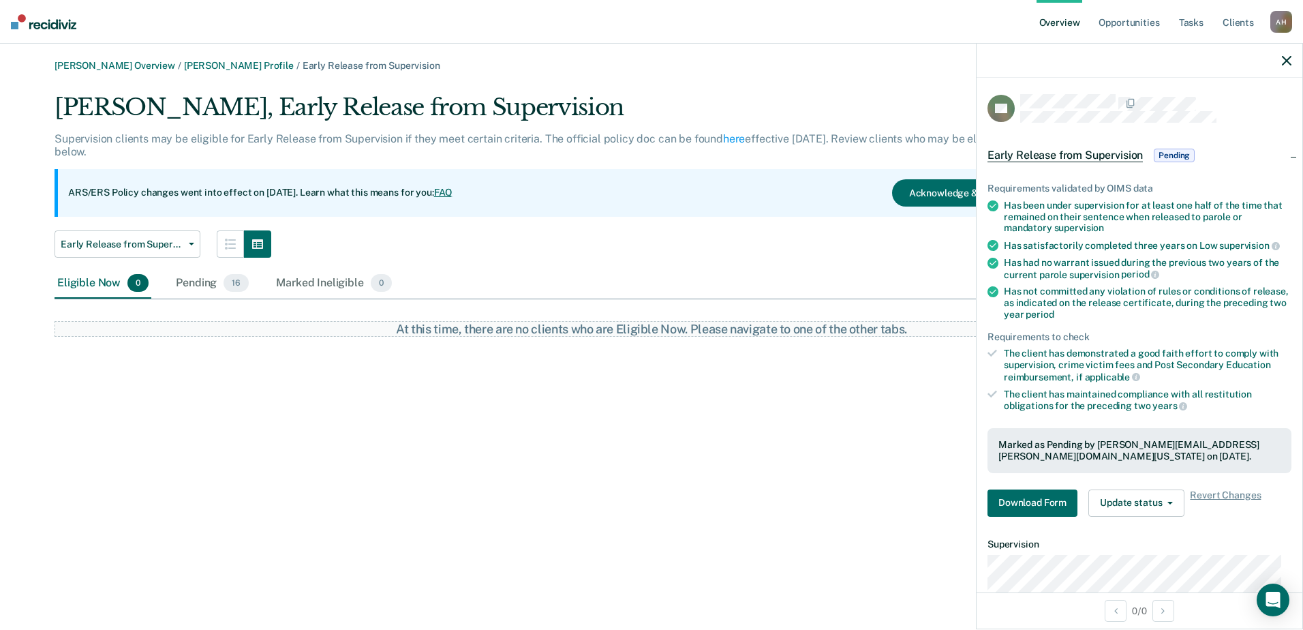
click at [1282, 59] on icon "button" at bounding box center [1287, 61] width 10 height 10
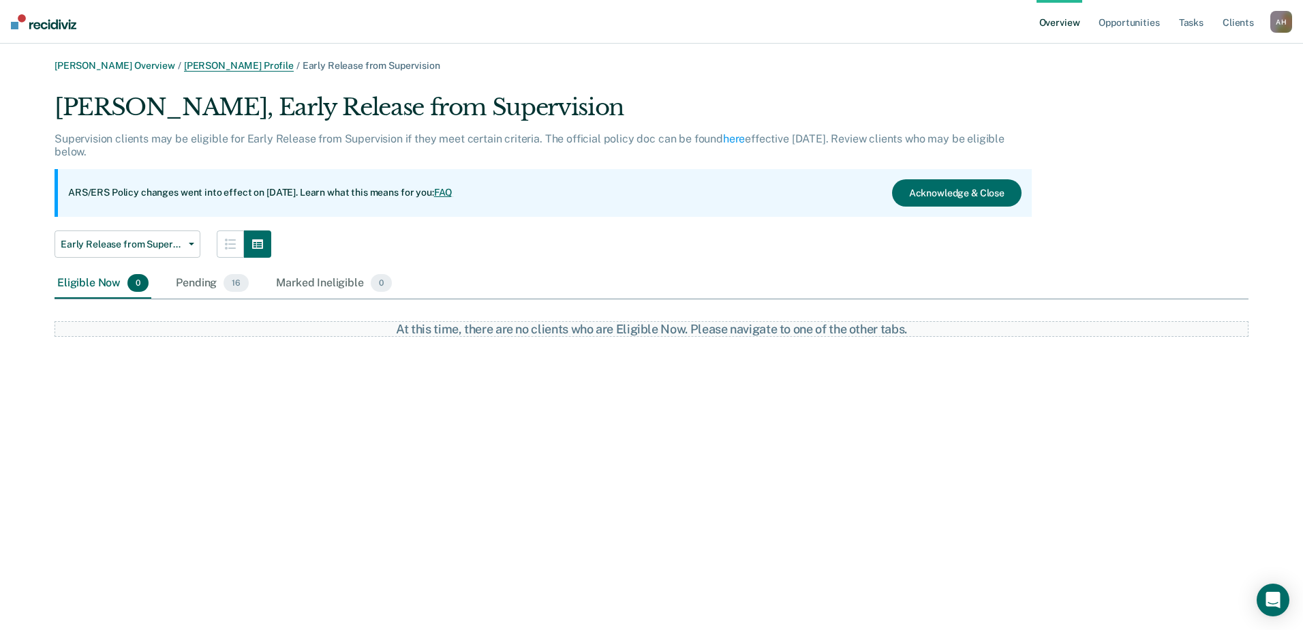
click at [215, 66] on link "[PERSON_NAME] Profile" at bounding box center [239, 66] width 110 height 12
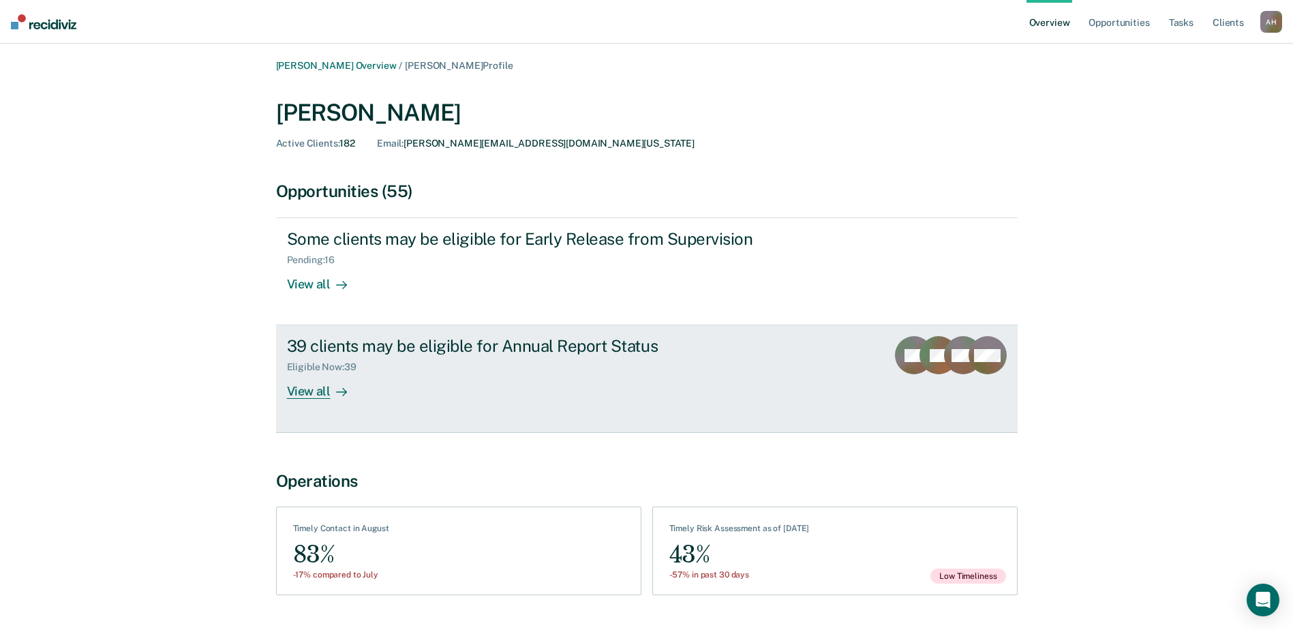
click at [322, 389] on div "View all" at bounding box center [325, 386] width 76 height 27
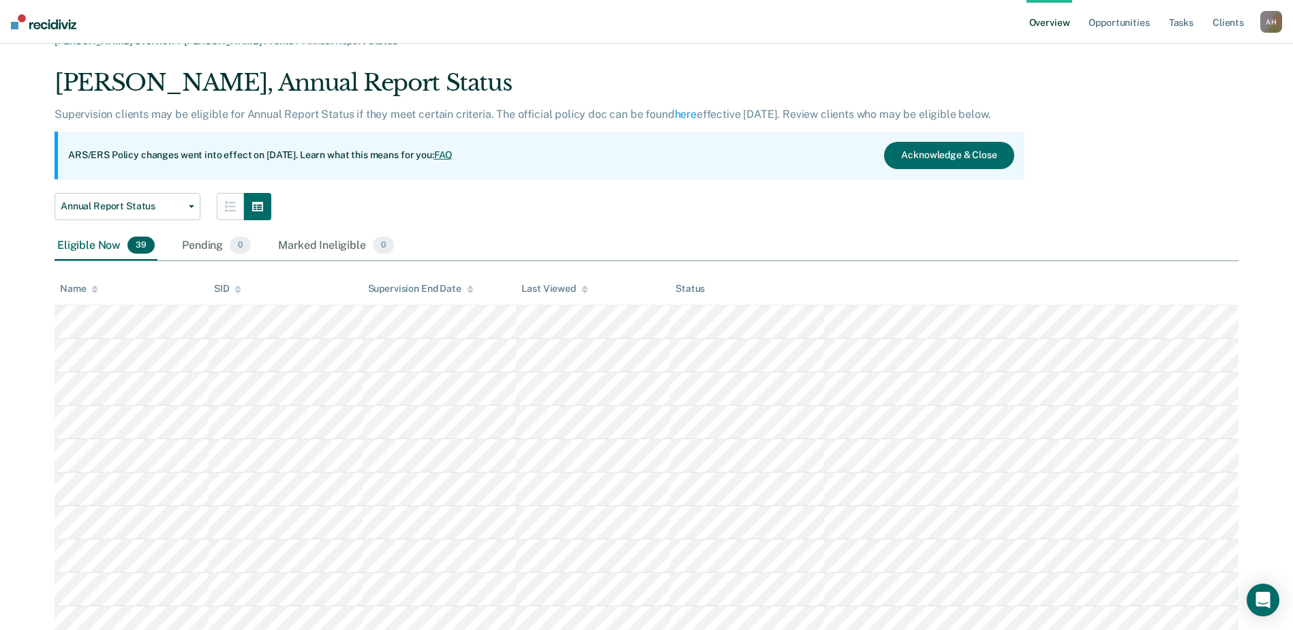
scroll to position [24, 0]
click at [93, 291] on icon at bounding box center [94, 291] width 7 height 3
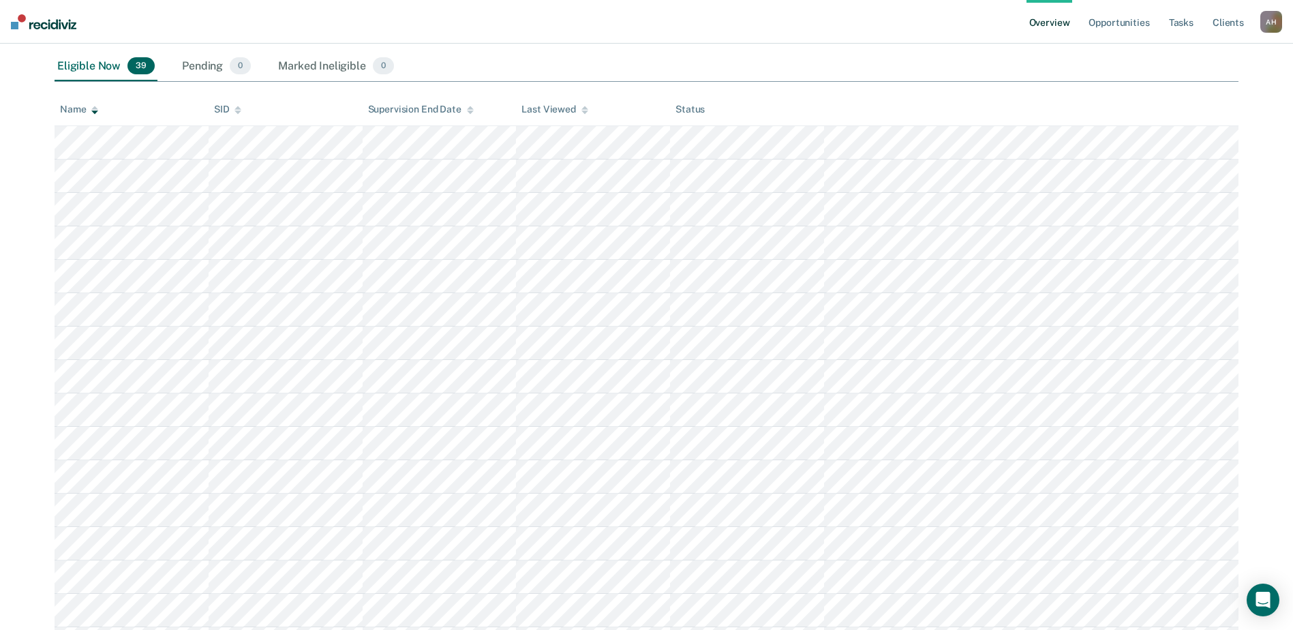
scroll to position [228, 0]
